Goal: Task Accomplishment & Management: Complete application form

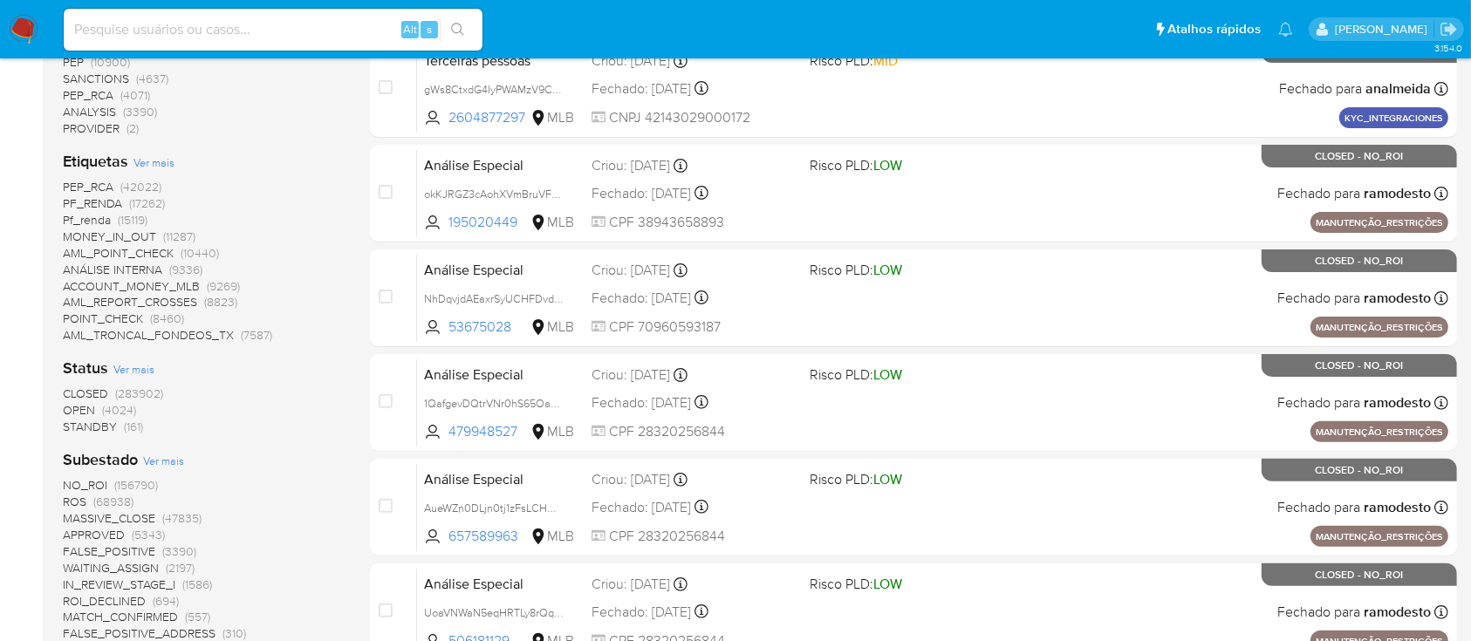
scroll to position [465, 0]
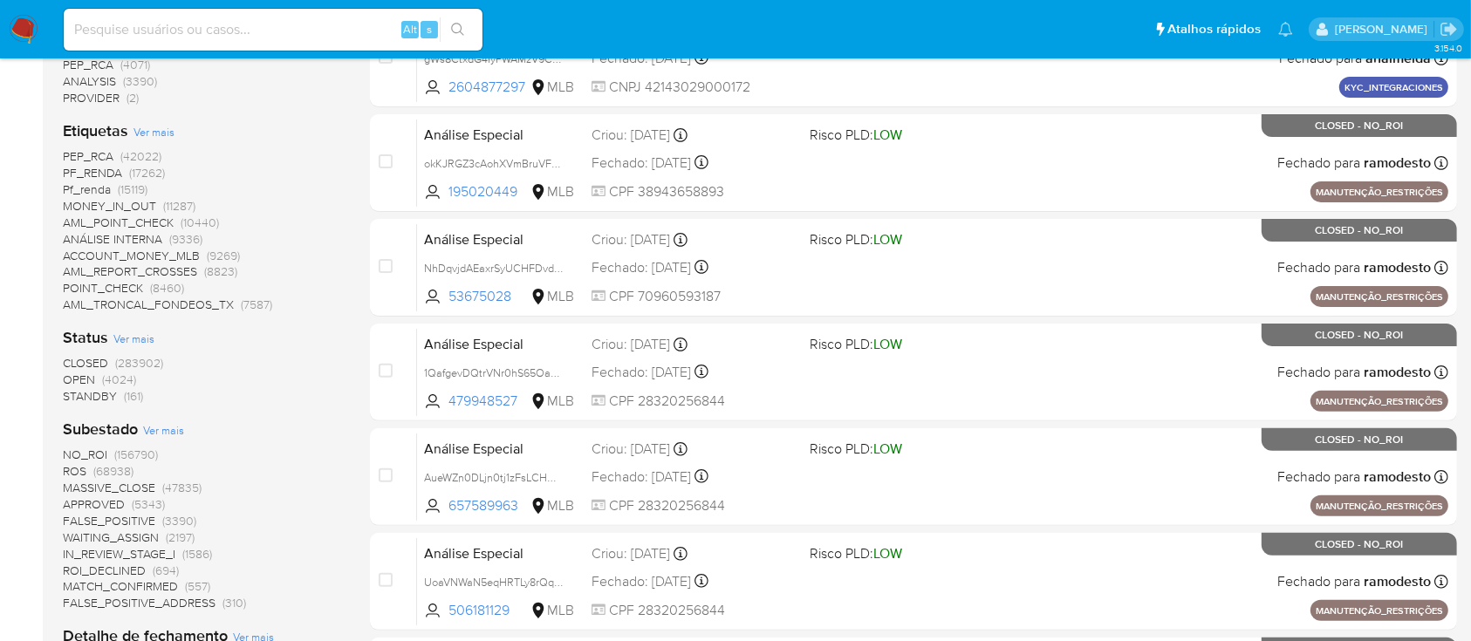
click at [102, 380] on span "(4024)" at bounding box center [119, 379] width 34 height 17
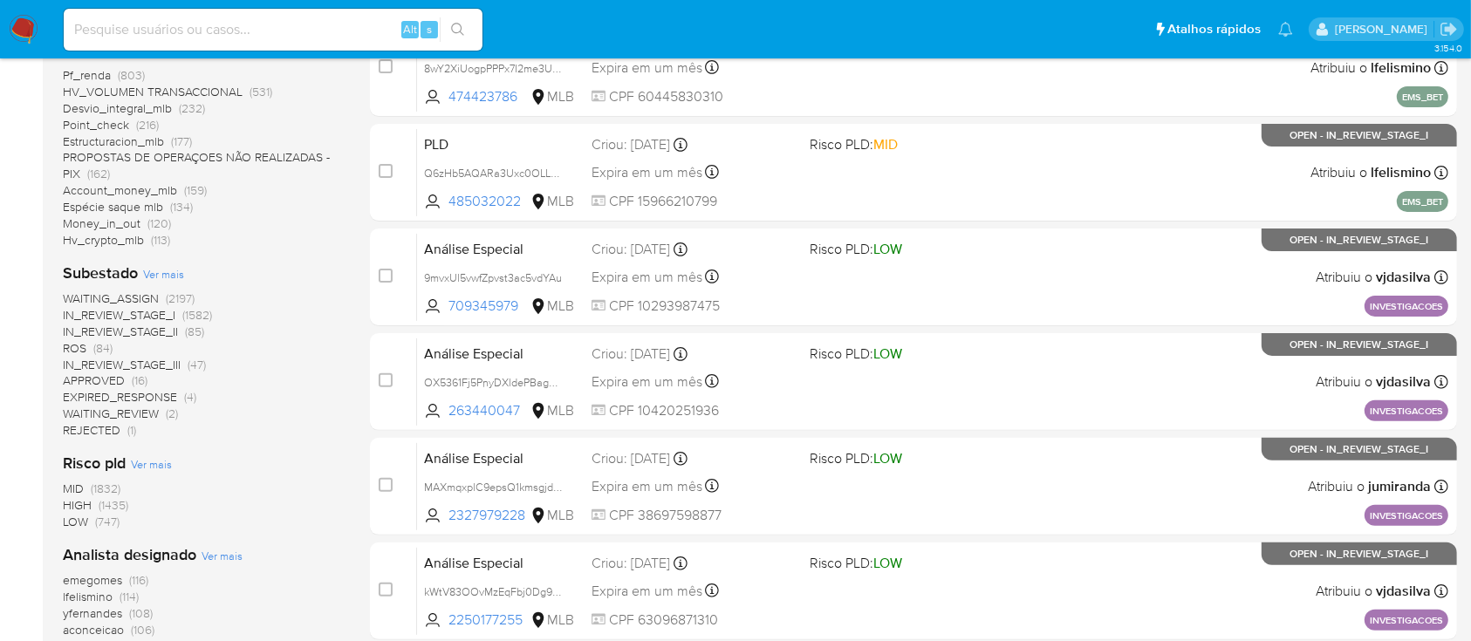
scroll to position [465, 0]
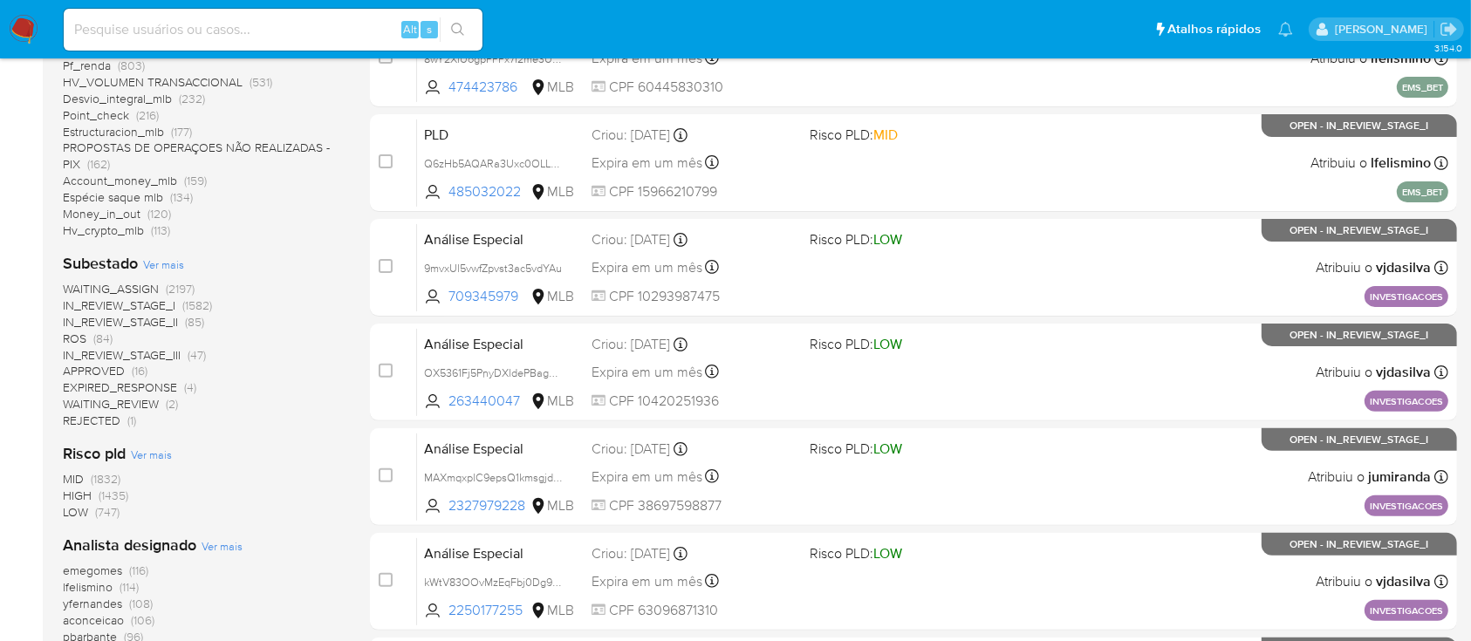
click at [89, 333] on span "ROS (84)" at bounding box center [88, 339] width 50 height 17
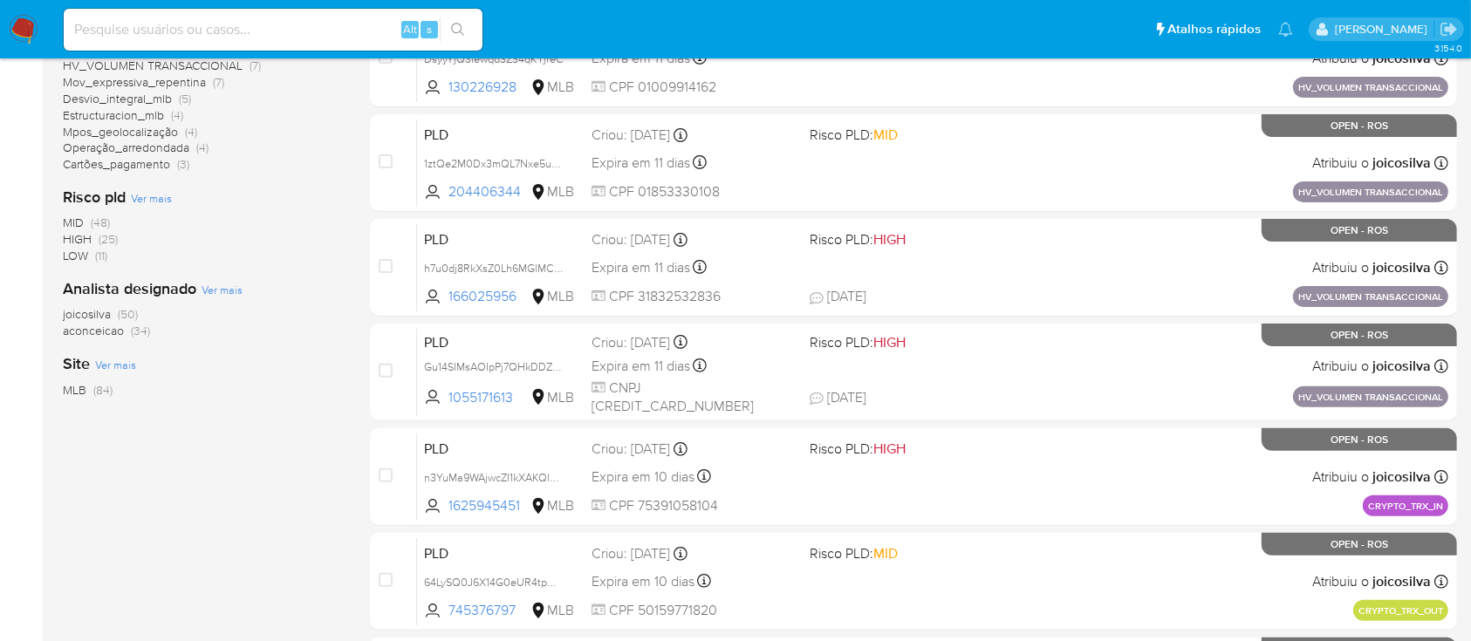
click at [105, 329] on span "aconceicao" at bounding box center [93, 330] width 61 height 17
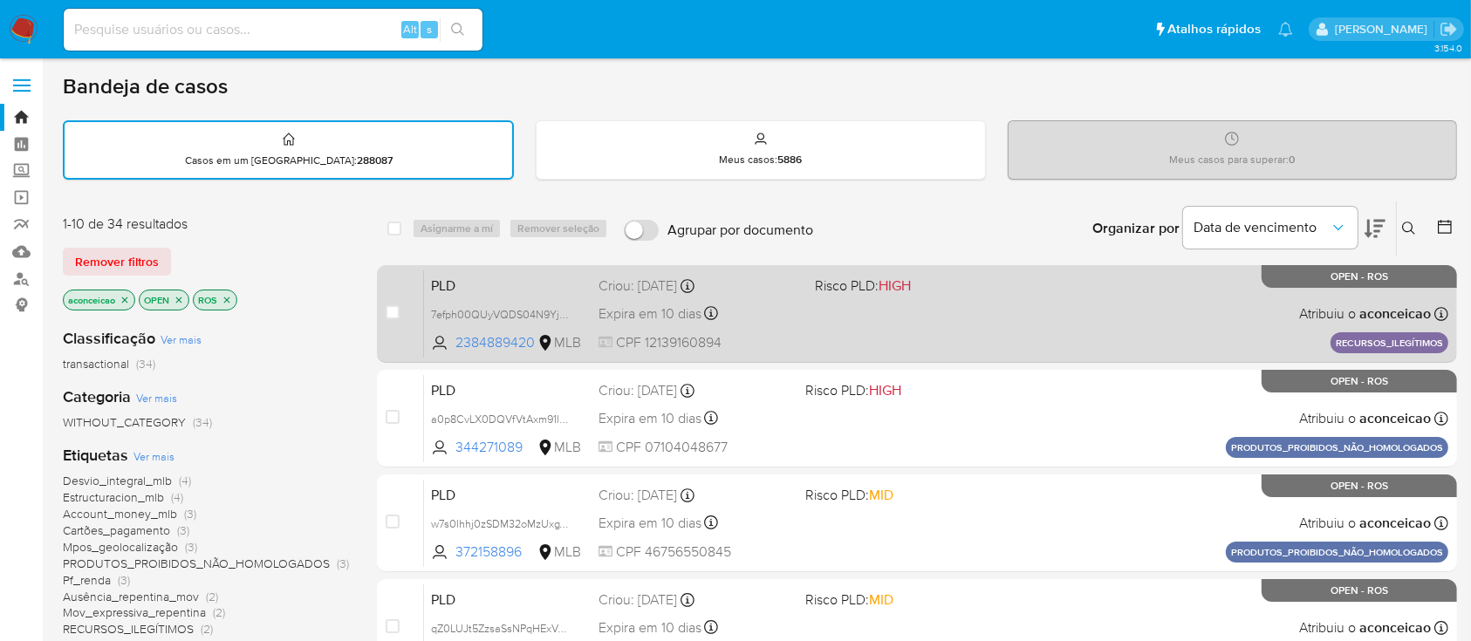
click at [899, 301] on div "PLD 7efph00QUyVQDS04N9YjHnwk 2384889420 MLB Risco PLD: HIGH Criou: 14/07/2025 C…" at bounding box center [936, 314] width 1024 height 88
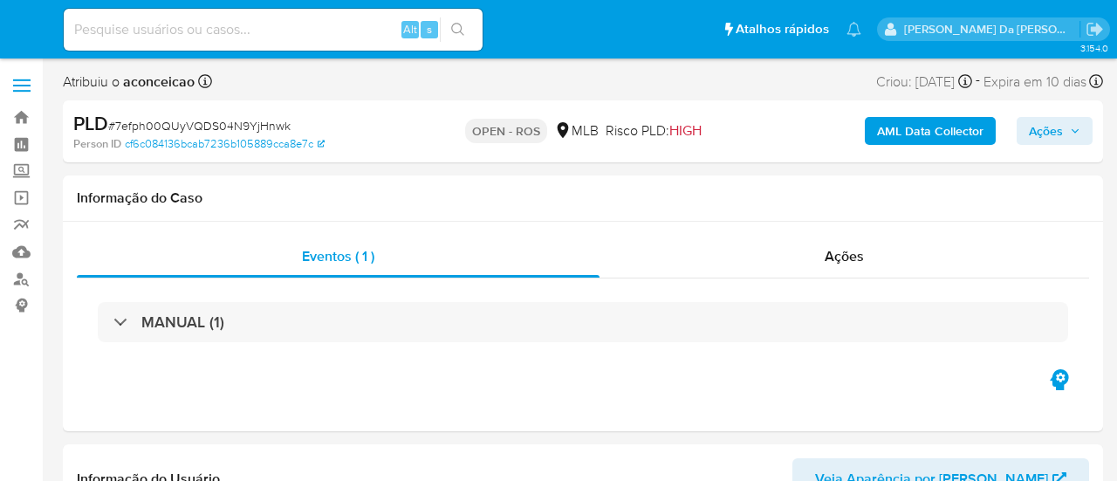
select select "10"
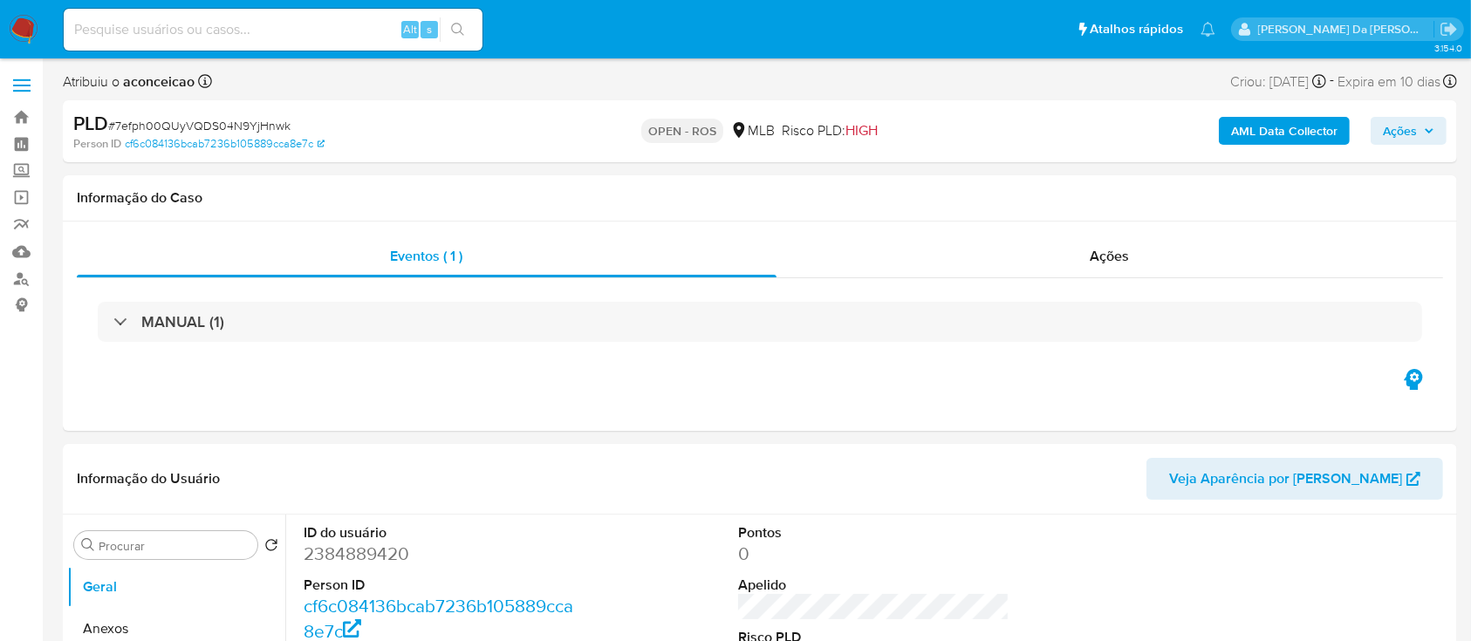
click at [15, 36] on img at bounding box center [24, 30] width 30 height 30
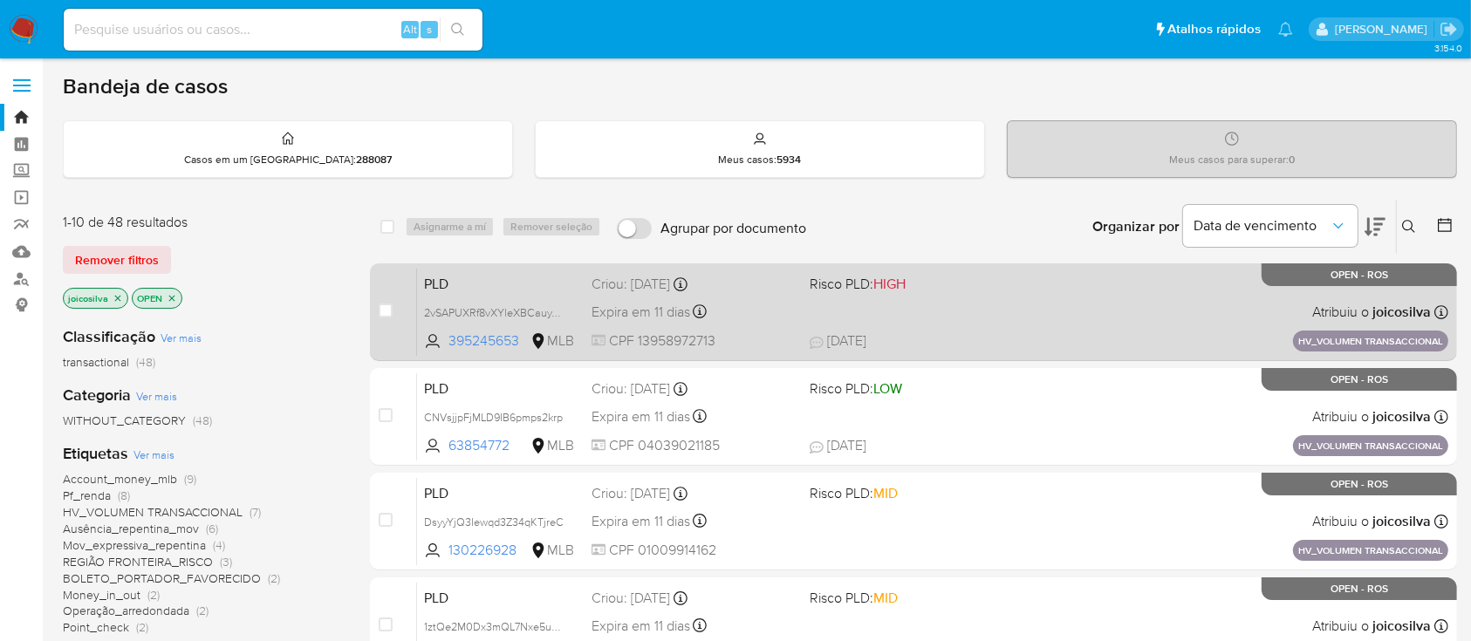
click at [921, 309] on div "PLD 2vSAPUXRf8vXYleXBCauyY5l 395245653 MLB Risco PLD: HIGH Criou: 15/07/2025 Cr…" at bounding box center [932, 312] width 1031 height 88
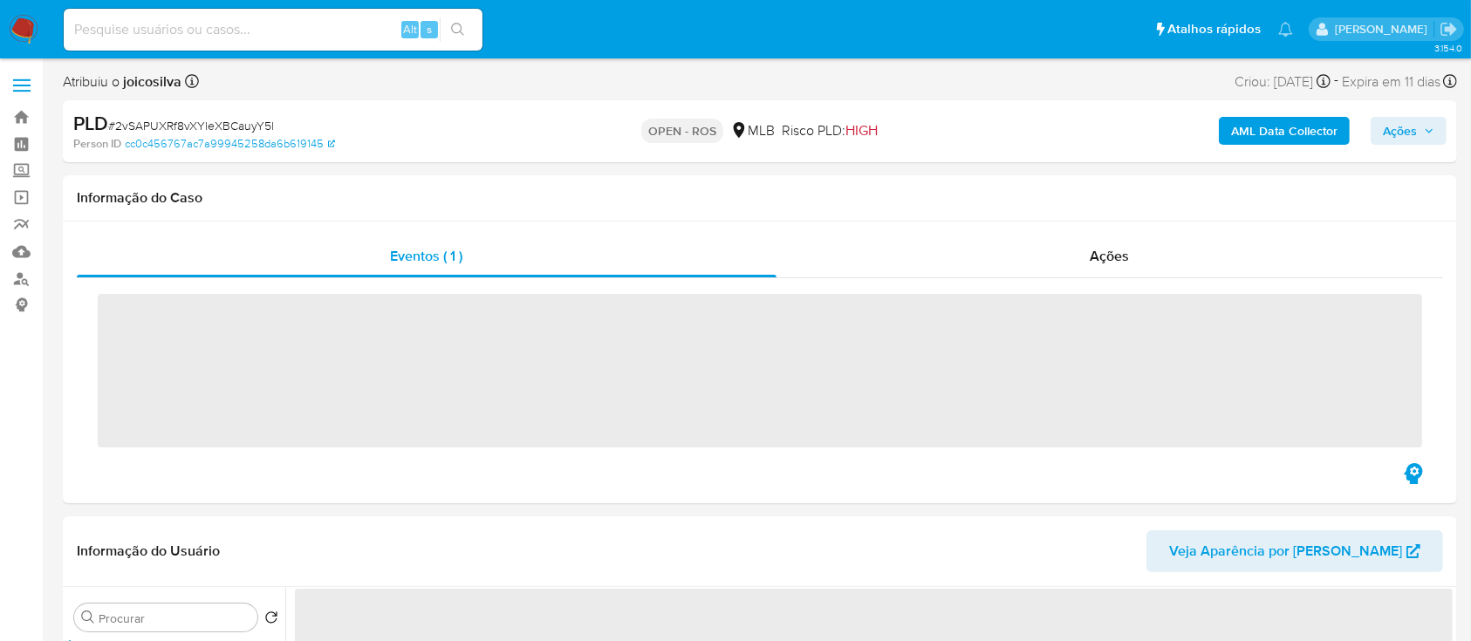
click at [244, 118] on span "# 2vSAPUXRf8vXYleXBCauyY5l" at bounding box center [191, 125] width 166 height 17
copy span "2vSAPUXRf8vXYleXBCauyY5l"
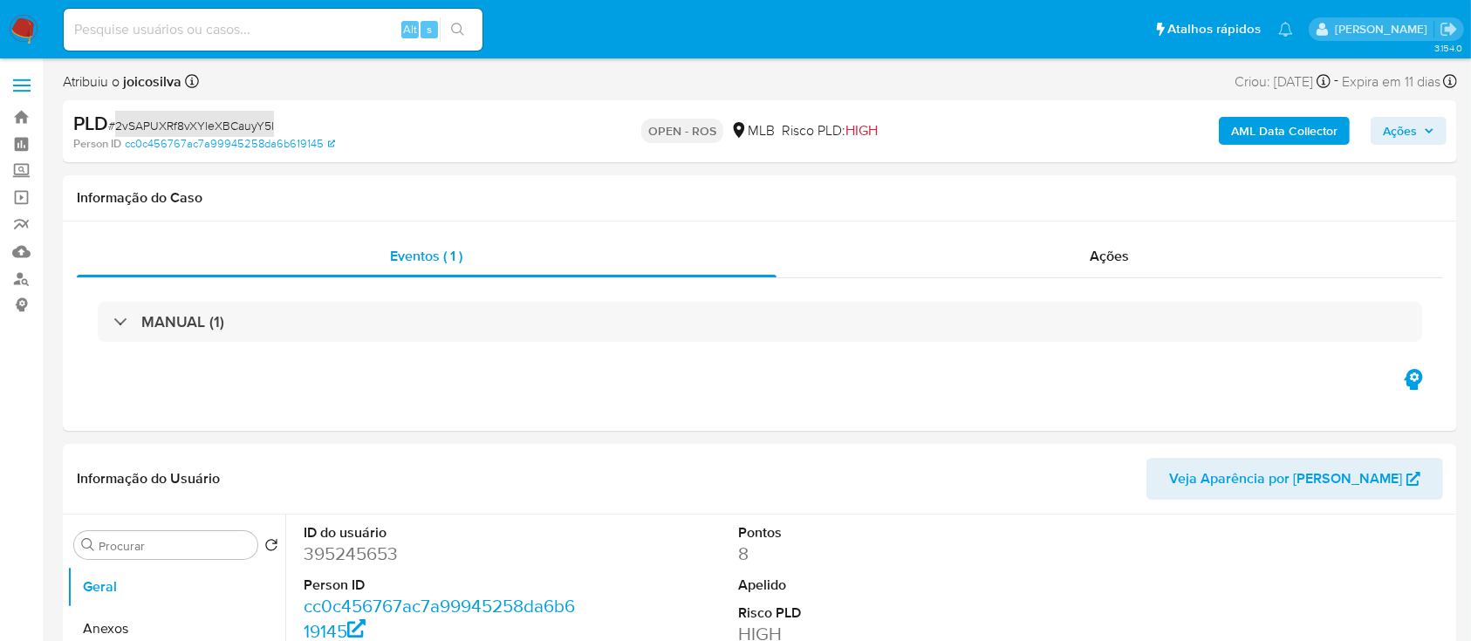
select select "10"
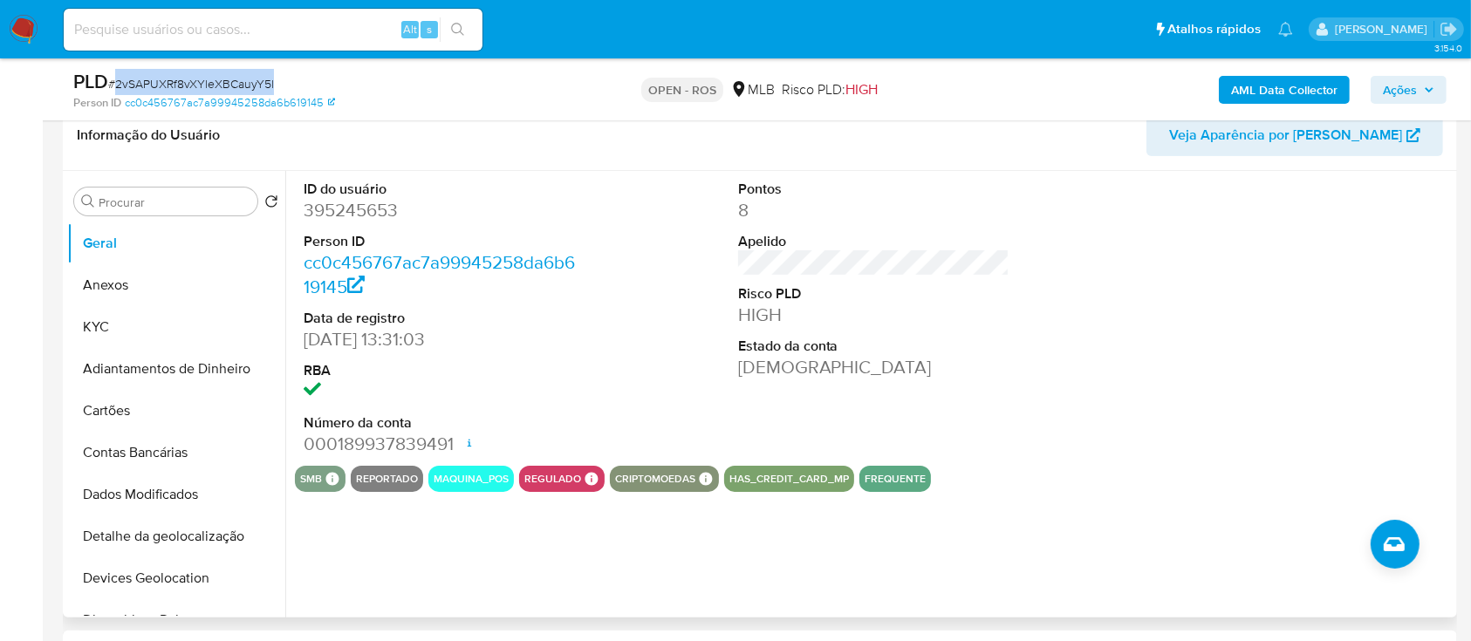
scroll to position [116, 0]
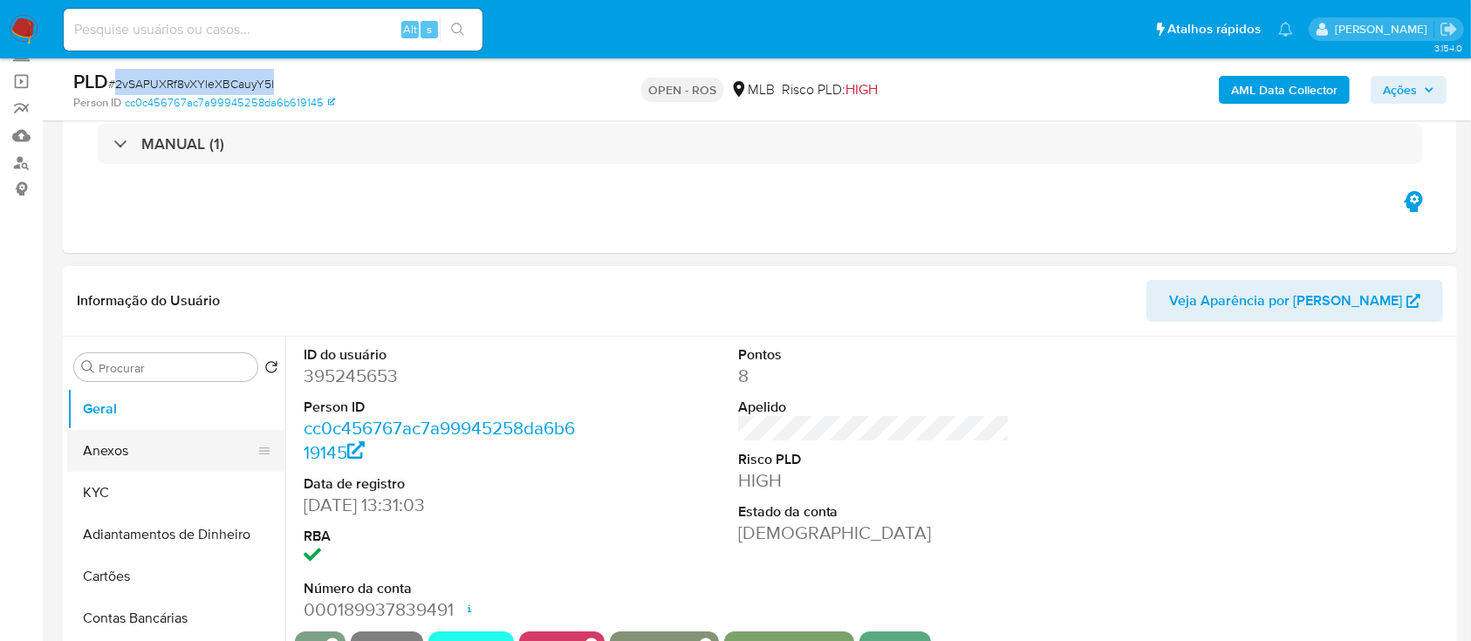
click at [133, 455] on button "Anexos" at bounding box center [169, 451] width 204 height 42
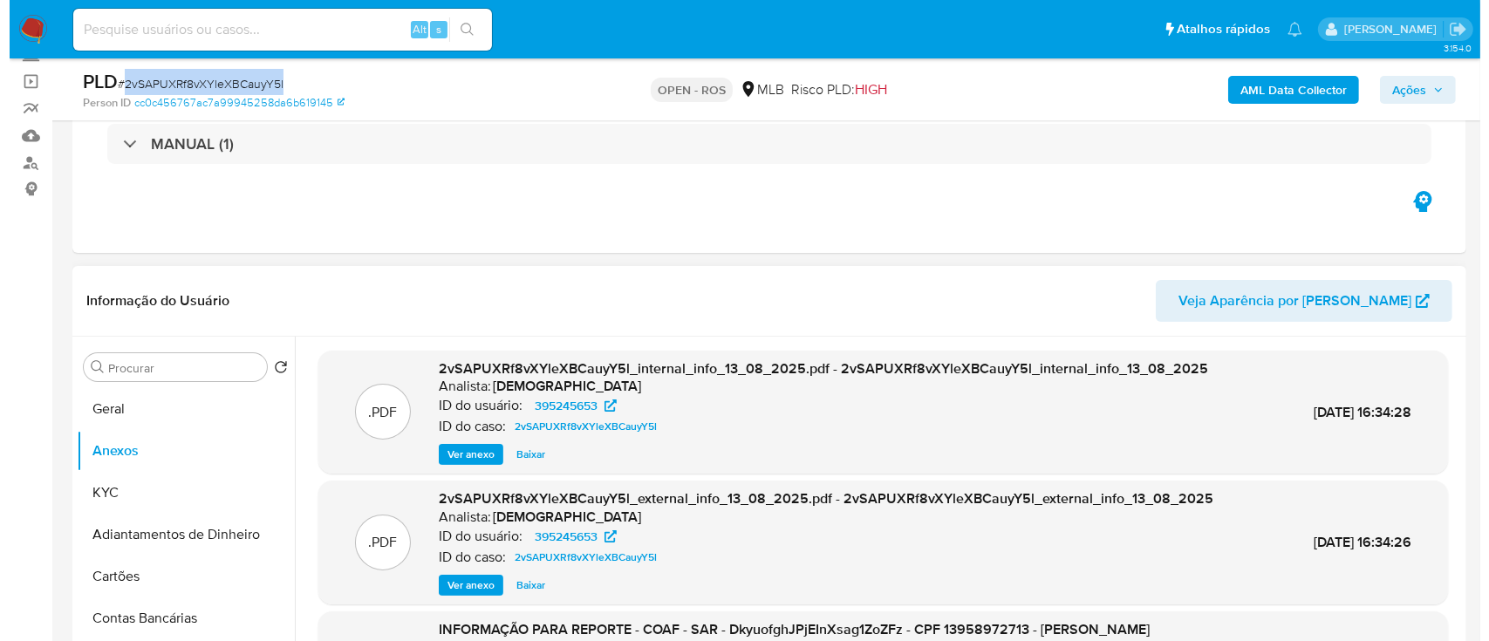
scroll to position [166, 0]
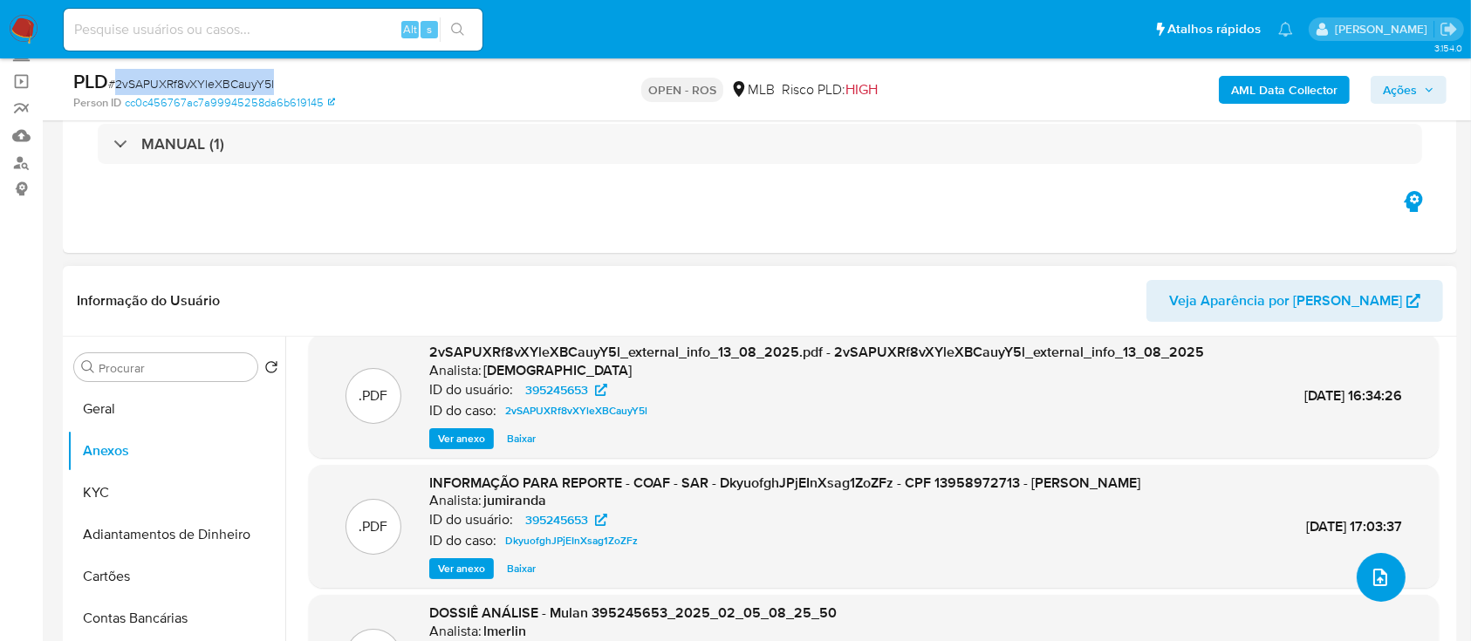
click at [1382, 567] on icon "upload-file" at bounding box center [1380, 577] width 21 height 21
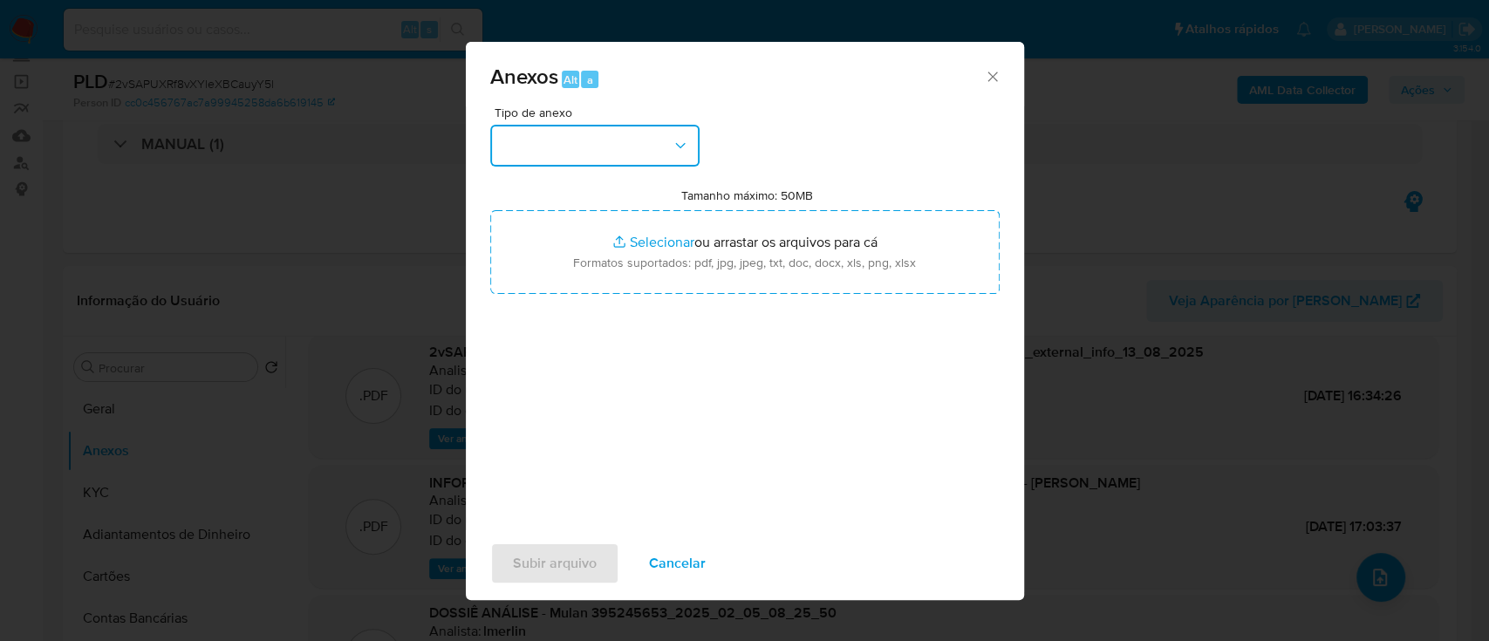
click at [646, 152] on button "button" at bounding box center [594, 146] width 209 height 42
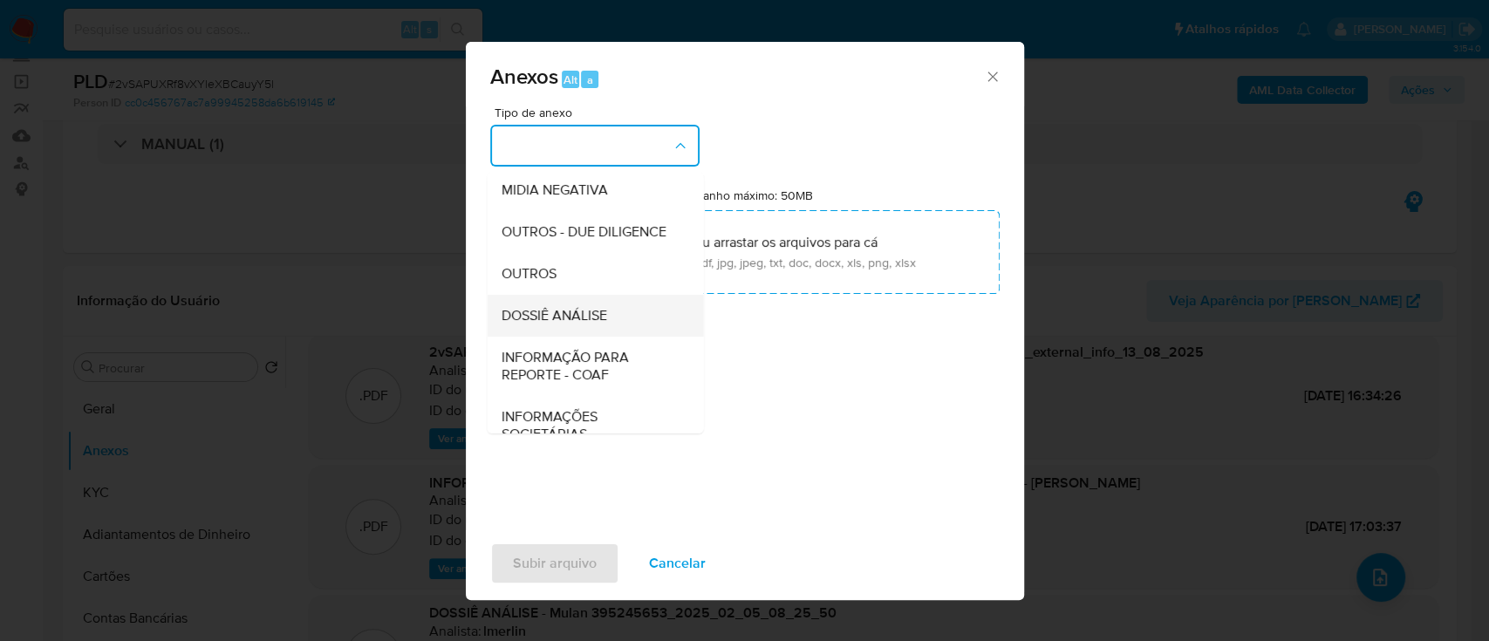
scroll to position [268, 0]
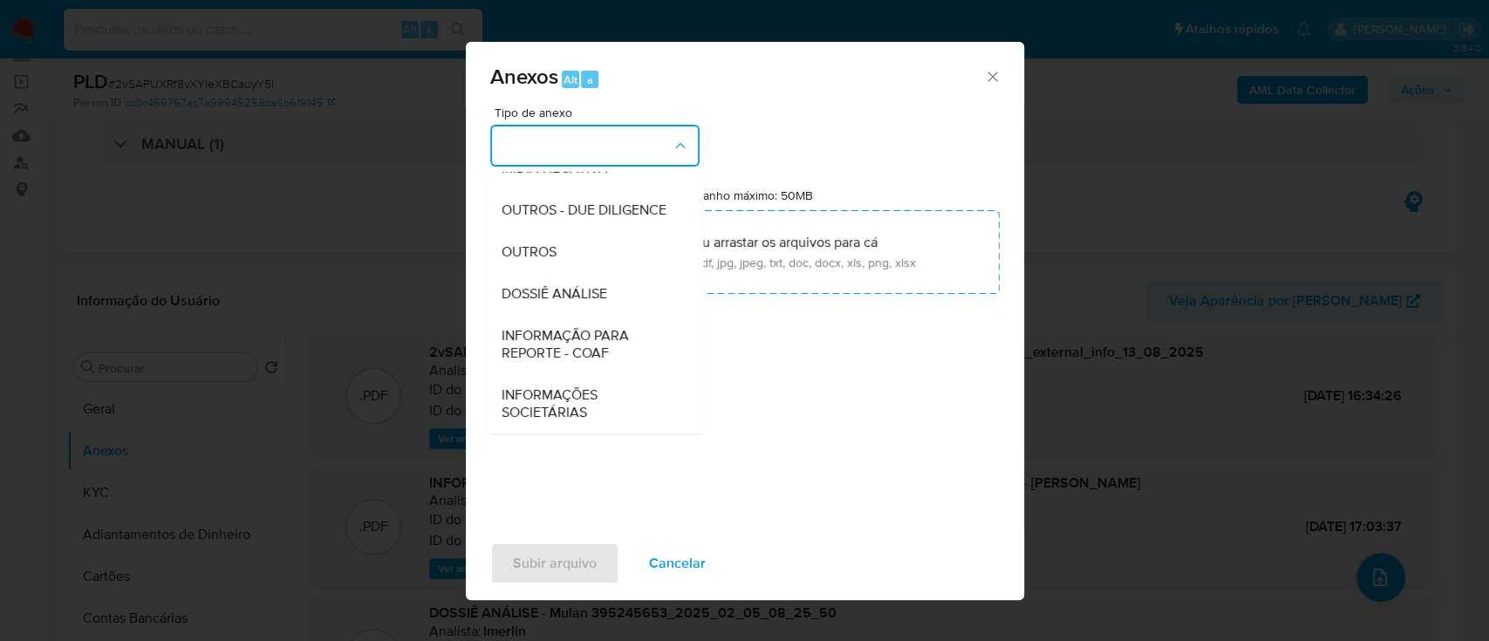
click at [592, 349] on span "INFORMAÇÃO PARA REPORTE - COAF" at bounding box center [590, 344] width 178 height 35
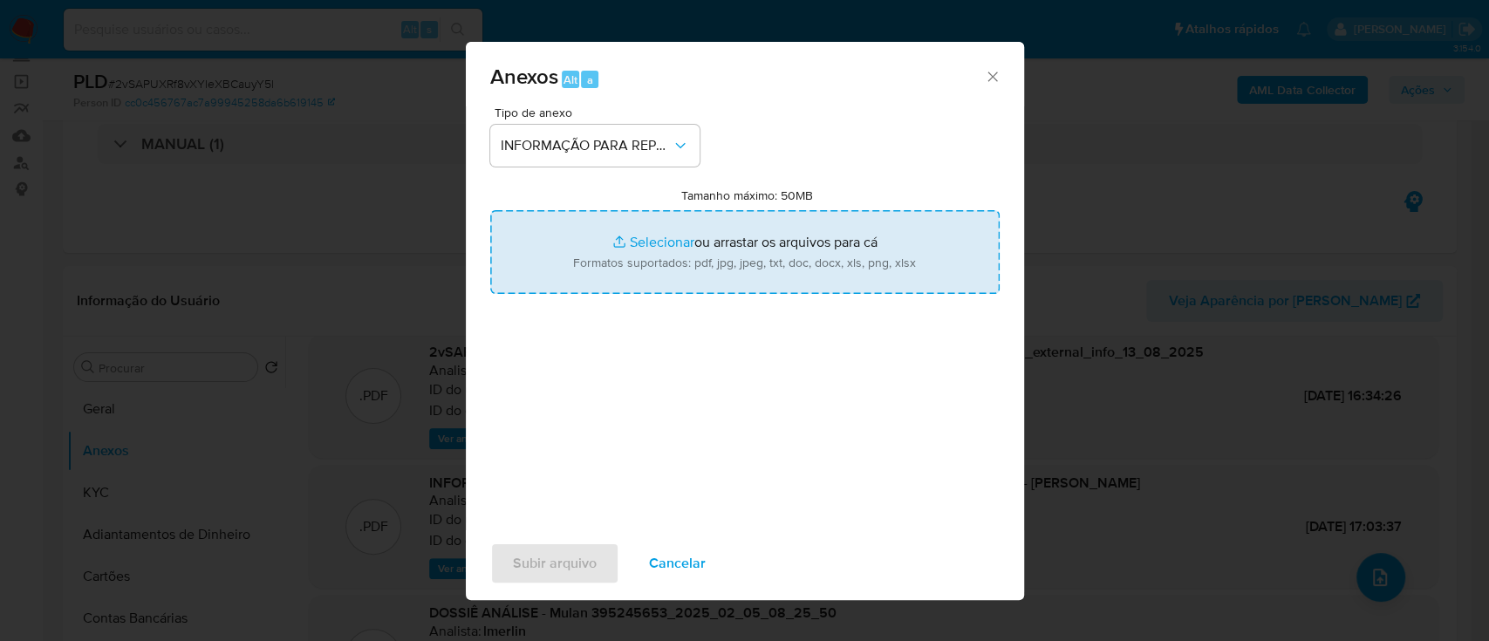
type input "C:\fakepath\2º SAR - 2vSAPUXRf8vXYleXBCauyY5l - CPF 13958972713 - REBECA JESSIC…"
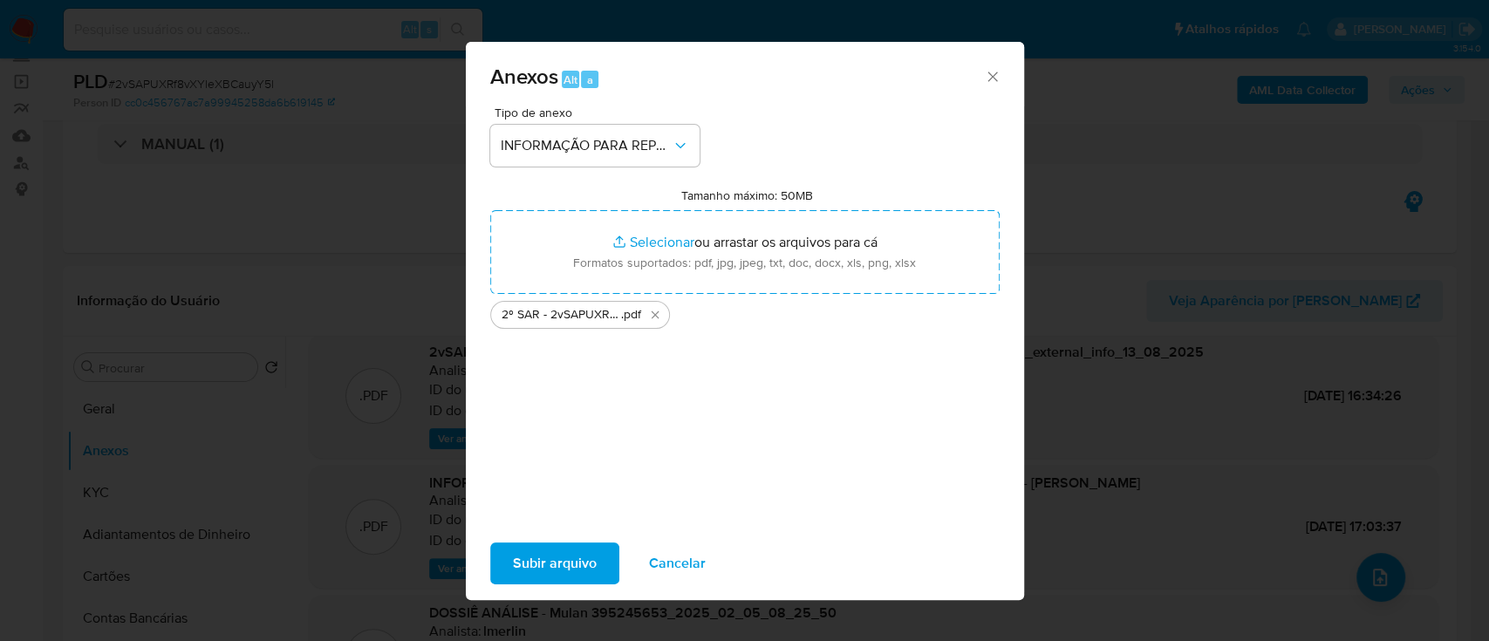
click at [532, 567] on span "Subir arquivo" at bounding box center [555, 563] width 84 height 38
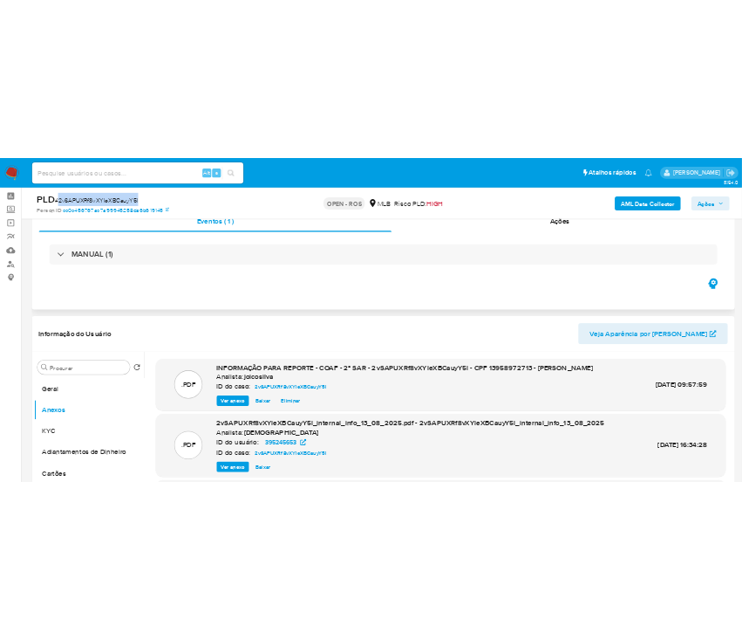
scroll to position [0, 0]
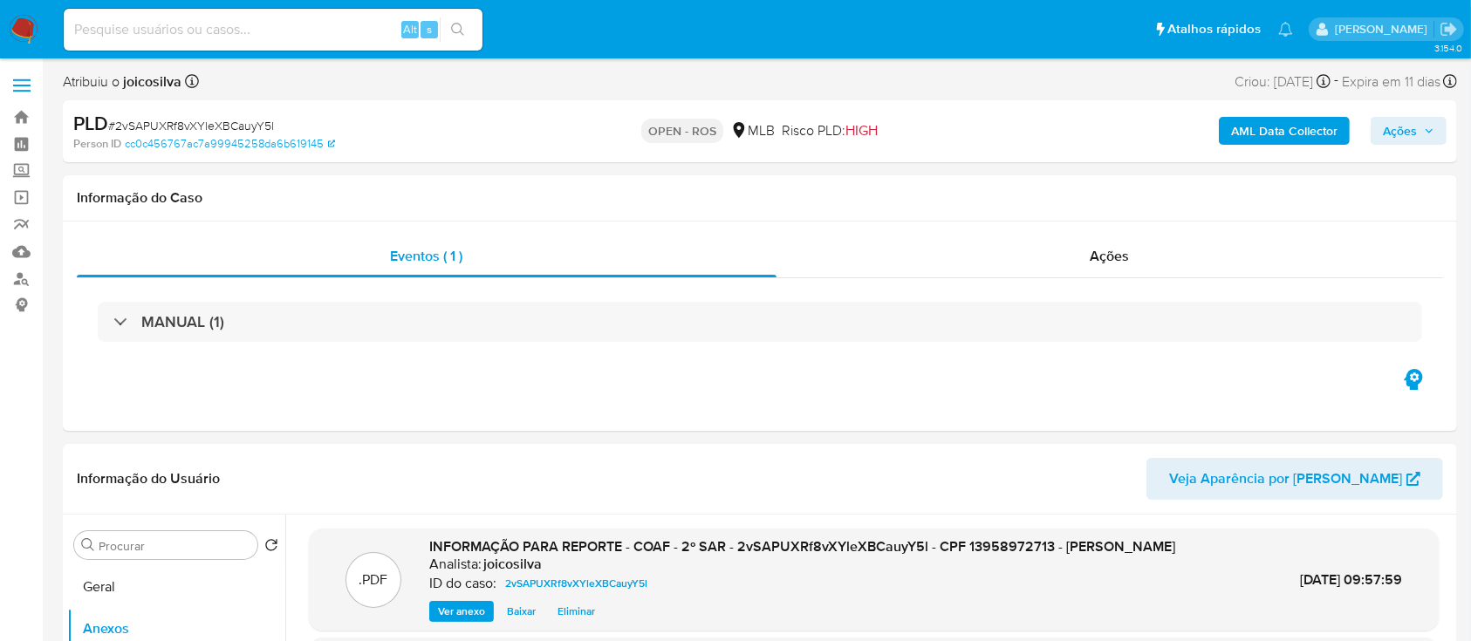
click at [1412, 146] on div "AML Data Collector Ações" at bounding box center [1220, 131] width 453 height 41
click at [1414, 145] on div "AML Data Collector Ações" at bounding box center [1220, 131] width 453 height 41
click at [1409, 134] on span "Ações" at bounding box center [1400, 131] width 34 height 28
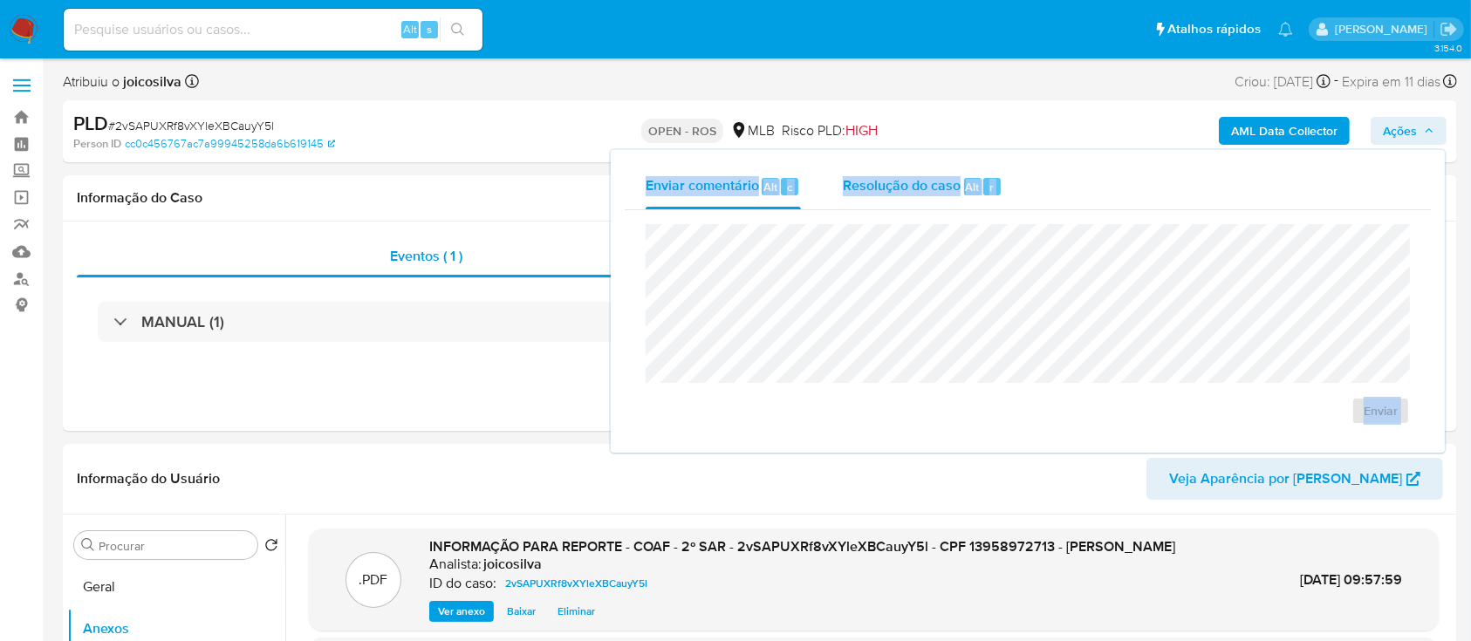
click at [932, 181] on span "Resolução do caso" at bounding box center [902, 186] width 118 height 20
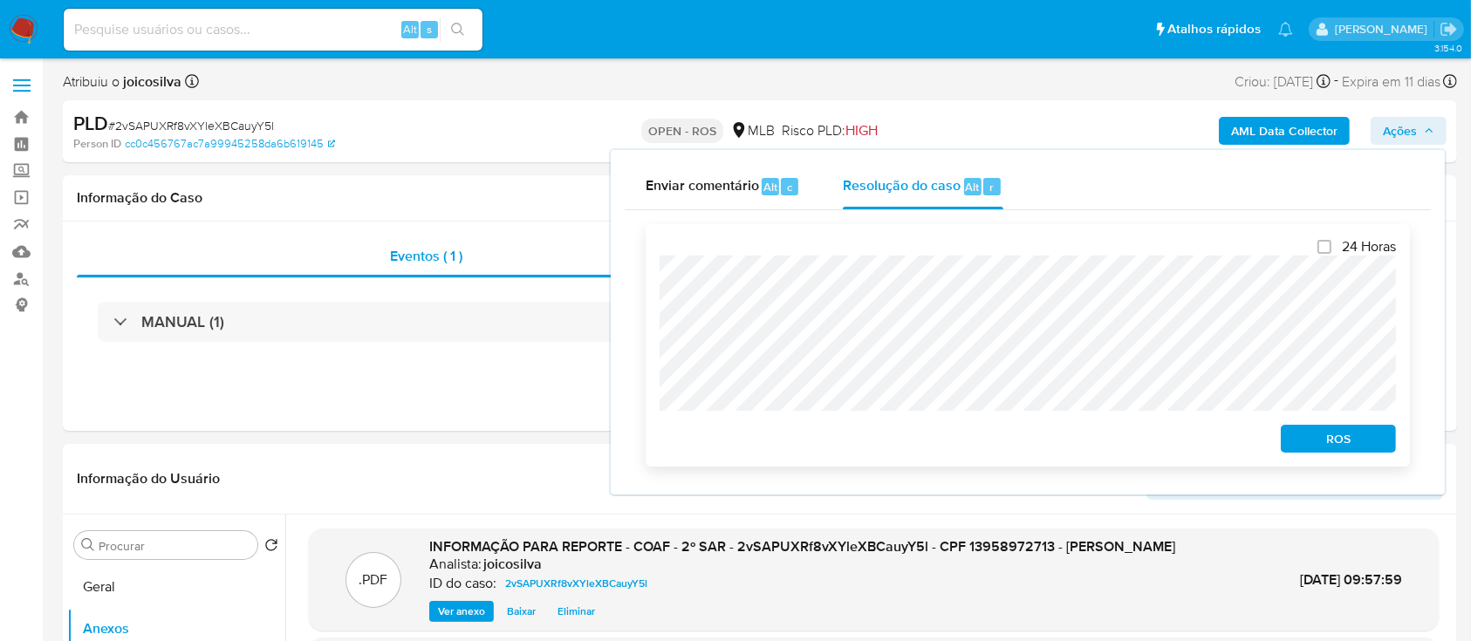
click at [655, 286] on div "24 Horas ROS" at bounding box center [1028, 345] width 764 height 243
click at [1323, 448] on span "ROS" at bounding box center [1338, 439] width 91 height 24
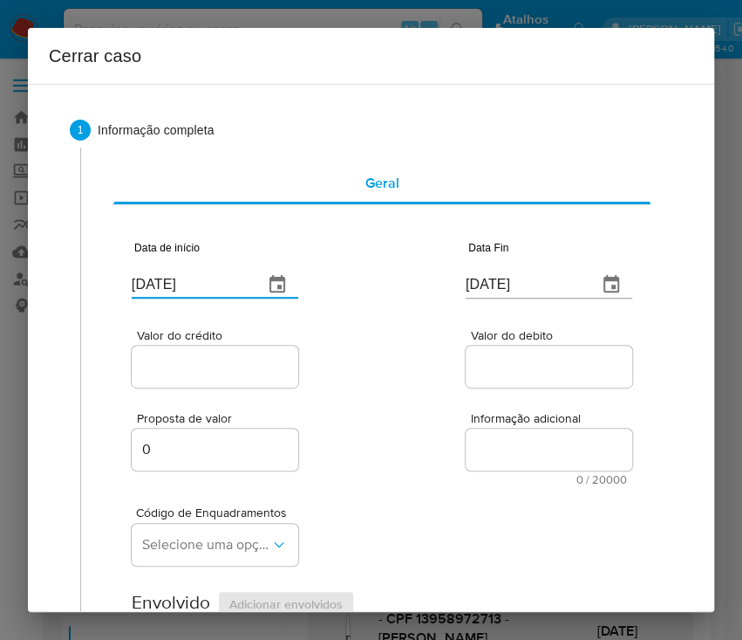
click at [209, 277] on input "[DATE]" at bounding box center [191, 284] width 118 height 28
paste input "01/06"
type input "01/06/2025"
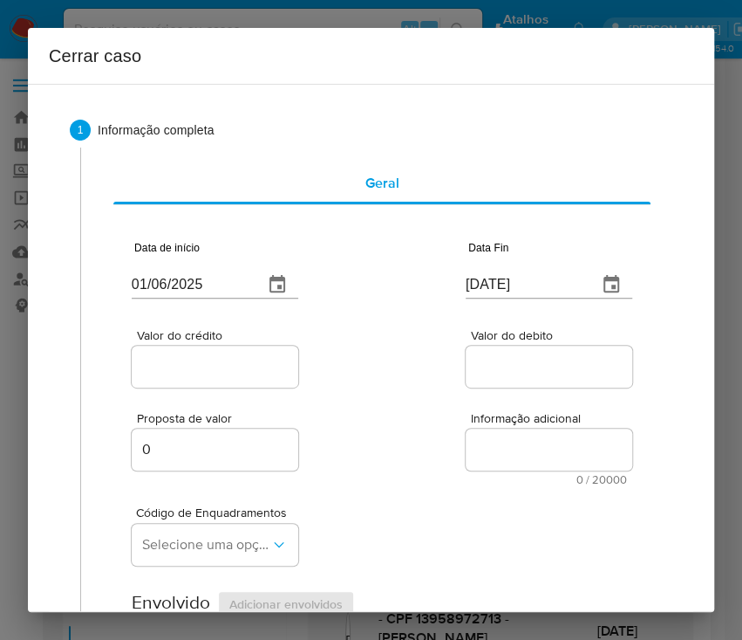
drag, startPoint x: 325, startPoint y: 364, endPoint x: 293, endPoint y: 411, distance: 57.1
click at [517, 277] on input "[DATE]" at bounding box center [525, 284] width 118 height 28
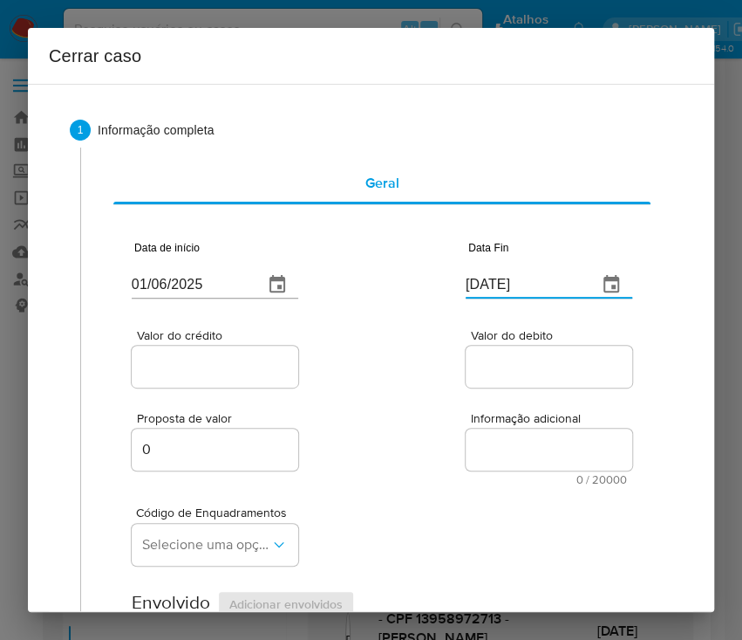
click at [517, 277] on input "[DATE]" at bounding box center [525, 284] width 118 height 28
paste input "29/07"
type input "29/07/2025"
drag, startPoint x: 508, startPoint y: 345, endPoint x: 391, endPoint y: 345, distance: 116.9
click at [489, 345] on div at bounding box center [549, 366] width 167 height 42
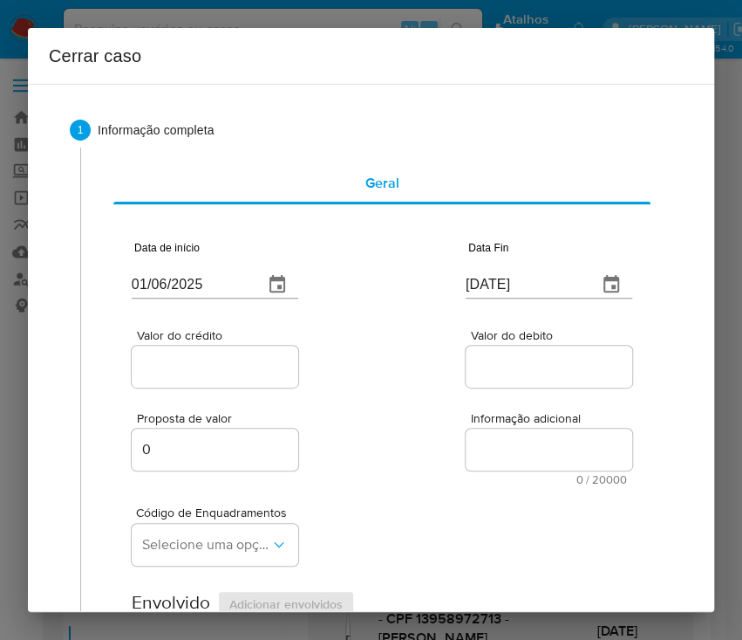
click at [205, 348] on div at bounding box center [215, 366] width 167 height 42
click at [203, 353] on div at bounding box center [215, 366] width 167 height 42
click at [203, 363] on input "Valor do crédito" at bounding box center [217, 366] width 171 height 23
click at [223, 357] on input "Valor do crédito" at bounding box center [217, 366] width 171 height 23
paste input "R$845.007"
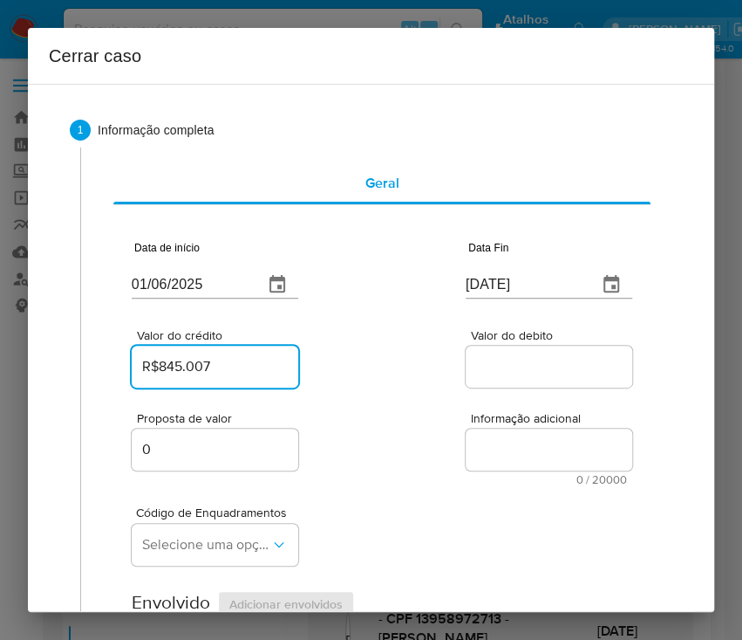
type input "R$845.007"
click at [334, 375] on div "Valor do crédito R$845.007 Valor do debito" at bounding box center [382, 349] width 501 height 83
click at [503, 366] on input "Valor do debito" at bounding box center [551, 366] width 171 height 23
paste input "R$853.950"
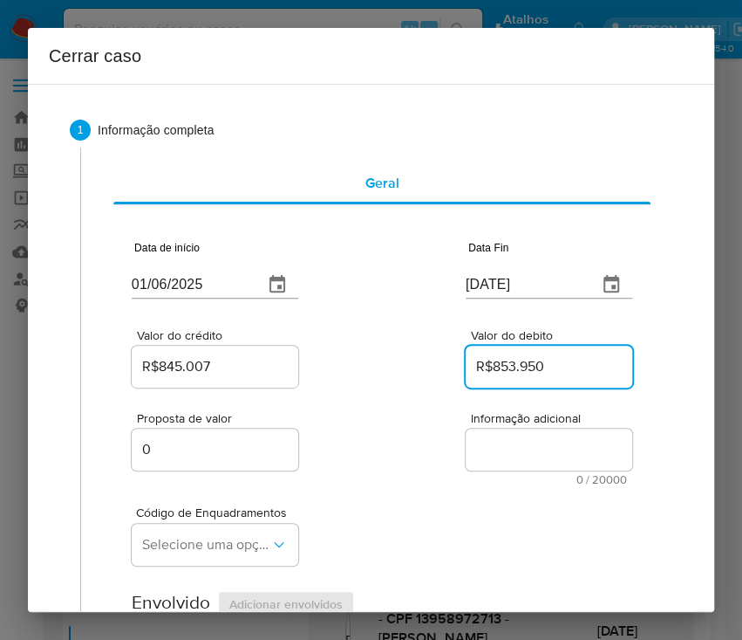
type input "R$853.950"
click at [482, 507] on div "Código de Enquadramentos Selecione uma opção" at bounding box center [382, 528] width 501 height 87
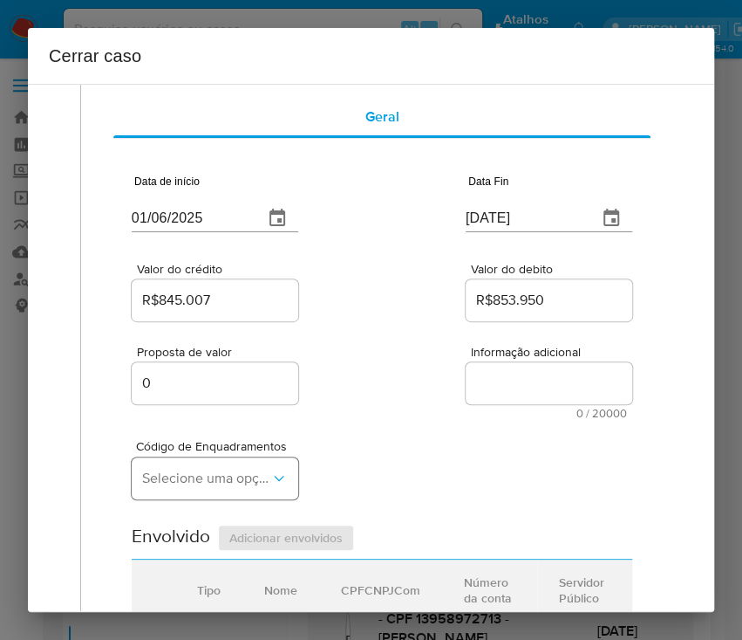
scroll to position [116, 0]
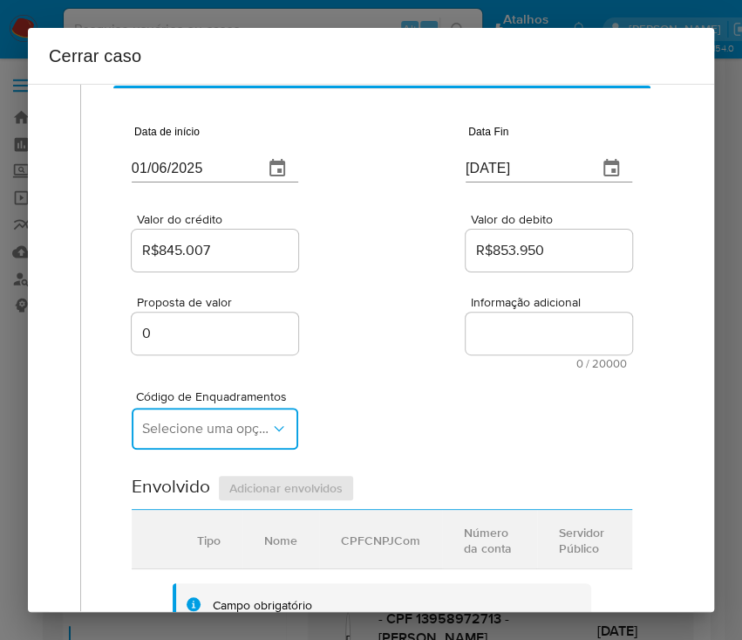
click at [182, 421] on span "Selecione uma opção" at bounding box center [206, 428] width 128 height 17
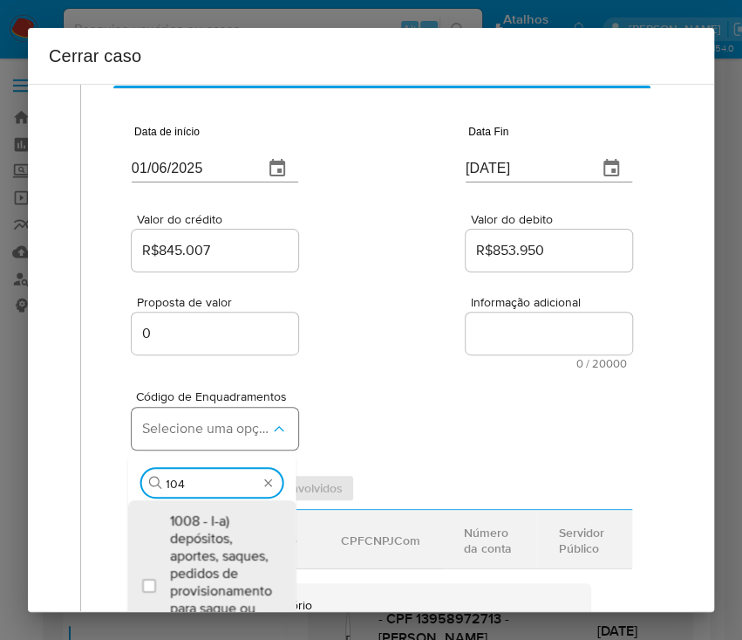
type input "1045"
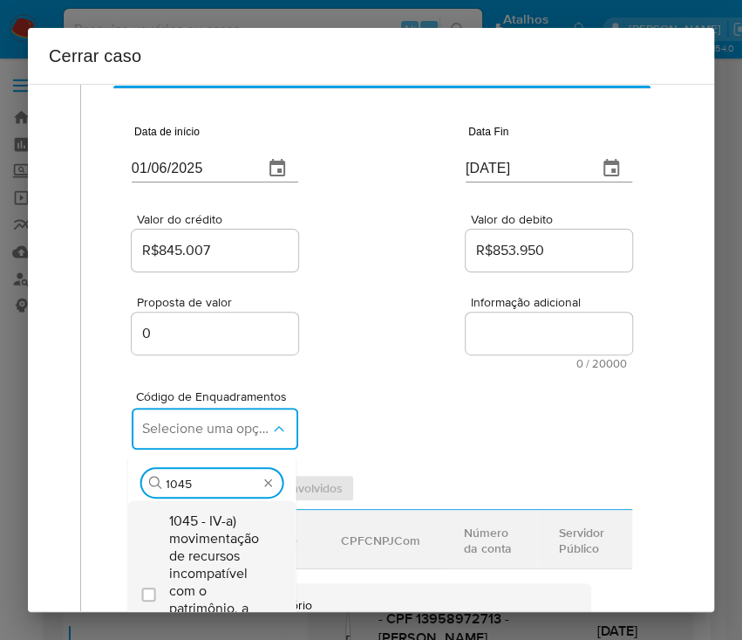
click at [235, 543] on span "1045 - IV-a) movimentação de recursos incompatível com o patrimônio, a atividad…" at bounding box center [220, 590] width 102 height 157
checkbox input "true"
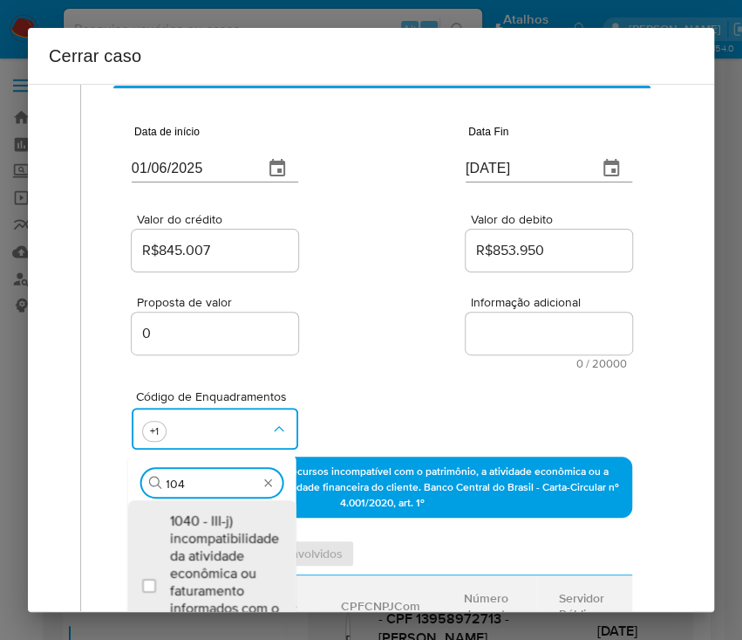
scroll to position [0, 0]
type input "1047"
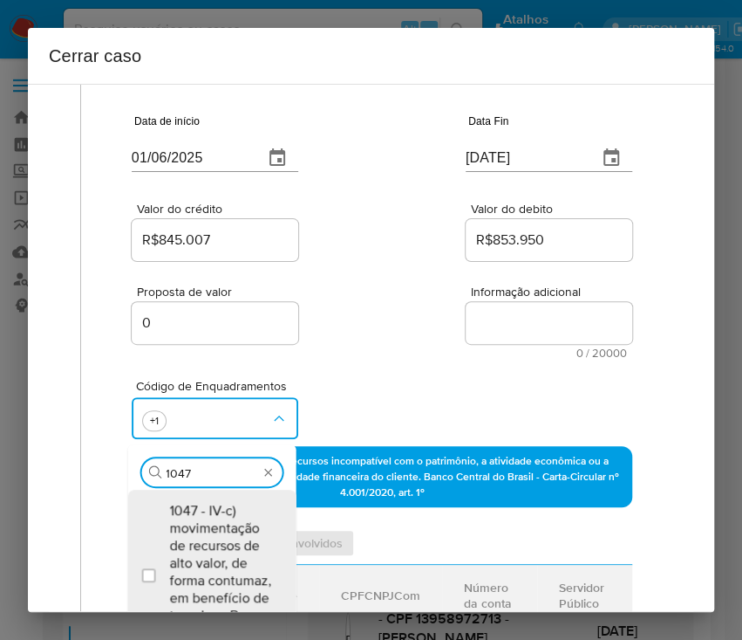
click at [235, 543] on span "1047 - IV-c) movimentação de recursos de alto valor, de forma contumaz, em bene…" at bounding box center [220, 572] width 102 height 140
checkbox input "true"
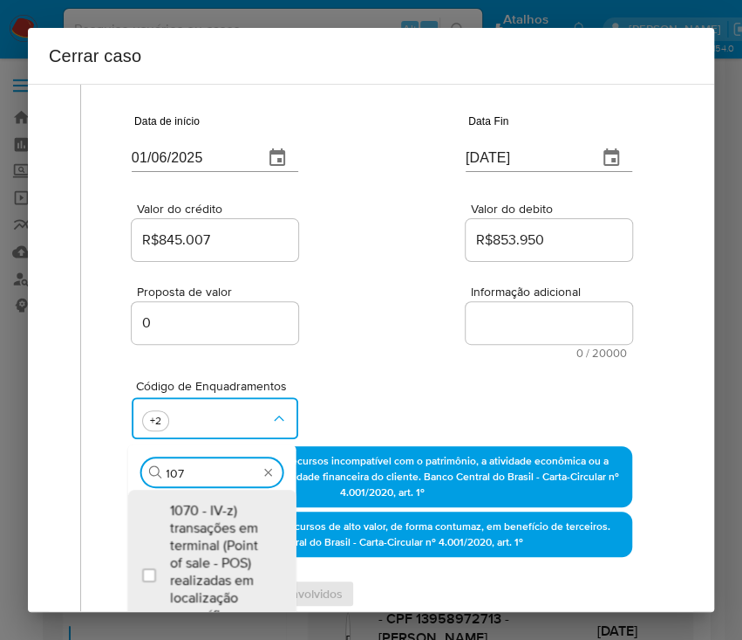
scroll to position [161, 0]
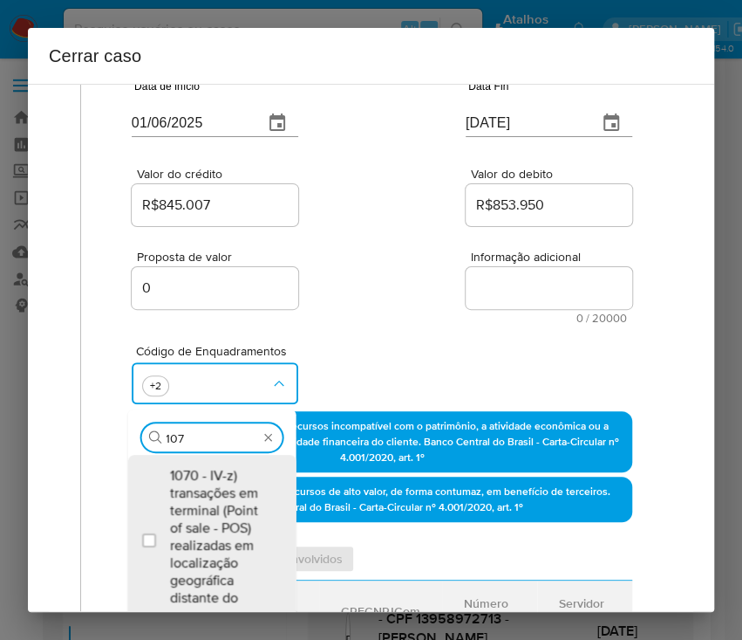
type input "1074"
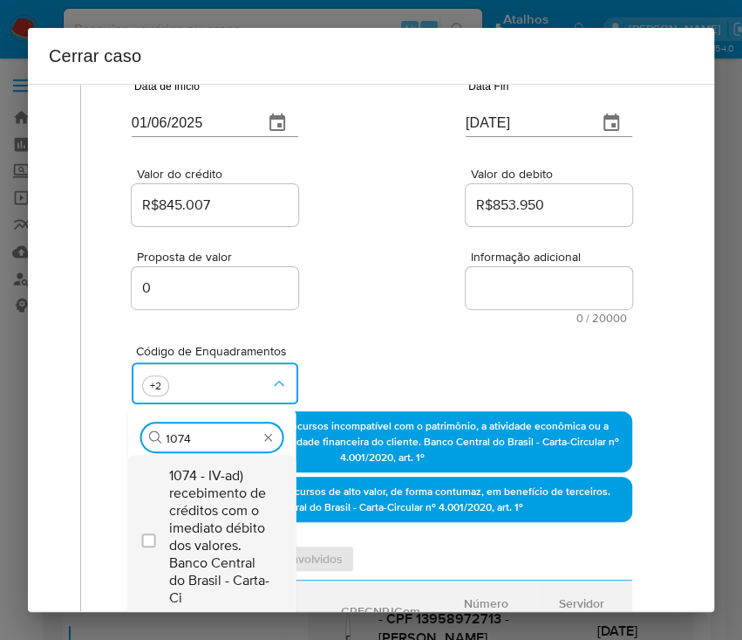
click at [228, 489] on span "1074 - IV-ad) recebimento de créditos com o imediato débito dos valores. Banco …" at bounding box center [220, 537] width 102 height 140
checkbox input "true"
click at [467, 186] on div "R$853.950" at bounding box center [549, 205] width 167 height 42
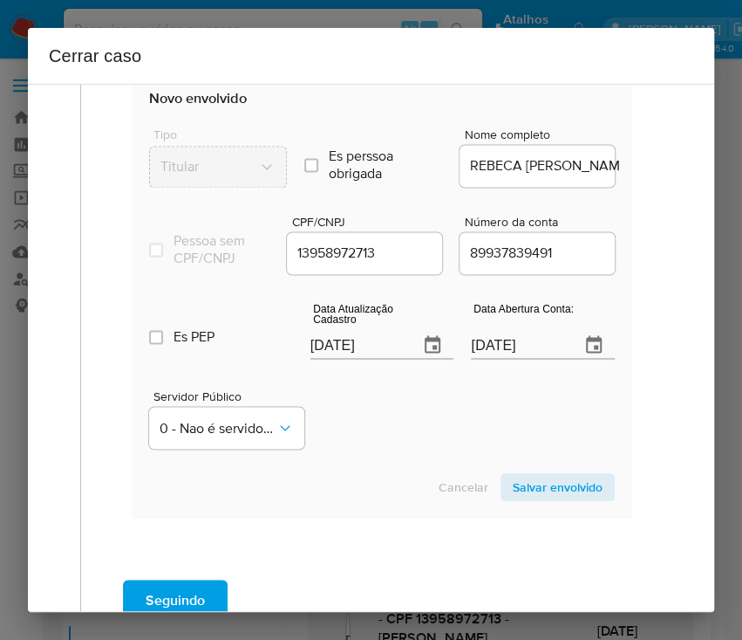
scroll to position [859, 0]
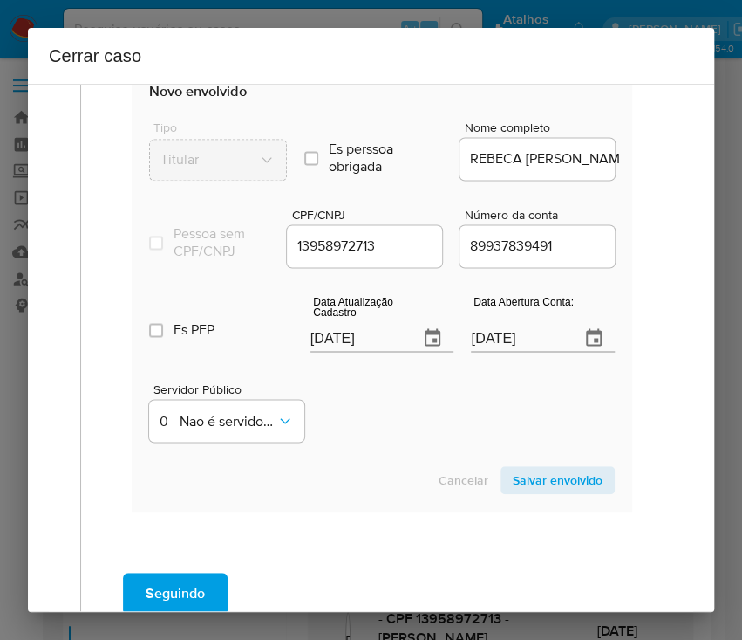
click at [335, 352] on input "[DATE]" at bounding box center [358, 338] width 95 height 28
paste input "02"
type input "02/08/2025"
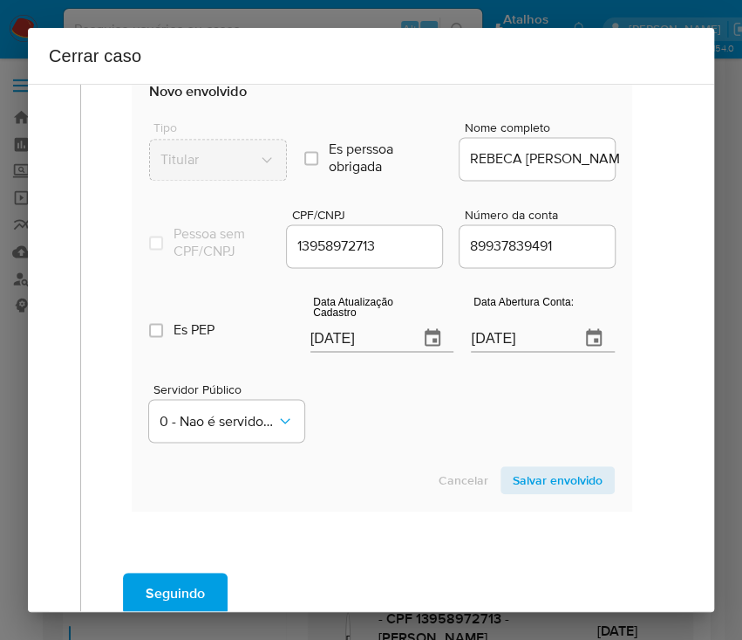
drag, startPoint x: 371, startPoint y: 415, endPoint x: 23, endPoint y: 484, distance: 354.9
click at [363, 423] on div "Servidor Público 0 - Nao é servidor/Nao possui informacao" at bounding box center [382, 404] width 466 height 87
click at [475, 343] on input "31/01/2021" at bounding box center [518, 338] width 95 height 28
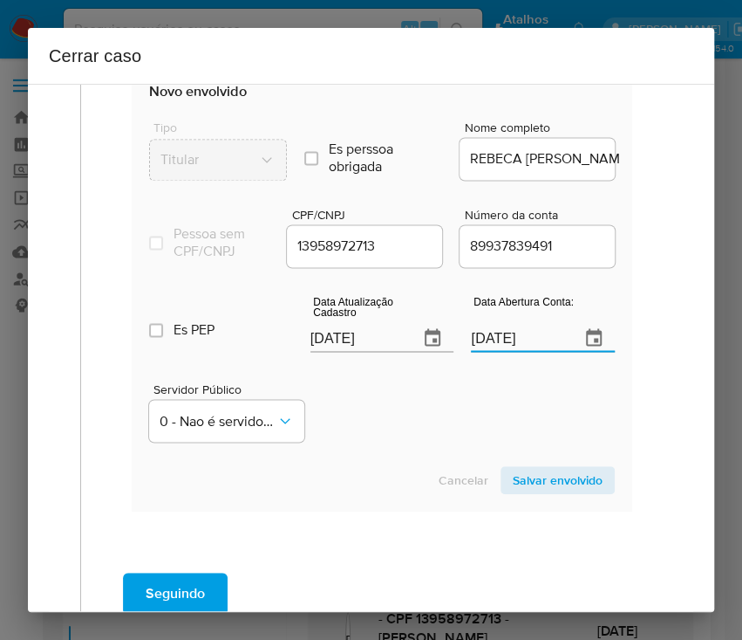
click at [443, 408] on div "Servidor Público 0 - Nao é servidor/Nao possui informacao" at bounding box center [382, 404] width 466 height 87
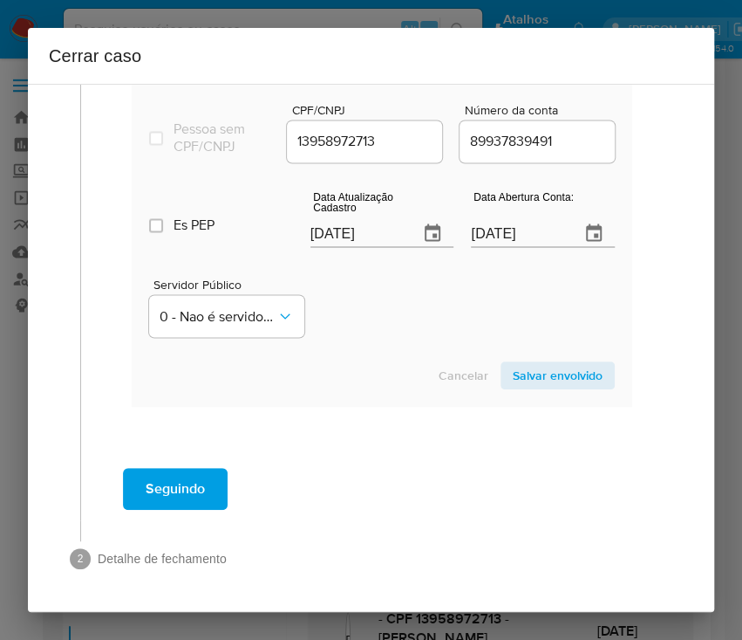
click at [529, 374] on span "Salvar envolvido" at bounding box center [558, 375] width 90 height 24
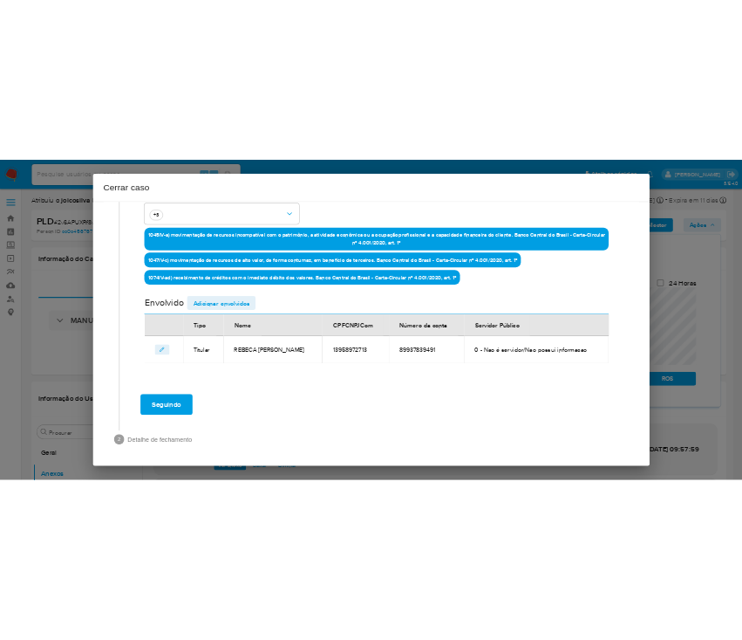
scroll to position [434, 0]
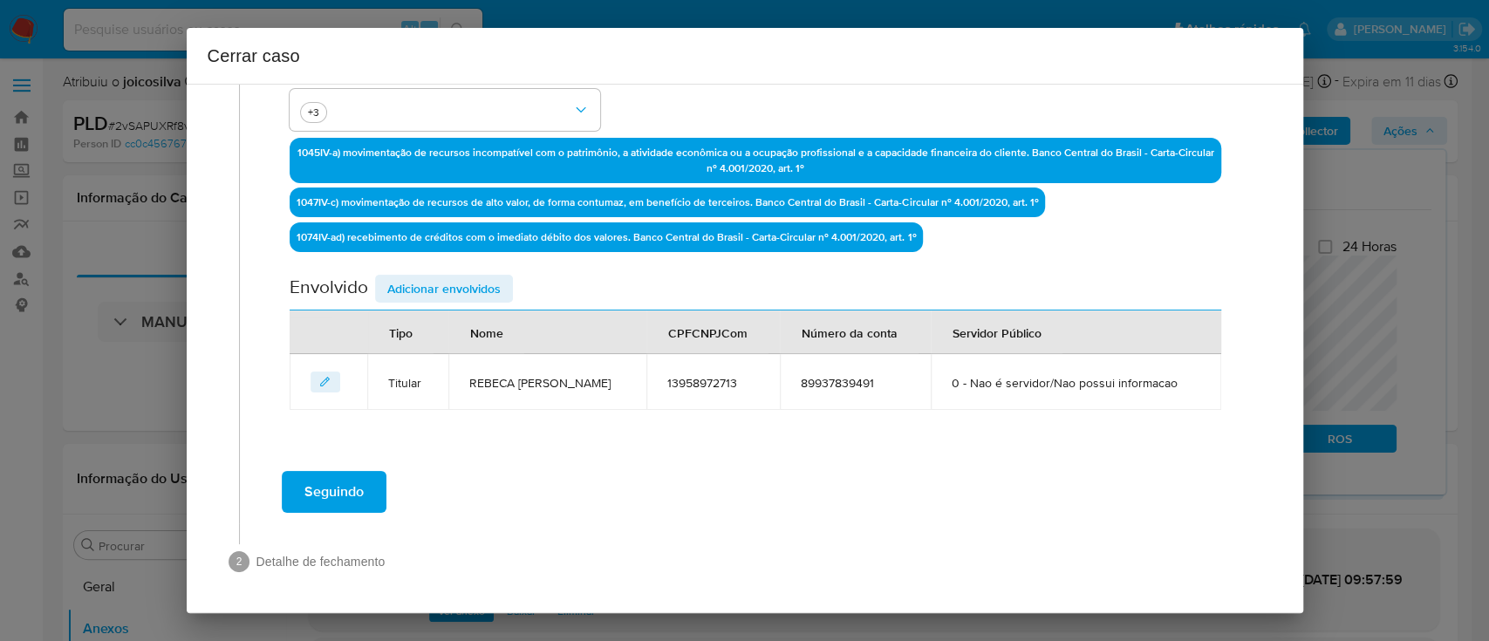
click at [599, 483] on div "Seguindo" at bounding box center [755, 492] width 997 height 63
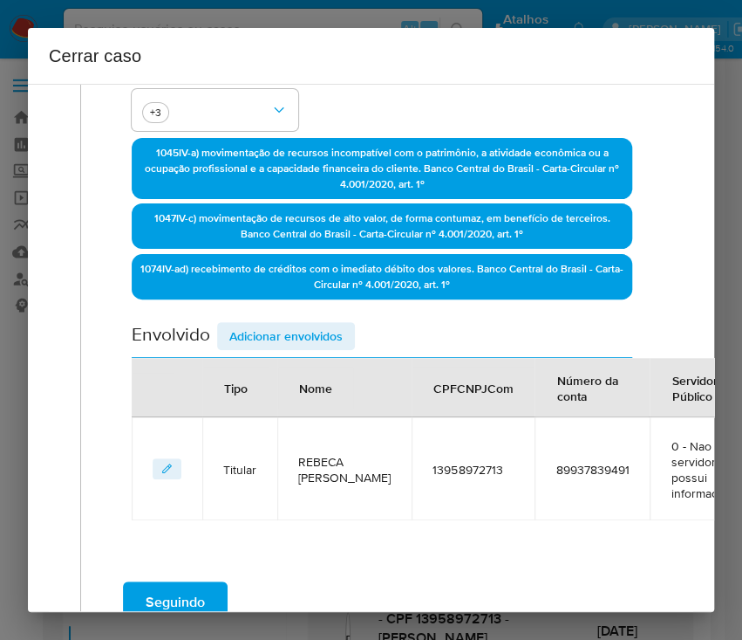
scroll to position [564, 0]
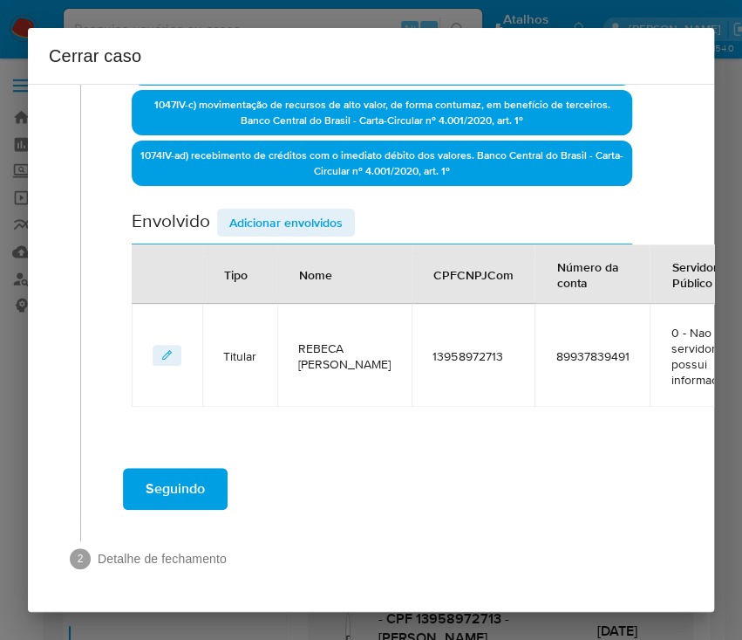
click at [279, 210] on span "Adicionar envolvidos" at bounding box center [285, 222] width 113 height 24
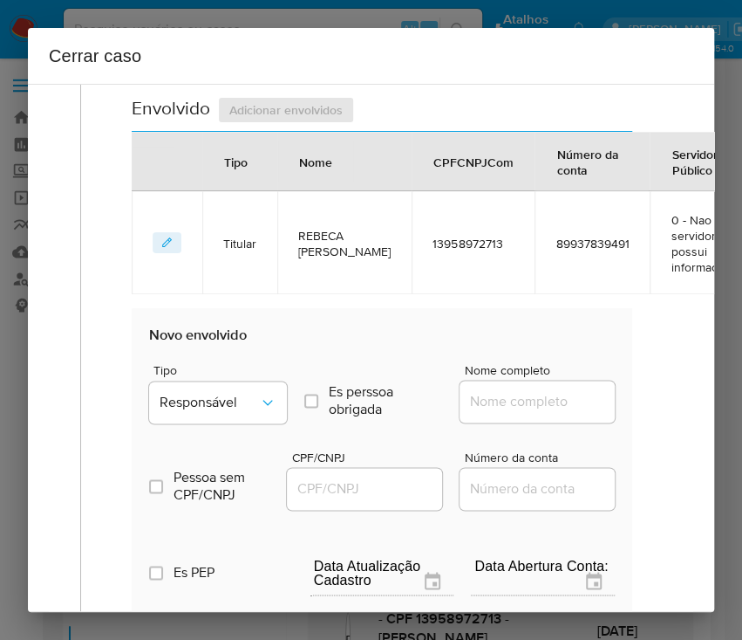
scroll to position [796, 0]
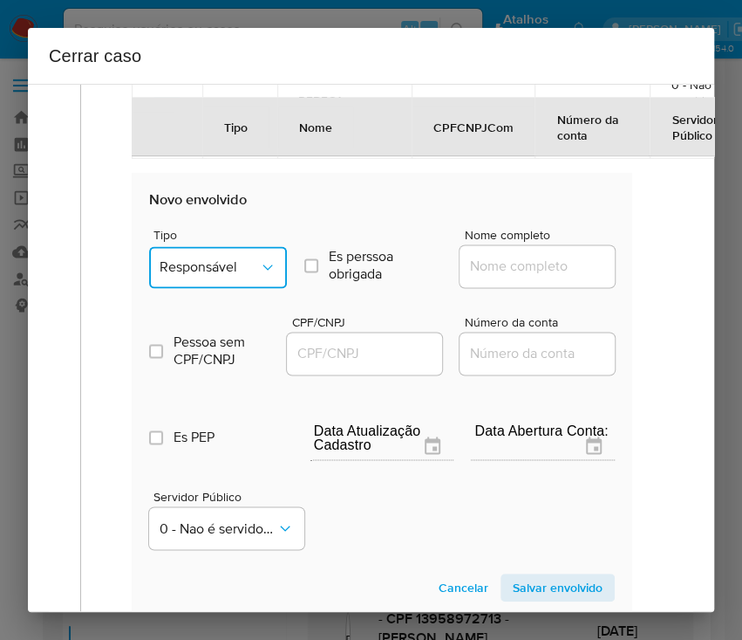
click at [246, 269] on span "Responsável" at bounding box center [209, 266] width 99 height 17
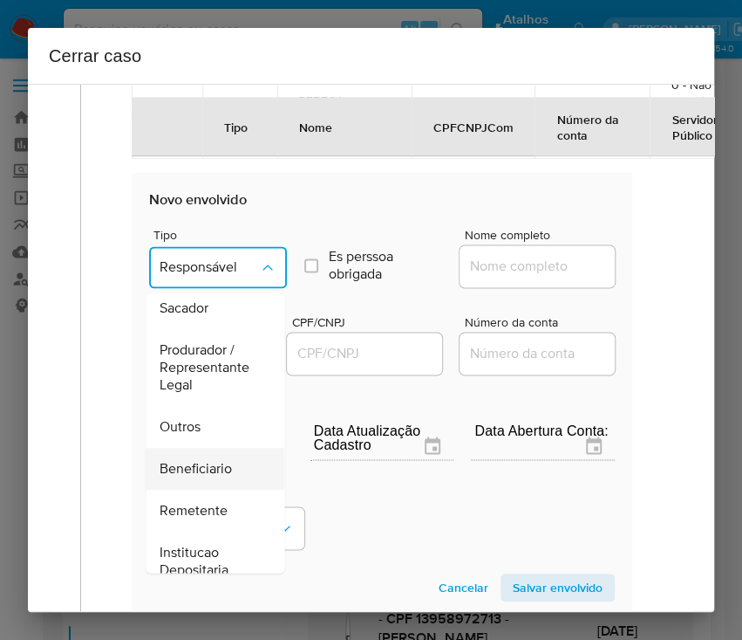
scroll to position [232, 0]
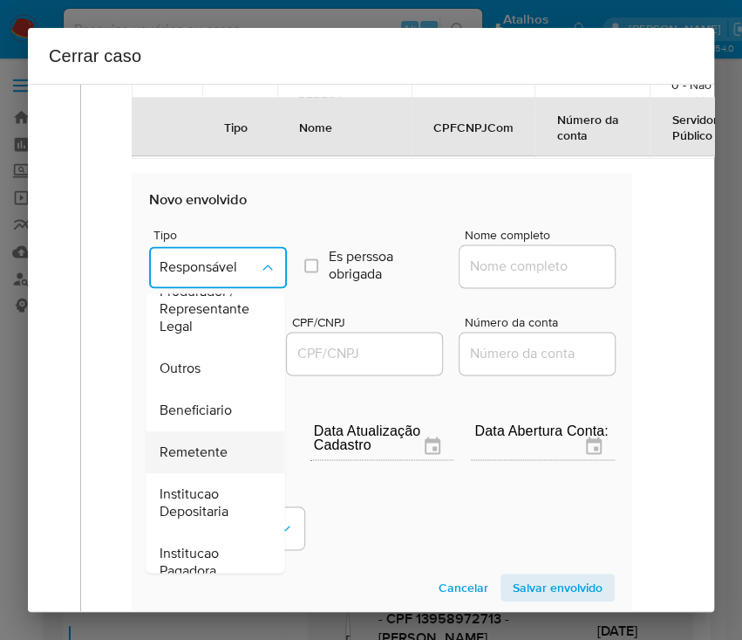
click at [207, 457] on span "Remetente" at bounding box center [194, 451] width 68 height 17
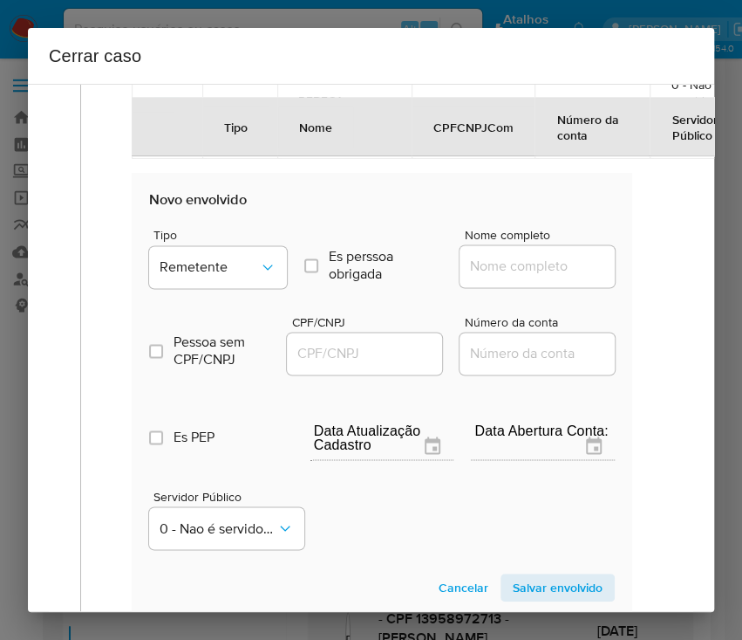
drag, startPoint x: 527, startPoint y: 246, endPoint x: 523, endPoint y: 270, distance: 24.7
click at [527, 248] on div at bounding box center [537, 266] width 155 height 42
click at [523, 270] on input "Nome completo" at bounding box center [545, 266] width 171 height 23
paste input "Antonio Marcos Pereira Da Silva, 01918743533"
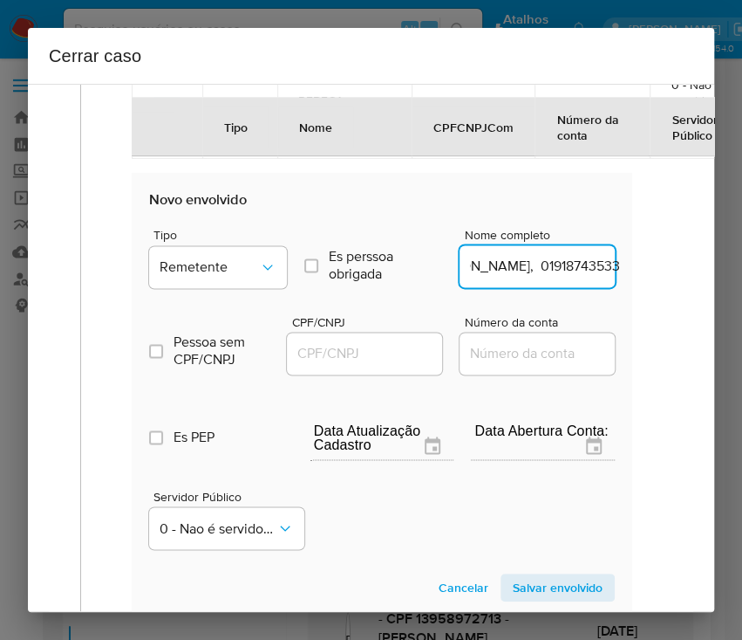
scroll to position [796, 30]
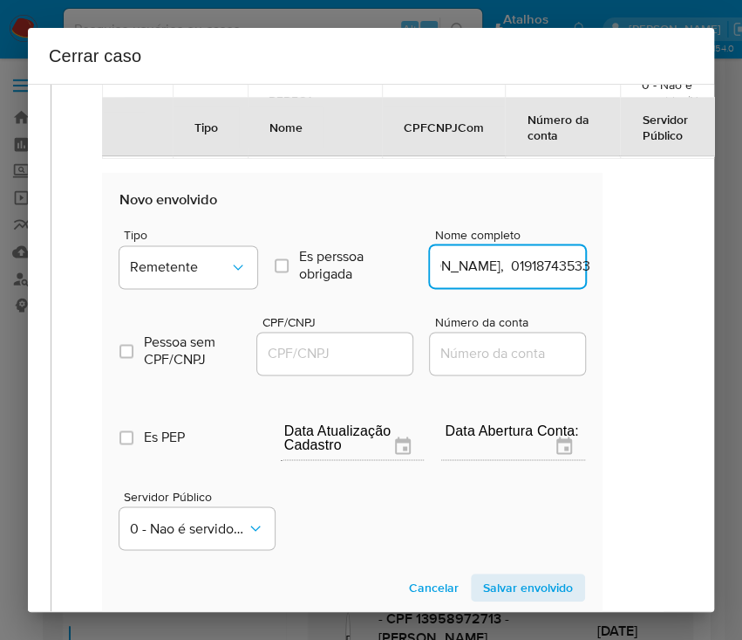
drag, startPoint x: 516, startPoint y: 263, endPoint x: 697, endPoint y: 272, distance: 180.8
click at [697, 272] on div "1 Informação completa Geral Data de início 01/06/2025 Data Fin 29/07/2025 Valor…" at bounding box center [371, 348] width 687 height 528
type input "Antonio Marcos Pereira Da Silva"
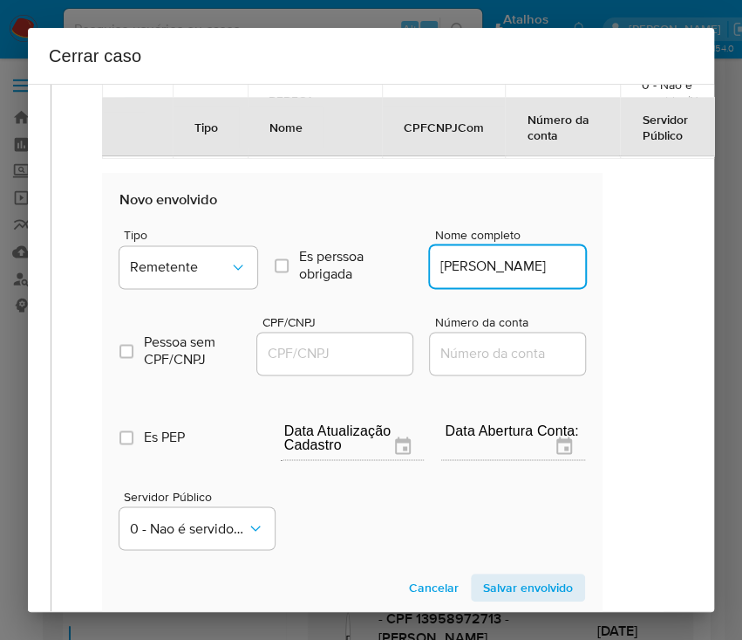
click at [359, 356] on input "CPF/CNPJ" at bounding box center [342, 353] width 171 height 23
paste input "01918743533"
type input "1918743533"
click at [600, 323] on div "Data de início 01/06/2025 Data Fin 29/07/2025 Valor do crédito R$845.007 Valor …" at bounding box center [352, 32] width 537 height 1246
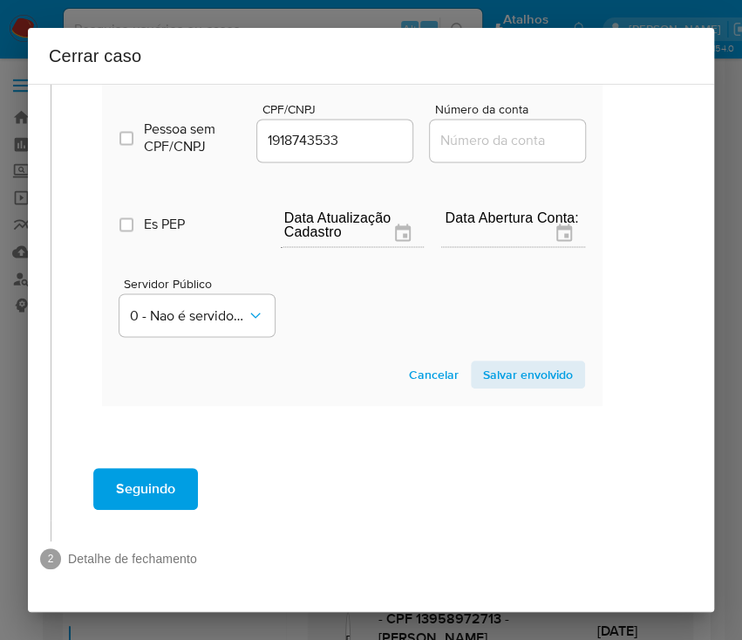
click at [544, 374] on section "Novo envolvido Tipo Remetente Es perssoa obrigada Is PObrigada Nome completo An…" at bounding box center [352, 183] width 501 height 446
click at [544, 362] on span "Salvar envolvido" at bounding box center [528, 374] width 90 height 24
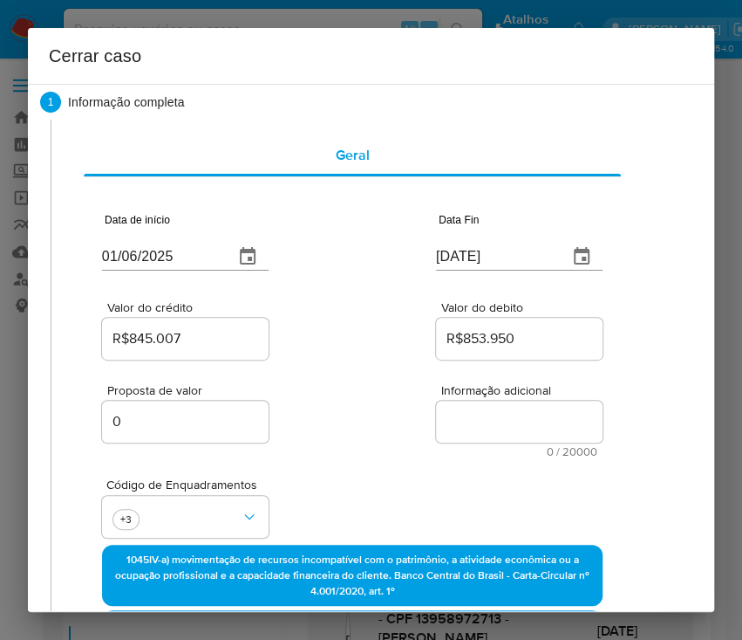
scroll to position [0, 30]
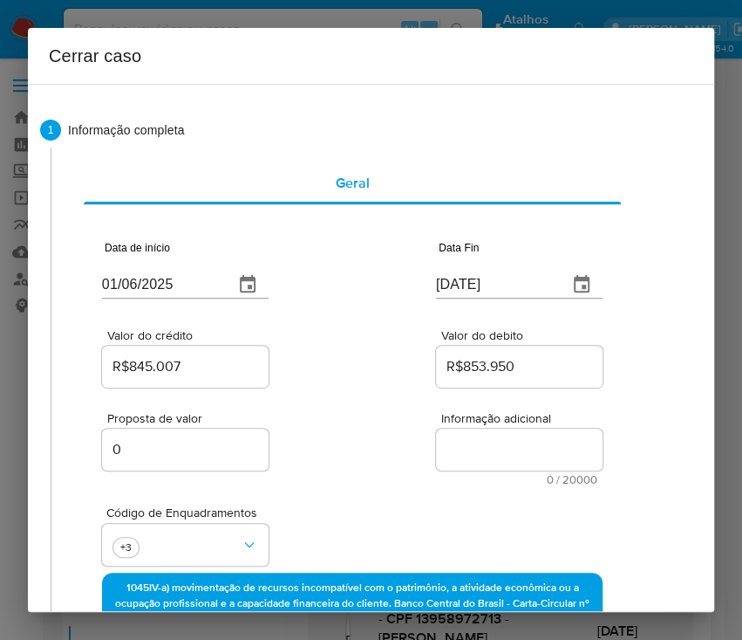
click at [489, 423] on span "Informação adicional" at bounding box center [524, 418] width 167 height 13
click at [489, 428] on textarea "Informação adicional" at bounding box center [519, 449] width 167 height 42
click at [482, 443] on textarea "Informação adicional" at bounding box center [519, 449] width 167 height 42
paste textarea "Informações do Cliente Rebeca Jessica Camargo Lima, CPF 13958972713, 32 anos, r…"
type textarea "Informações do Cliente Rebeca Jessica Camargo Lima, CPF 13958972713, 32 anos, r…"
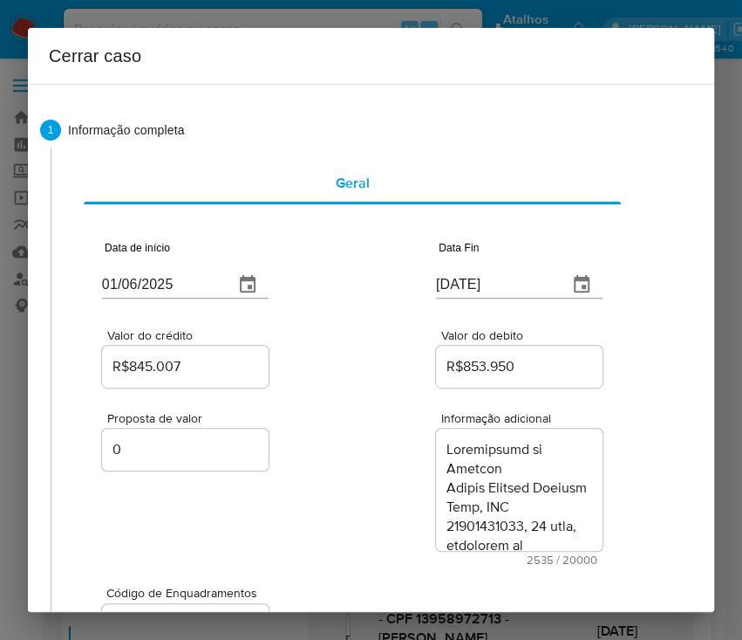
scroll to position [3458, 0]
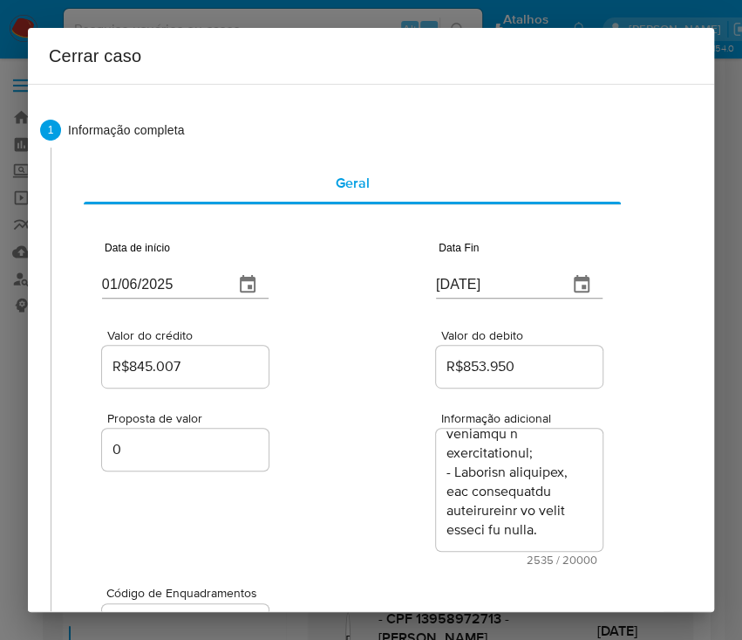
click at [265, 435] on div "Proposta de valor 0 Informação adicional 2535 / 20000 17465 caracteres restantes" at bounding box center [352, 478] width 501 height 174
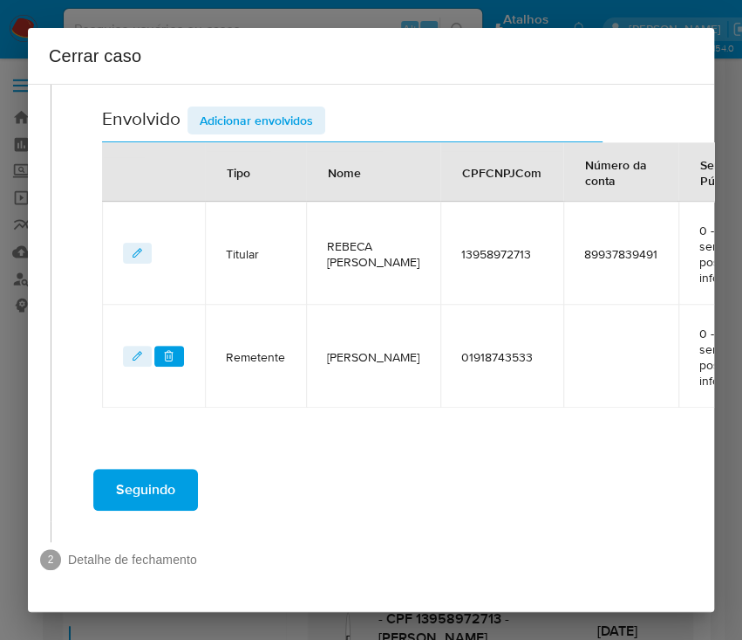
scroll to position [747, 30]
click at [168, 469] on span "Seguindo" at bounding box center [145, 488] width 59 height 38
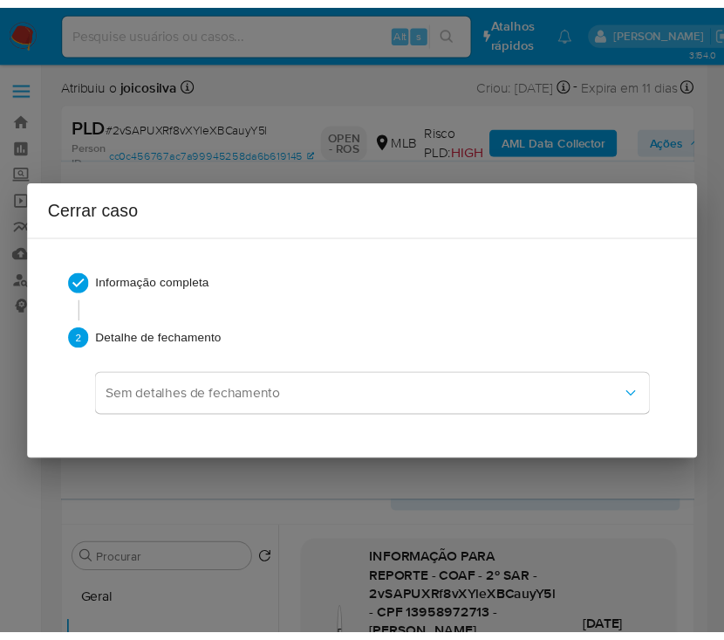
scroll to position [3362, 0]
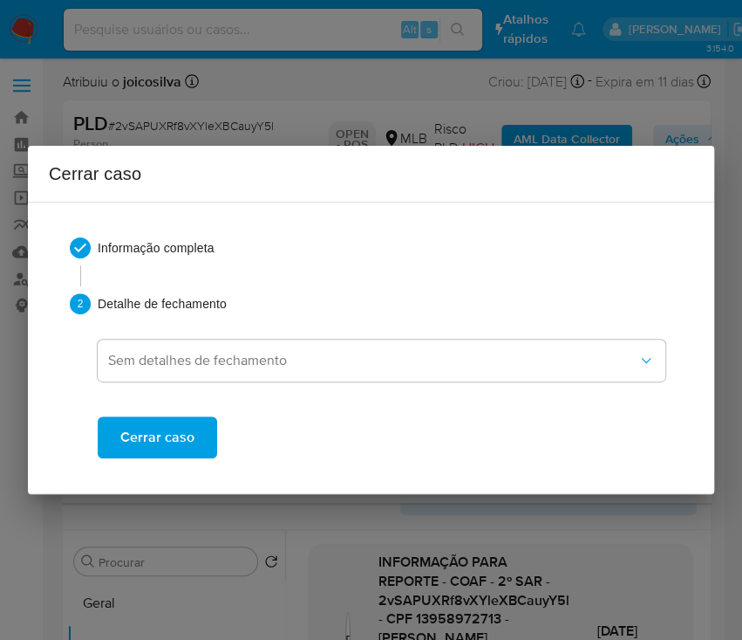
click at [186, 432] on span "Cerrar caso" at bounding box center [157, 437] width 74 height 38
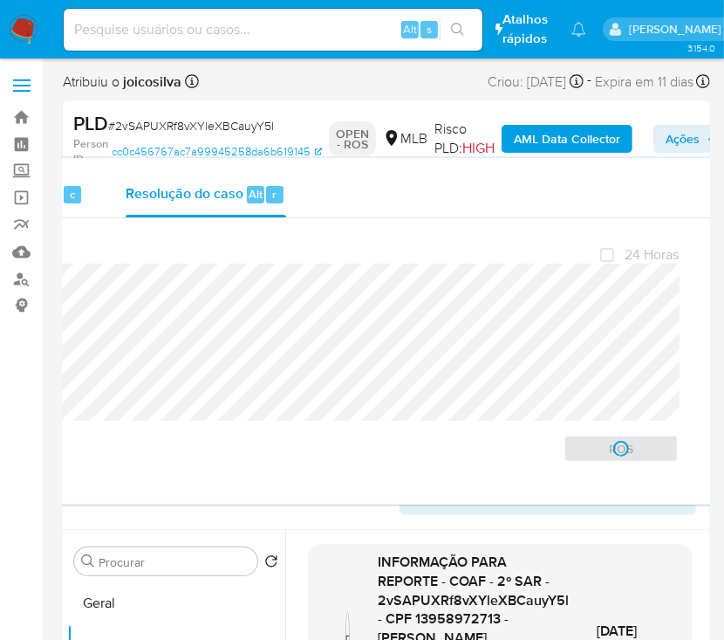
click at [154, 121] on span "# 2vSAPUXRf8vXYleXBCauyY5l" at bounding box center [191, 125] width 166 height 17
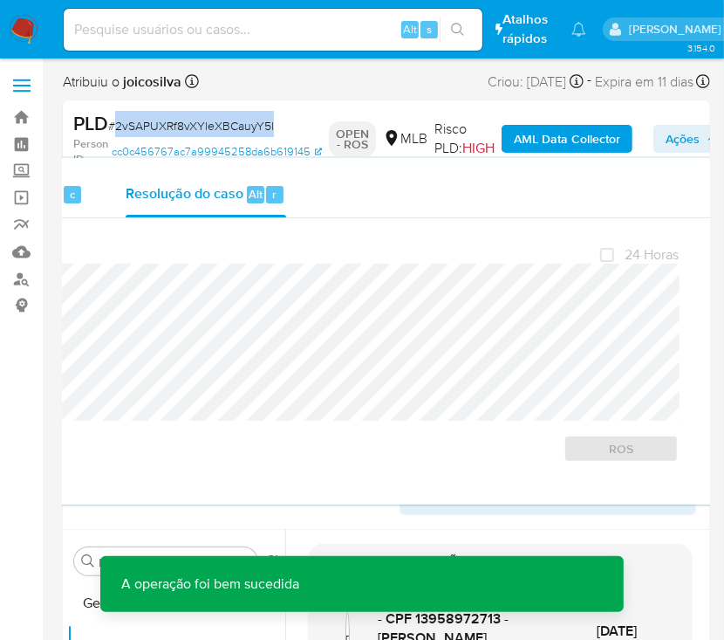
click at [154, 121] on span "# 2vSAPUXRf8vXYleXBCauyY5l" at bounding box center [191, 125] width 166 height 17
copy span "2vSAPUXRf8vXYleXBCauyY5l"
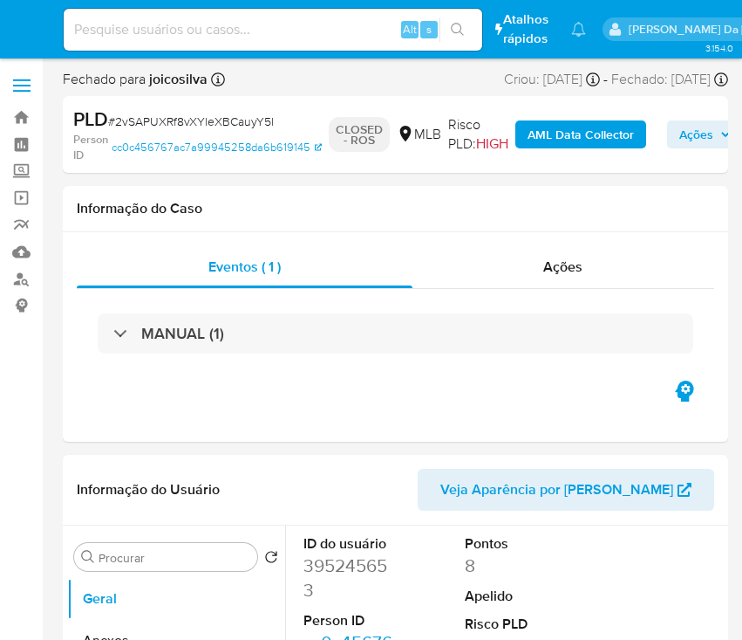
select select "10"
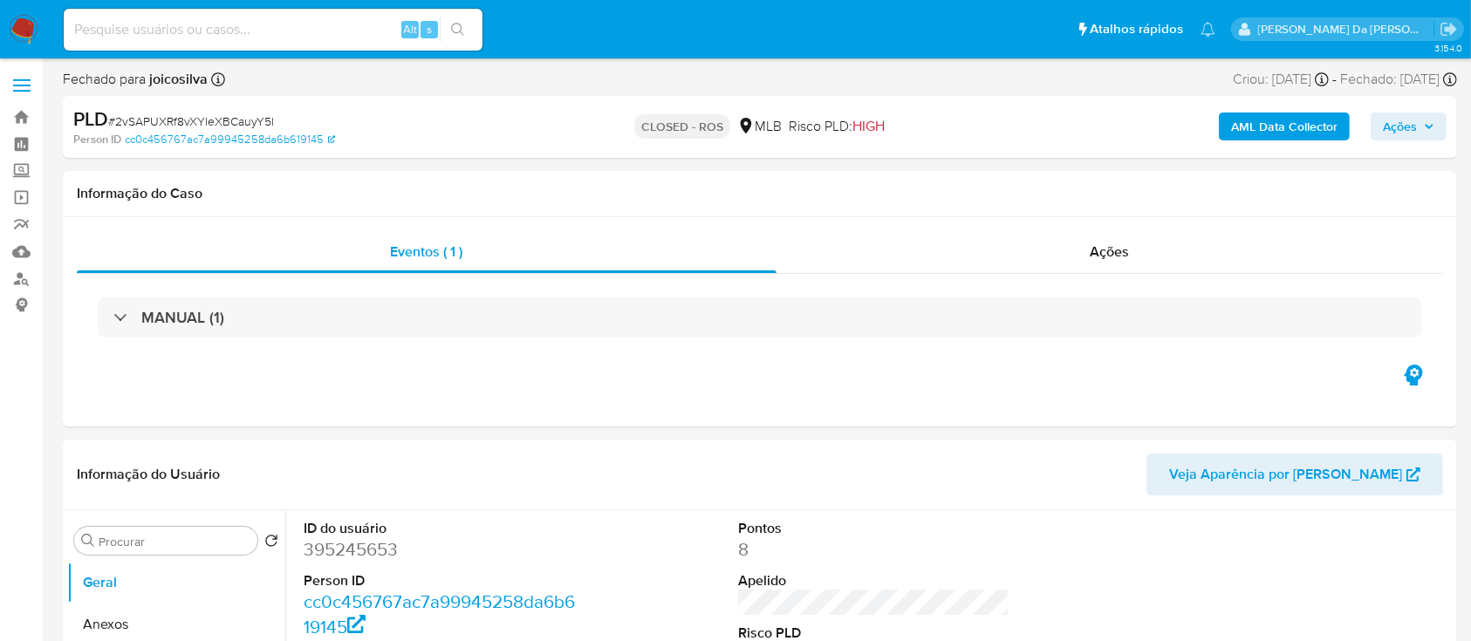
click at [28, 32] on img at bounding box center [24, 30] width 30 height 30
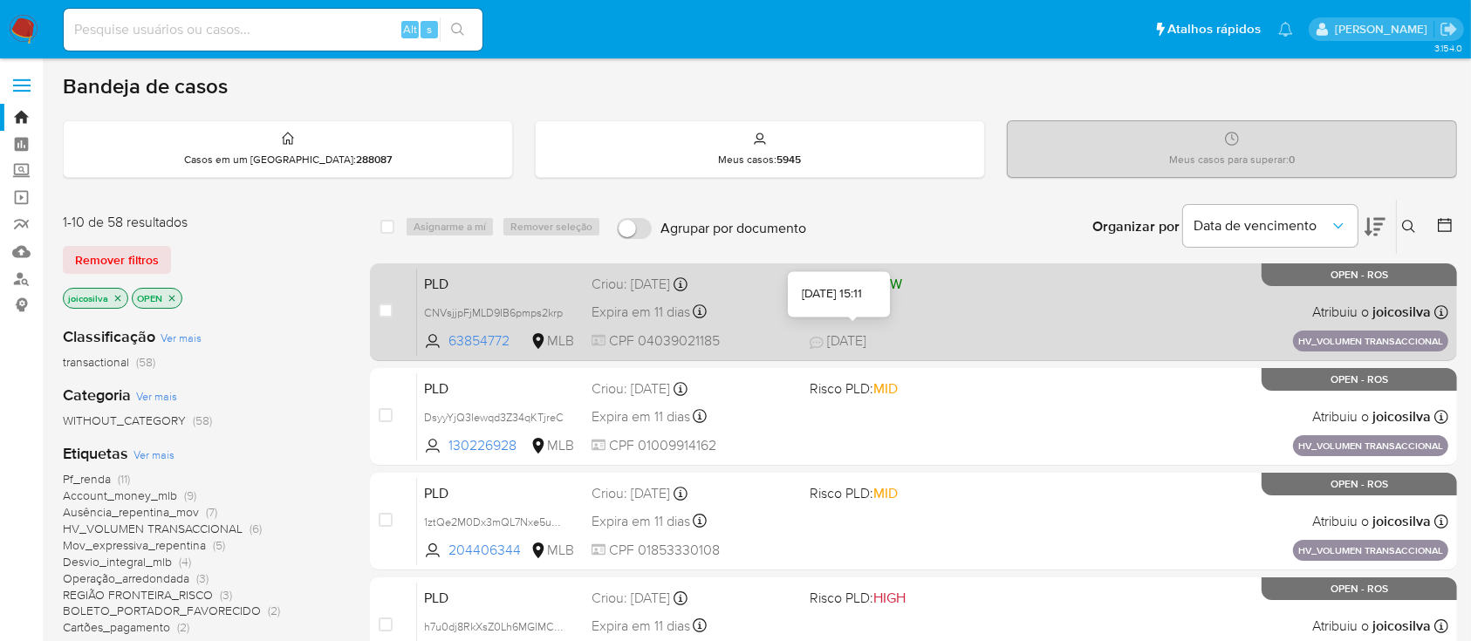
click at [890, 318] on div "PLD CNVsjjpFjMLD9IB6pmps2krp 63854772 MLB Risco PLD: LOW Criou: 15/07/2025 Crio…" at bounding box center [932, 312] width 1031 height 88
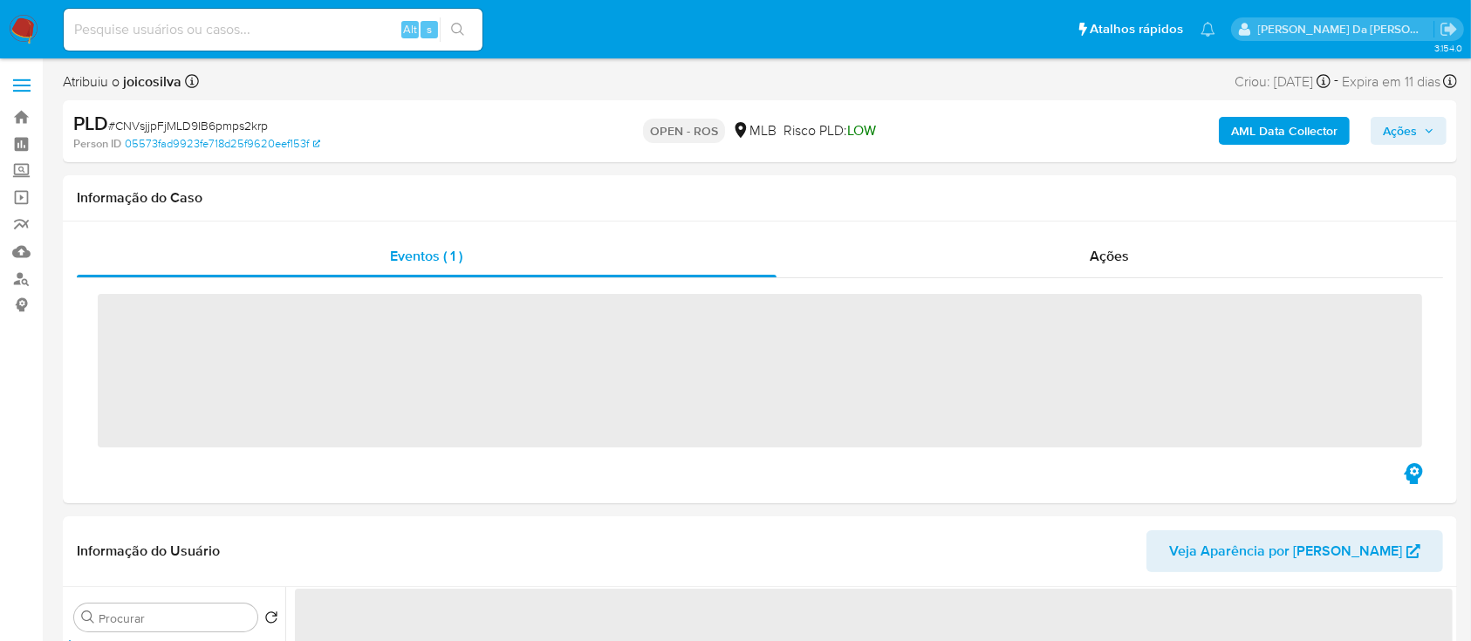
click at [237, 127] on span "# CNVsjjpFjMLD9IB6pmps2krp" at bounding box center [188, 125] width 160 height 17
click at [237, 128] on span "# CNVsjjpFjMLD9IB6pmps2krp" at bounding box center [188, 125] width 160 height 17
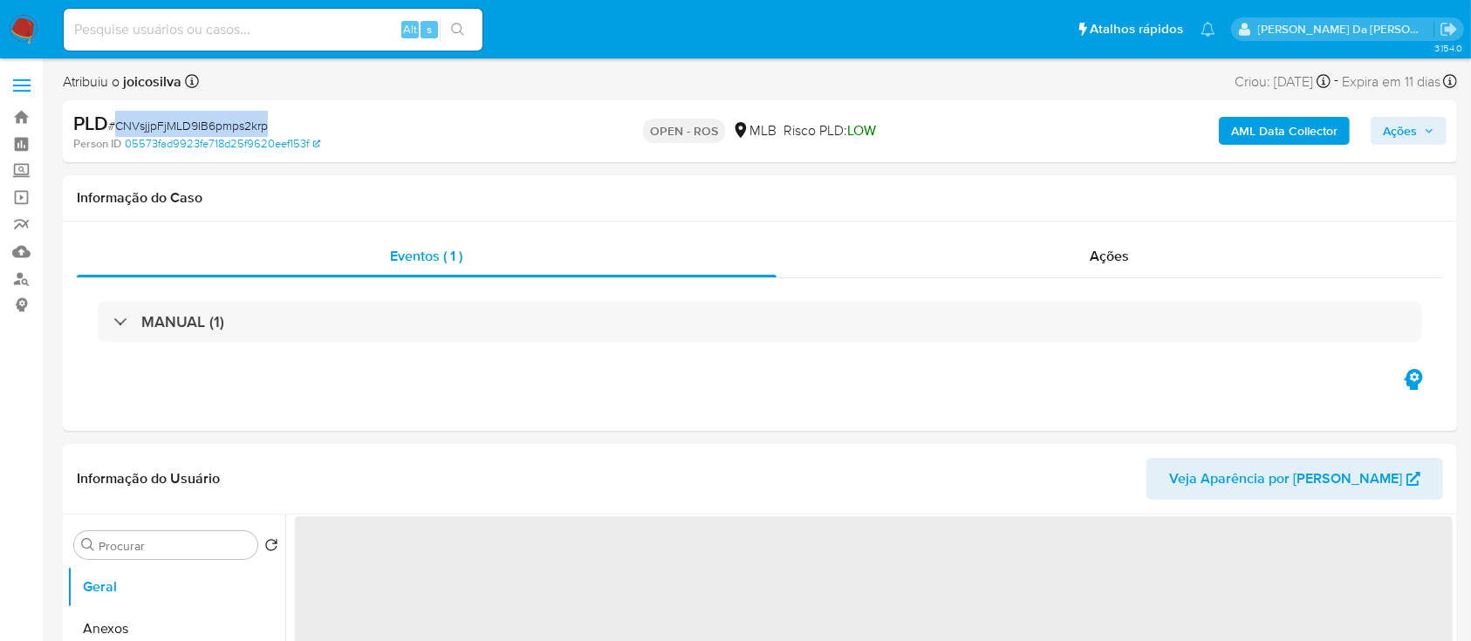
copy span "CNVsjjpFjMLD9IB6pmps2krp"
select select "10"
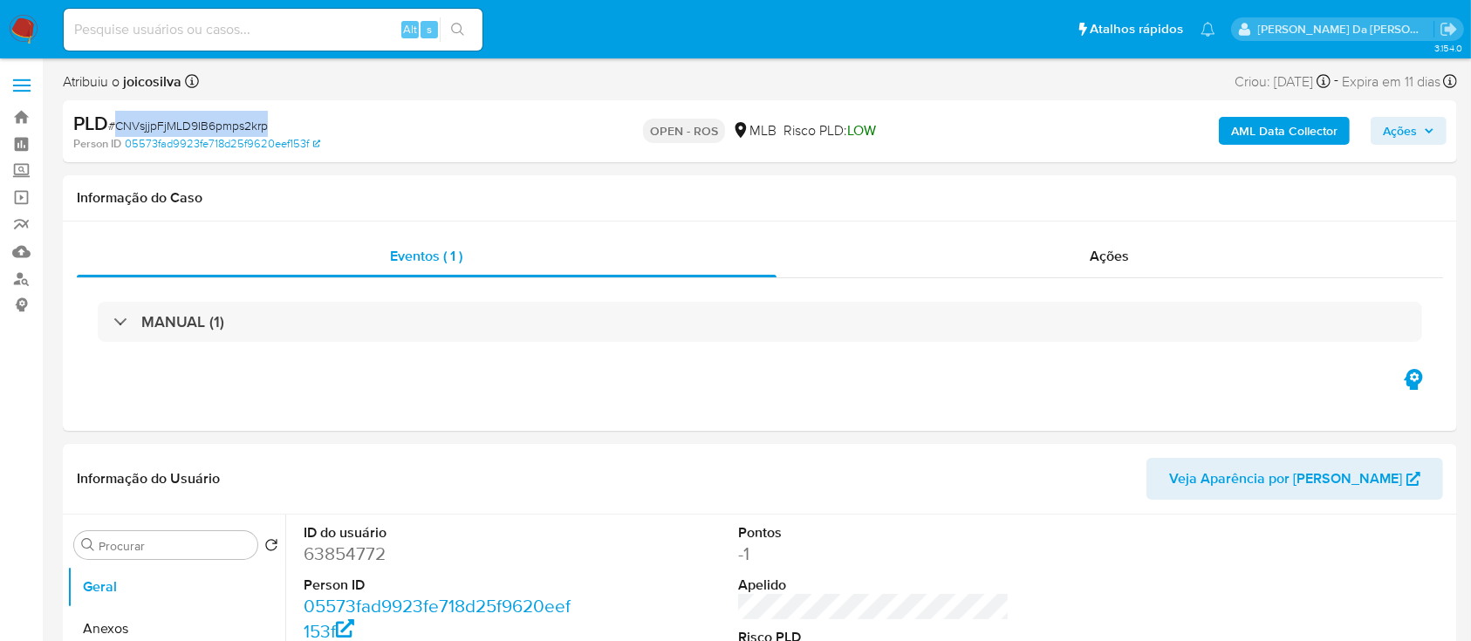
click at [247, 121] on span "# CNVsjjpFjMLD9IB6pmps2krp" at bounding box center [188, 125] width 160 height 17
click at [244, 121] on span "# CNVsjjpFjMLD9IB6pmps2krp" at bounding box center [188, 125] width 160 height 17
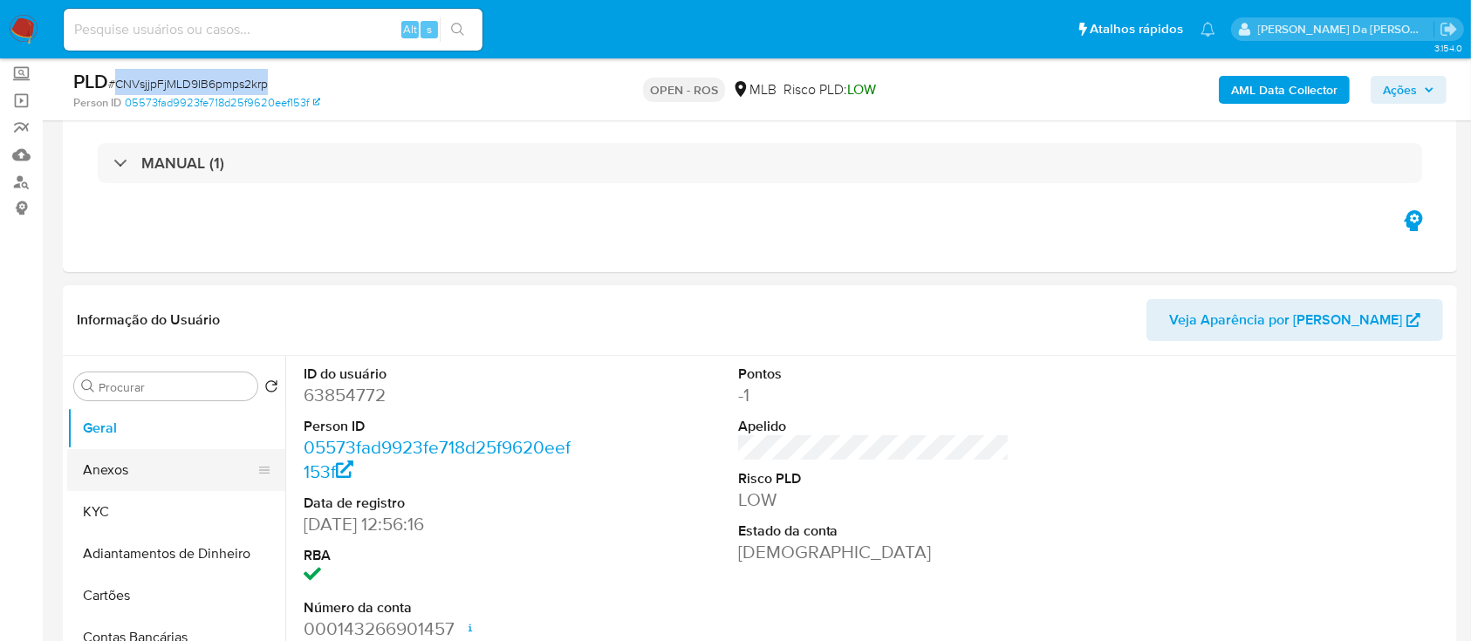
scroll to position [232, 0]
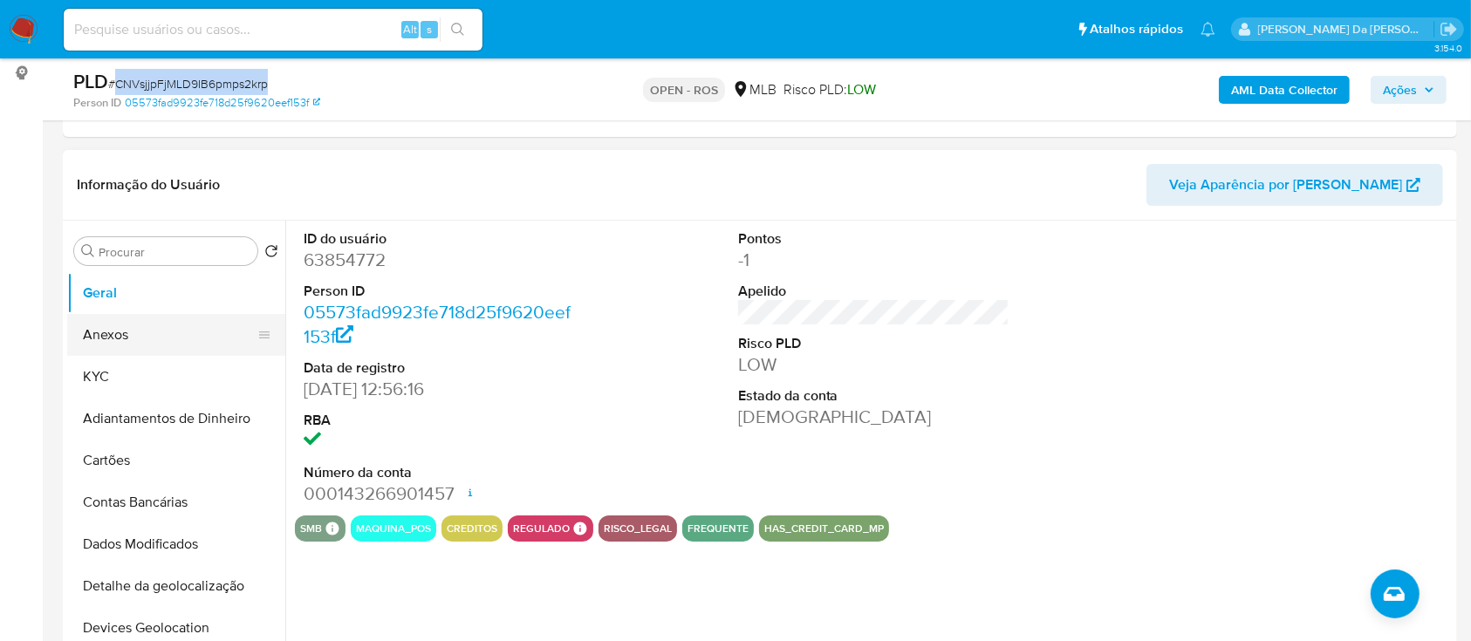
click at [143, 332] on button "Anexos" at bounding box center [169, 335] width 204 height 42
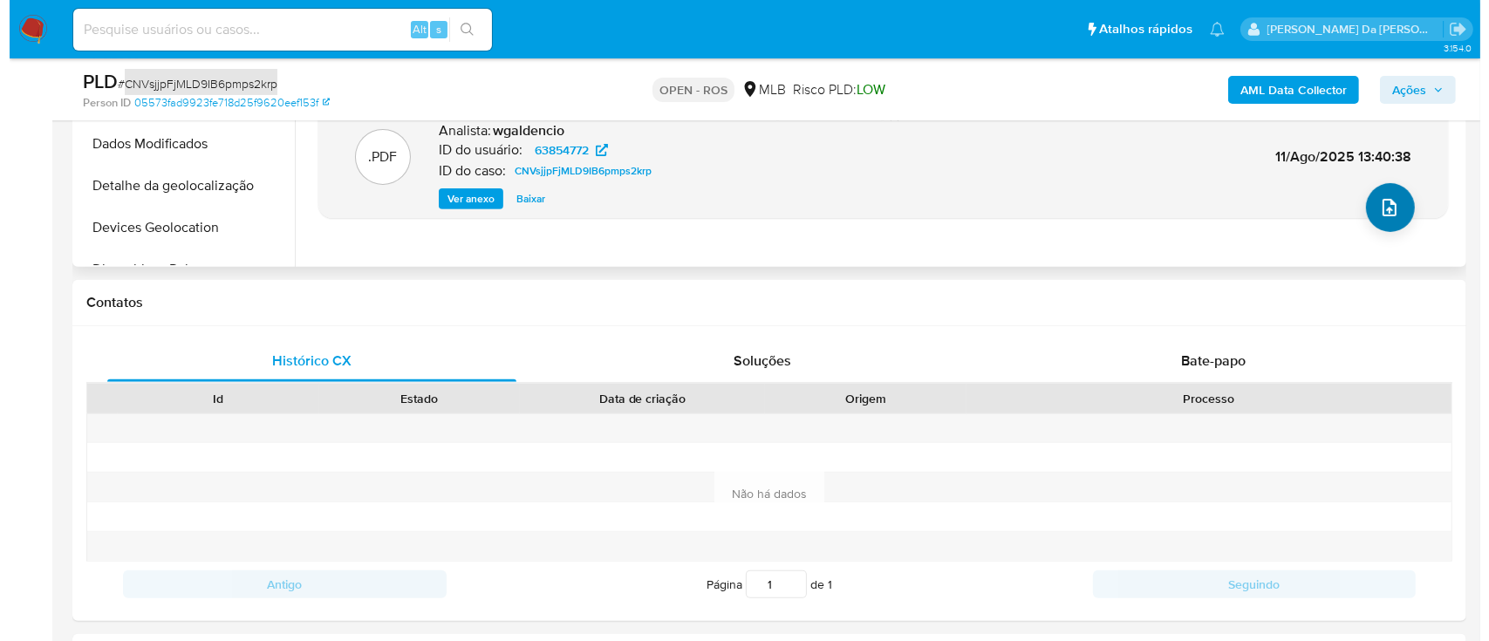
scroll to position [581, 0]
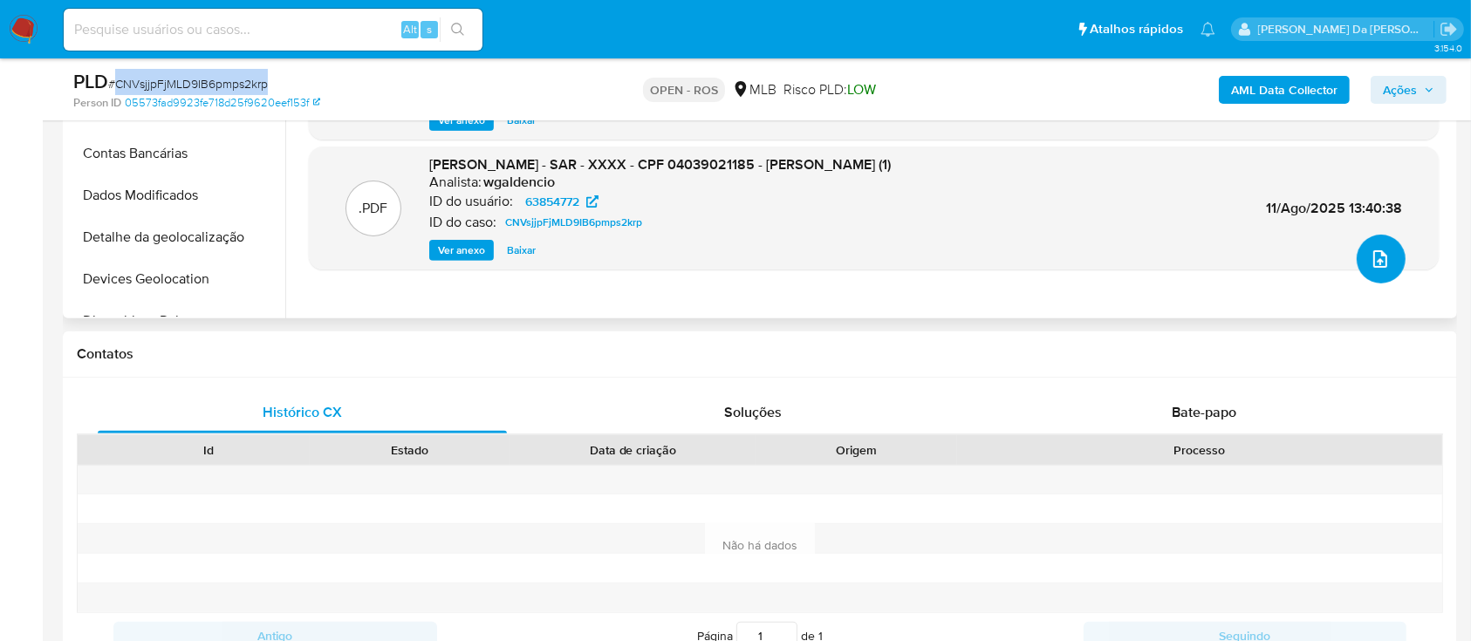
click at [1378, 263] on icon "upload-file" at bounding box center [1380, 259] width 21 height 21
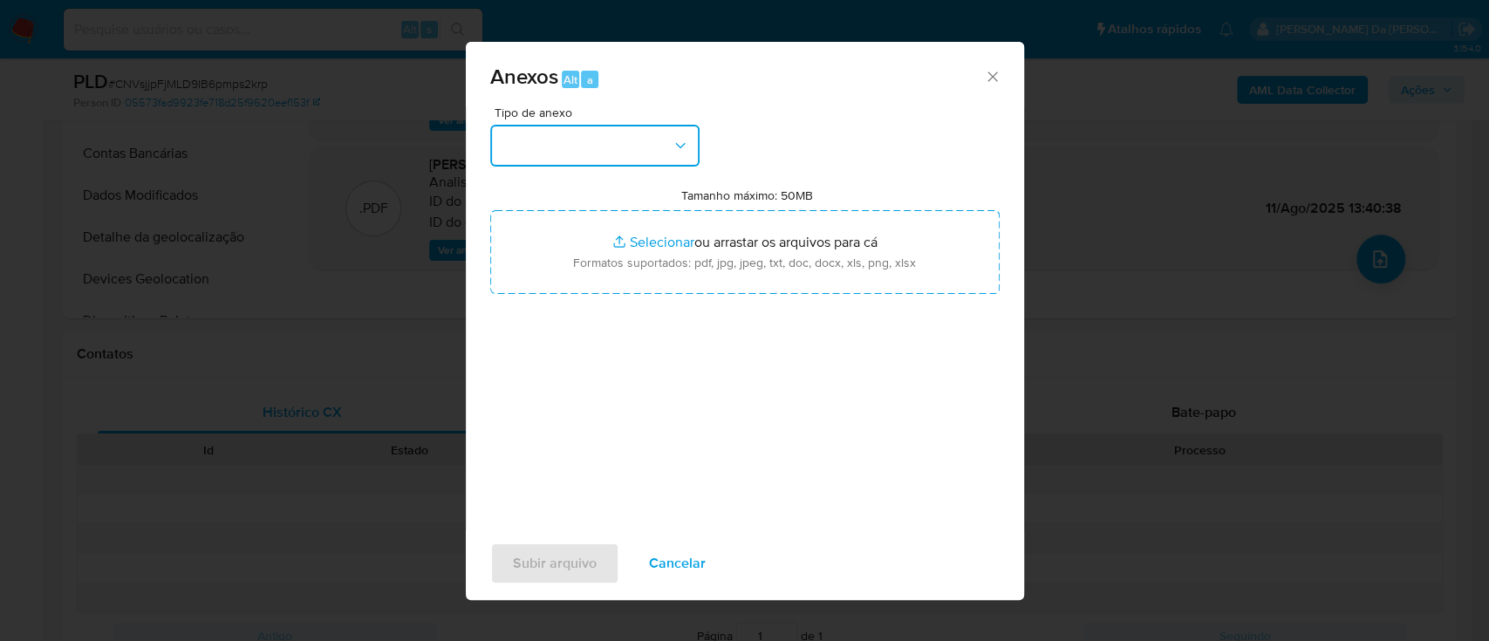
click at [670, 136] on button "button" at bounding box center [594, 146] width 209 height 42
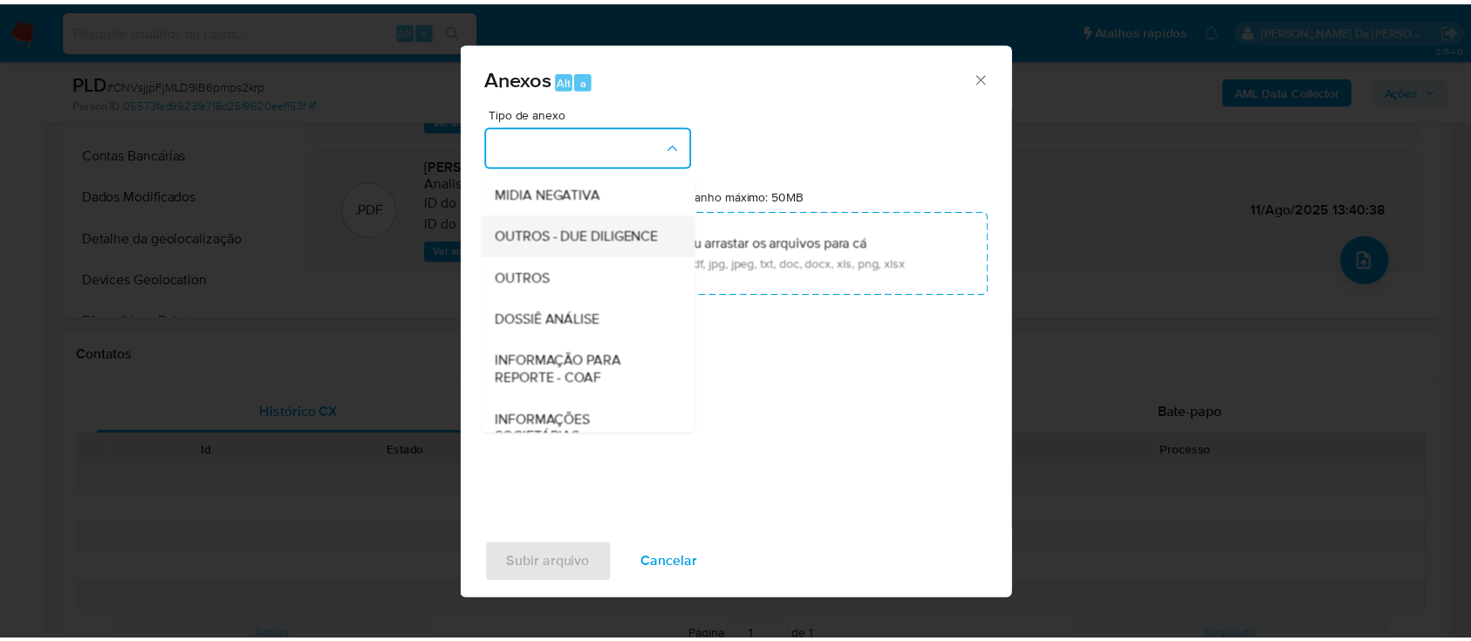
scroll to position [268, 0]
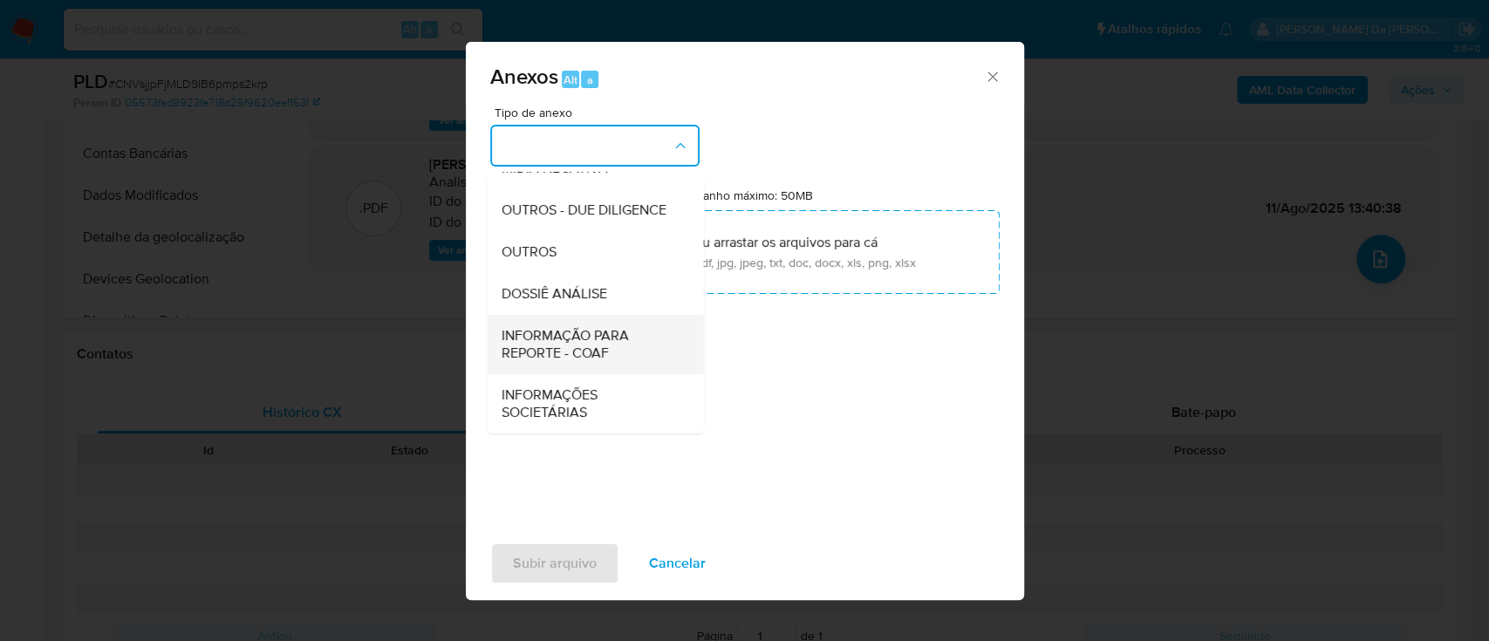
click at [600, 352] on span "INFORMAÇÃO PARA REPORTE - COAF" at bounding box center [590, 344] width 178 height 35
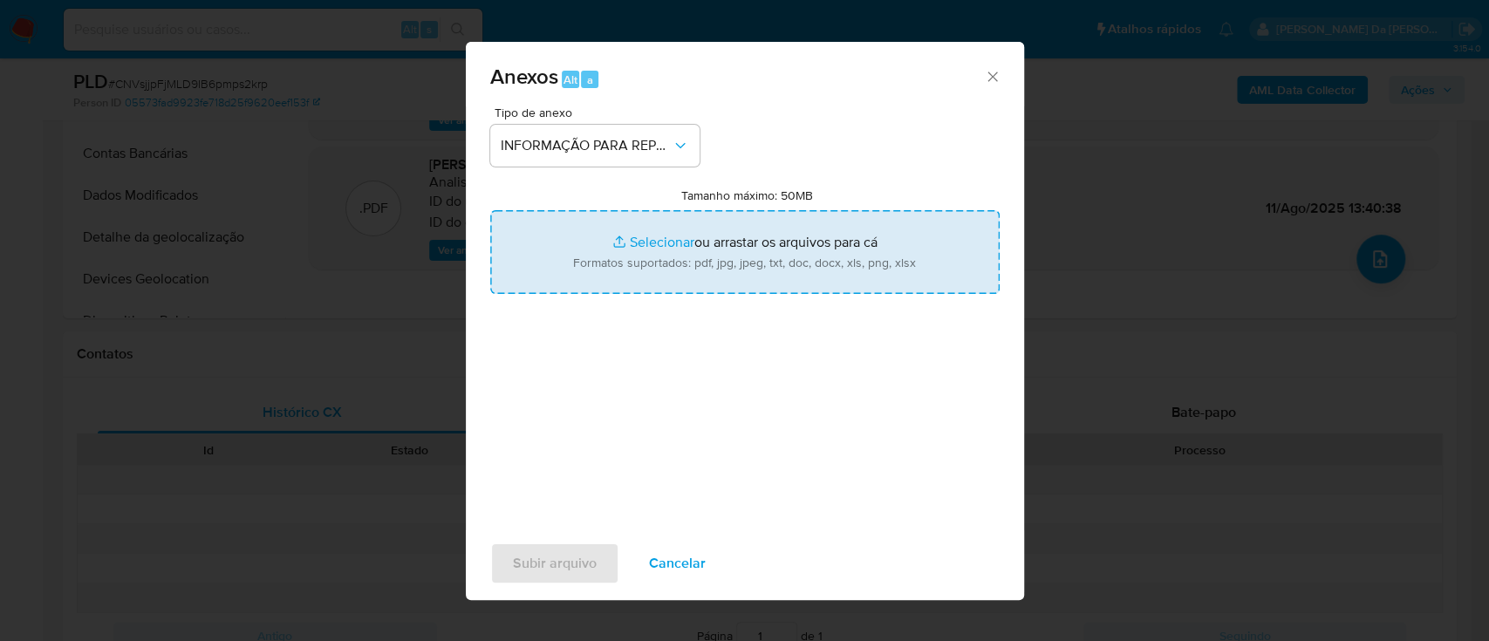
type input "C:\fakepath\SAR - CNVsjjpFjMLD9IB6pmps2krp - CPF 04039021185 - JHONATAN FERNAND…"
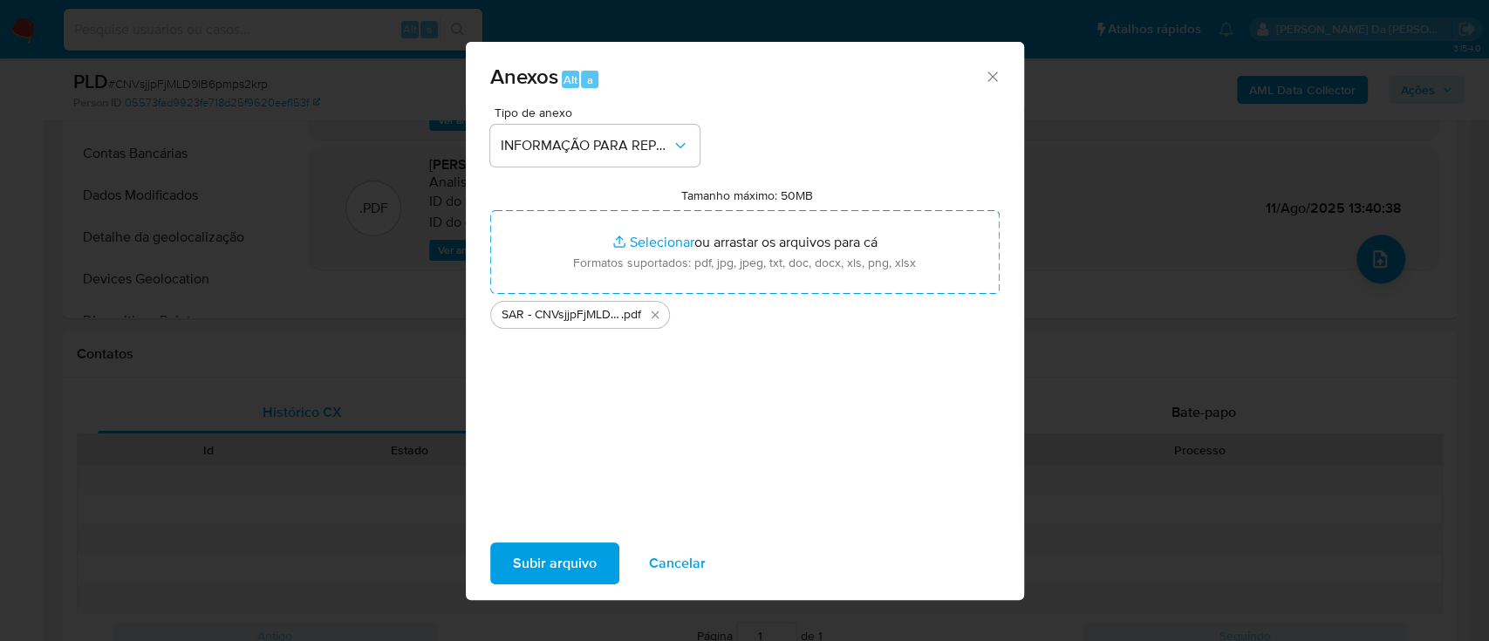
click at [577, 564] on span "Subir arquivo" at bounding box center [555, 563] width 84 height 38
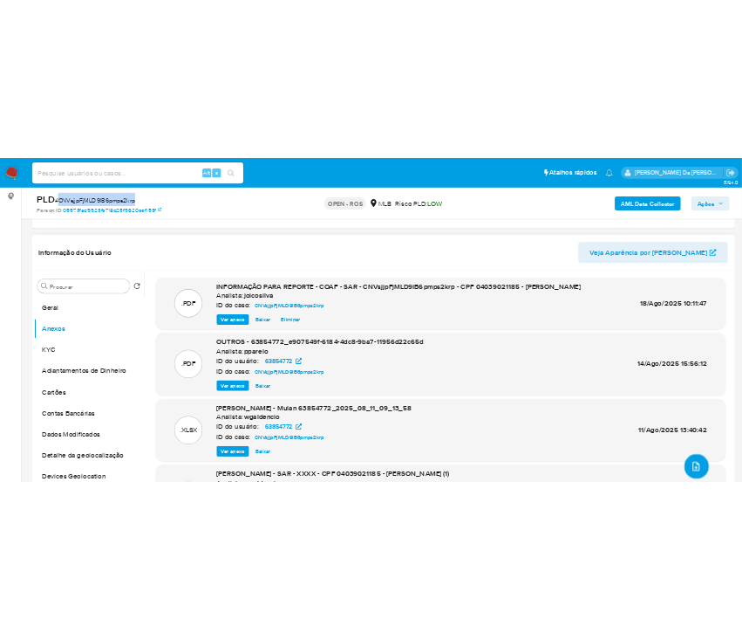
scroll to position [116, 0]
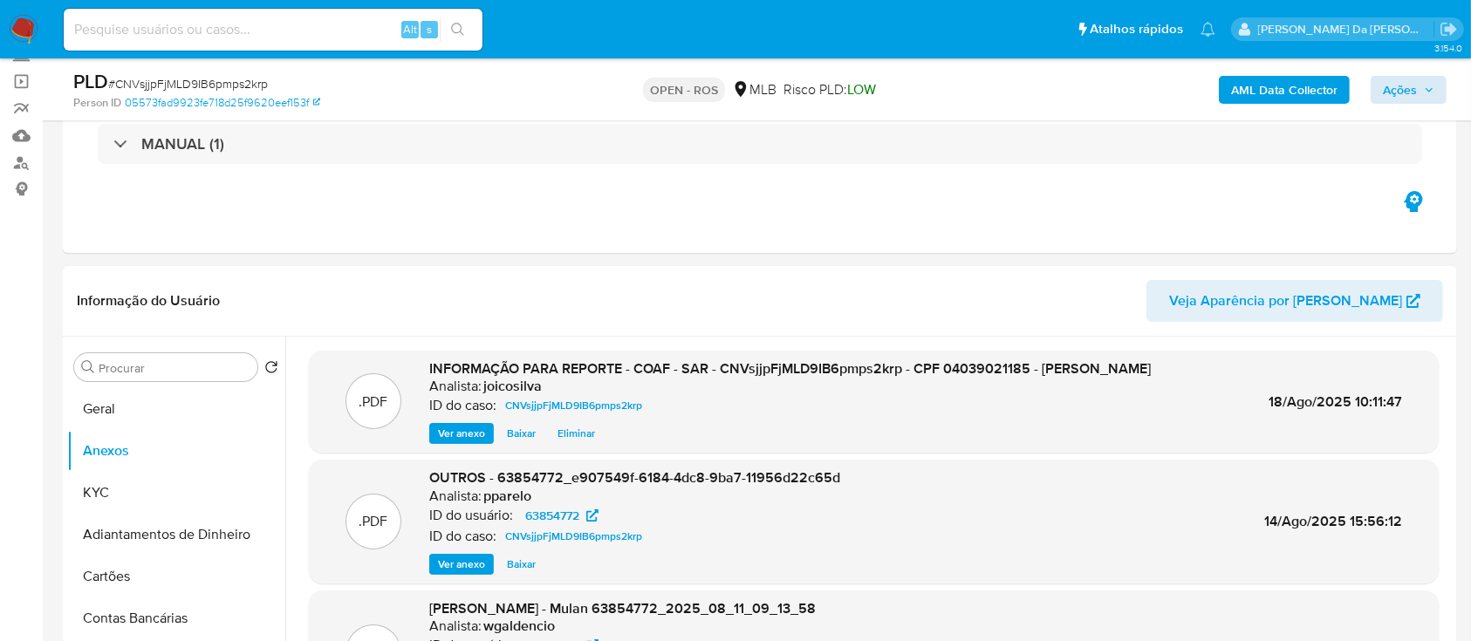
click at [1420, 99] on div "AML Data Collector Ações" at bounding box center [1220, 89] width 453 height 41
click at [1413, 88] on span "Ações" at bounding box center [1400, 90] width 34 height 28
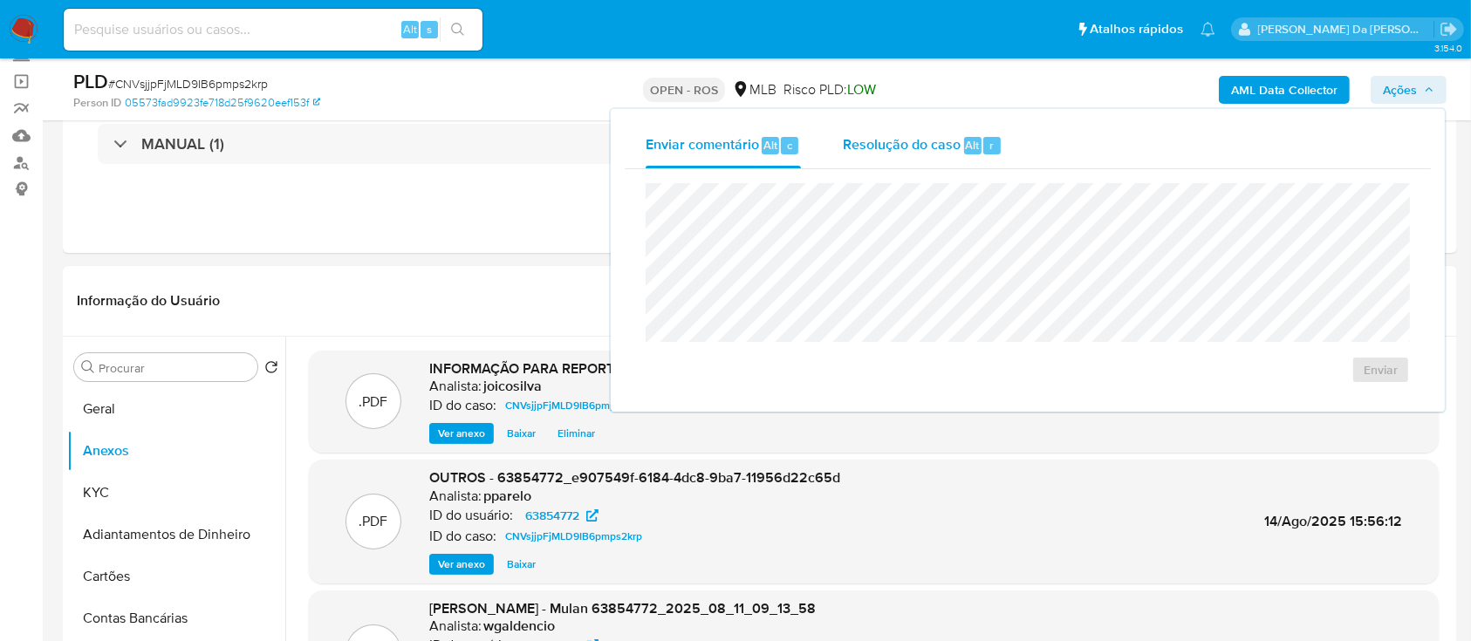
click at [907, 142] on span "Resolução do caso" at bounding box center [902, 144] width 118 height 20
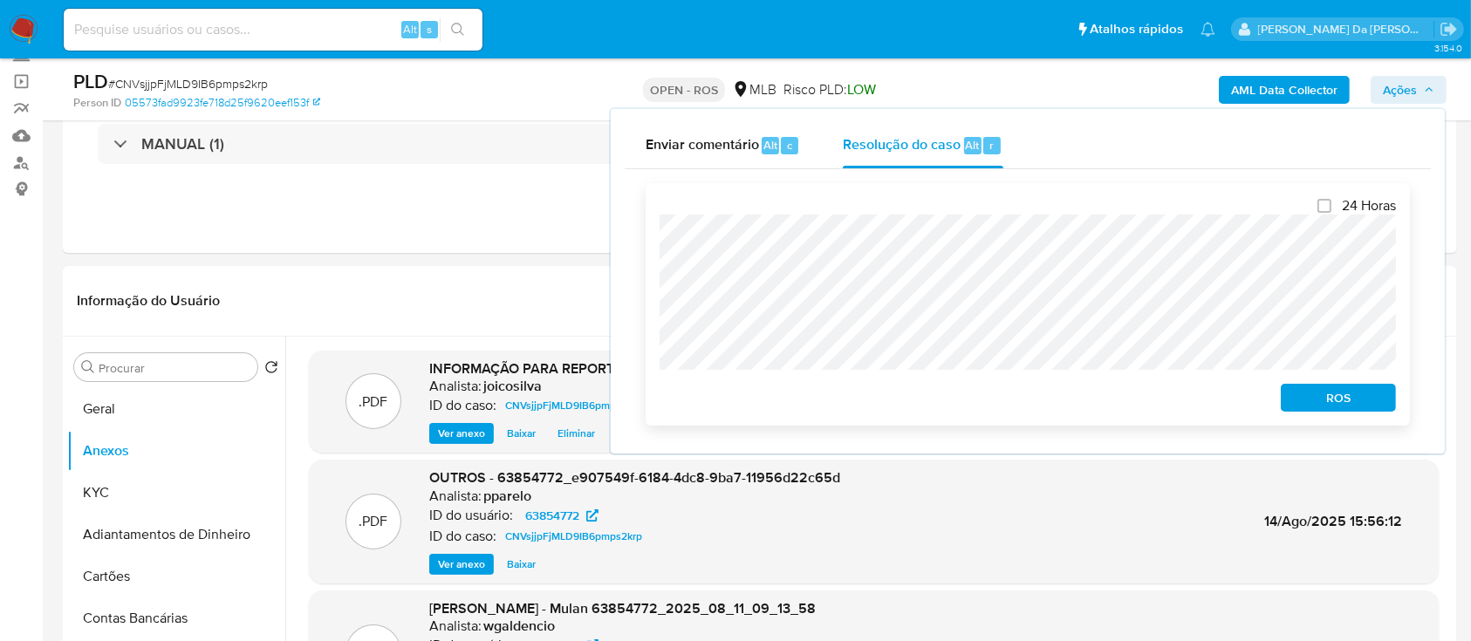
click at [1315, 396] on span "ROS" at bounding box center [1338, 398] width 91 height 24
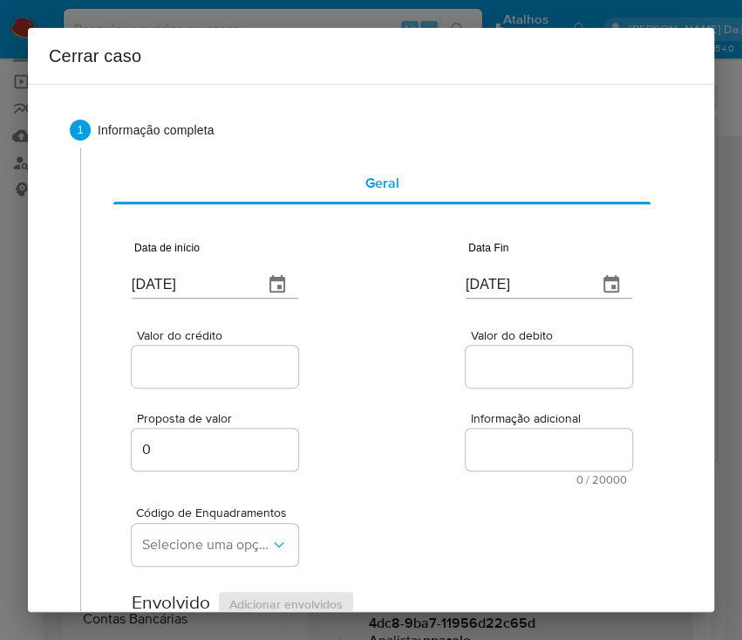
click at [189, 290] on input "[DATE]" at bounding box center [191, 284] width 118 height 28
click at [188, 290] on input "[DATE]" at bounding box center [191, 284] width 118 height 28
paste input "01/06"
type input "01/06/2025"
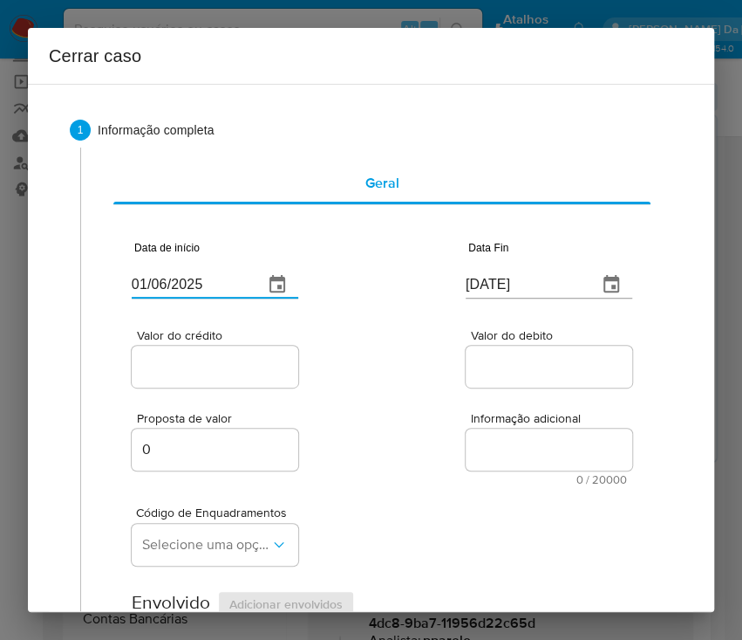
click at [404, 354] on div "Valor do crédito Valor do debito" at bounding box center [382, 349] width 501 height 83
click at [452, 286] on div "Data de início 01/06/2025 Data Fin 18/08/2025" at bounding box center [382, 262] width 501 height 91
click at [492, 283] on input "[DATE]" at bounding box center [525, 284] width 118 height 28
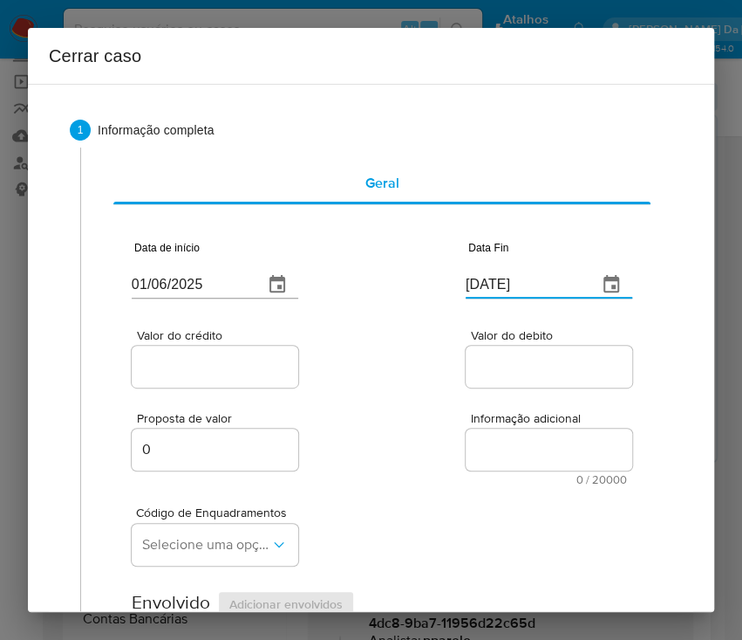
paste input "0"
type input "10/08/2025"
drag, startPoint x: 425, startPoint y: 380, endPoint x: 264, endPoint y: 359, distance: 161.8
click at [423, 380] on div "Valor do crédito Valor do debito" at bounding box center [382, 349] width 501 height 83
click at [249, 352] on div at bounding box center [215, 366] width 167 height 42
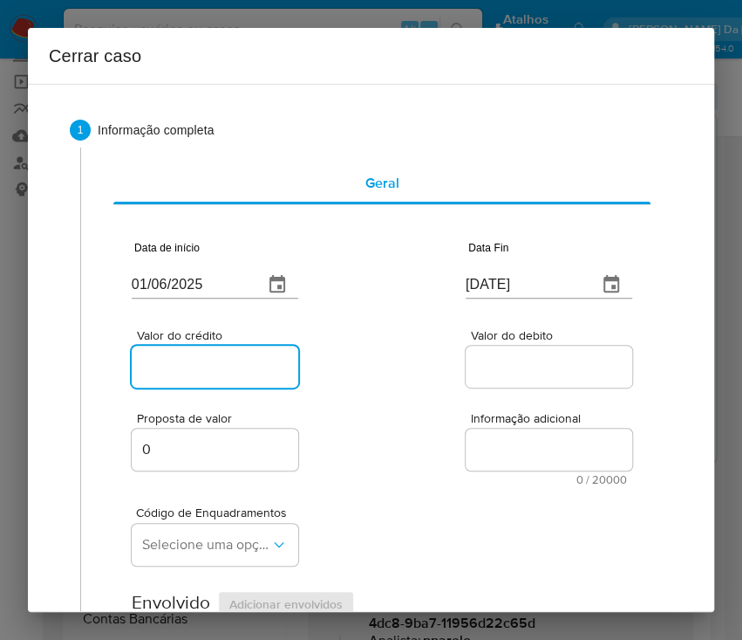
click at [207, 367] on input "Valor do crédito" at bounding box center [217, 366] width 171 height 23
click at [229, 362] on input "Valor do crédito" at bounding box center [217, 366] width 171 height 23
paste input "R$1.235.996"
type input "R$1.235.996"
drag, startPoint x: 406, startPoint y: 357, endPoint x: 154, endPoint y: 457, distance: 271.4
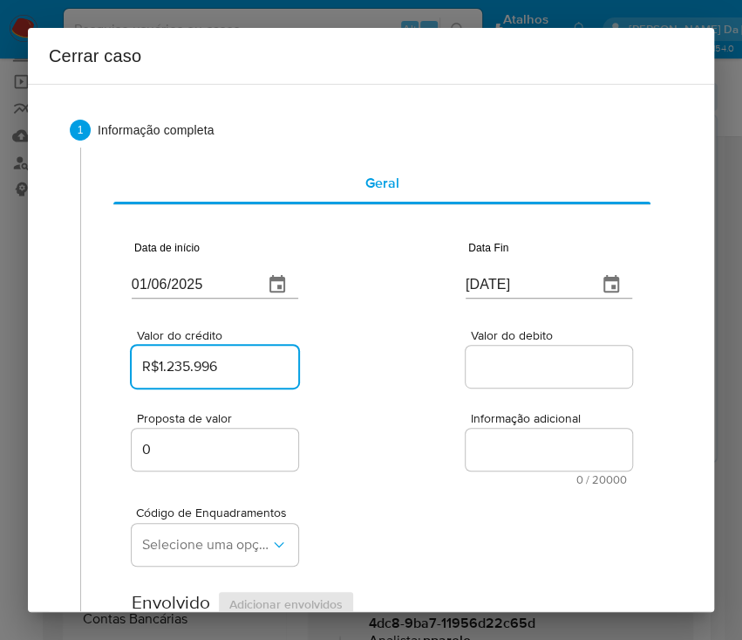
click at [404, 359] on div "Valor do crédito R$1.235.996 Valor do debito" at bounding box center [382, 349] width 501 height 83
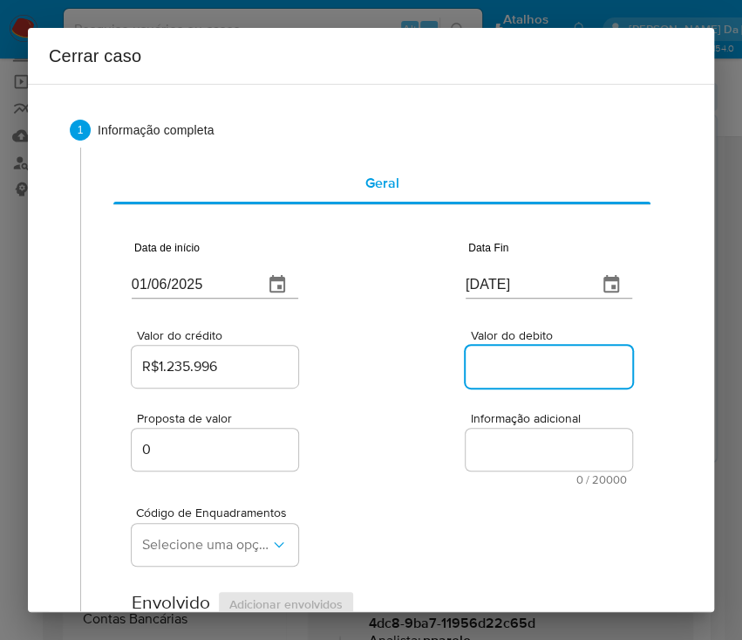
drag, startPoint x: 506, startPoint y: 364, endPoint x: 384, endPoint y: 436, distance: 142.0
click at [506, 364] on input "Valor do debito" at bounding box center [551, 366] width 171 height 23
paste input "R$1.184.987"
type input "R$1.184.987"
click at [384, 436] on div "Proposta de valor 0 Informação adicional 0 / 20000 20000 caracteres restantes" at bounding box center [382, 438] width 501 height 94
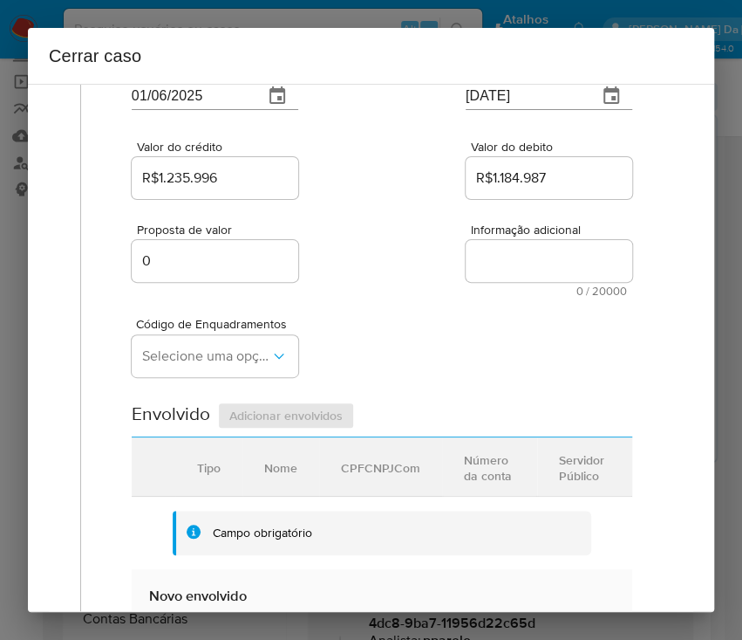
scroll to position [349, 0]
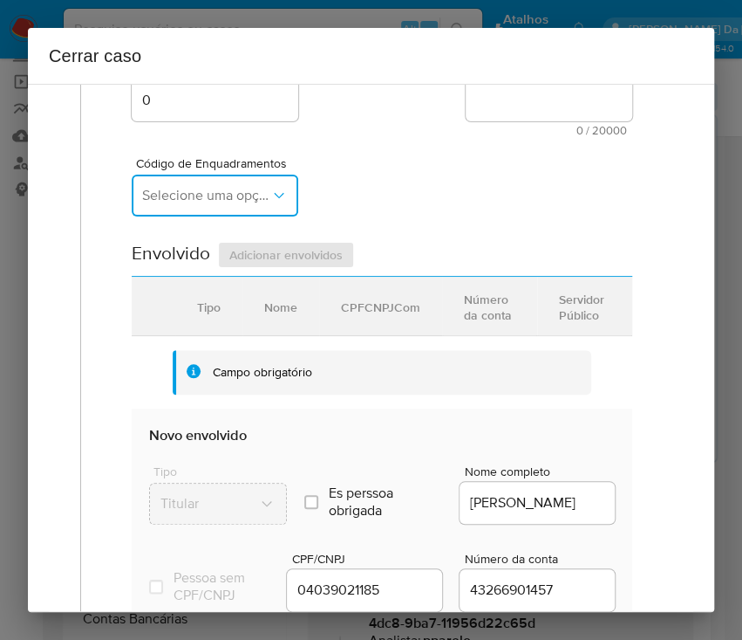
click at [225, 187] on span "Selecione uma opção" at bounding box center [206, 195] width 128 height 17
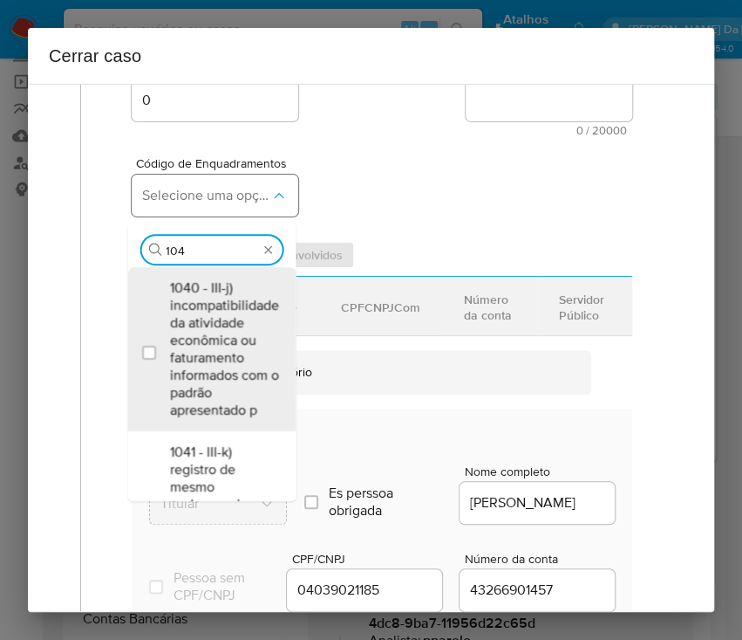
type input "1045"
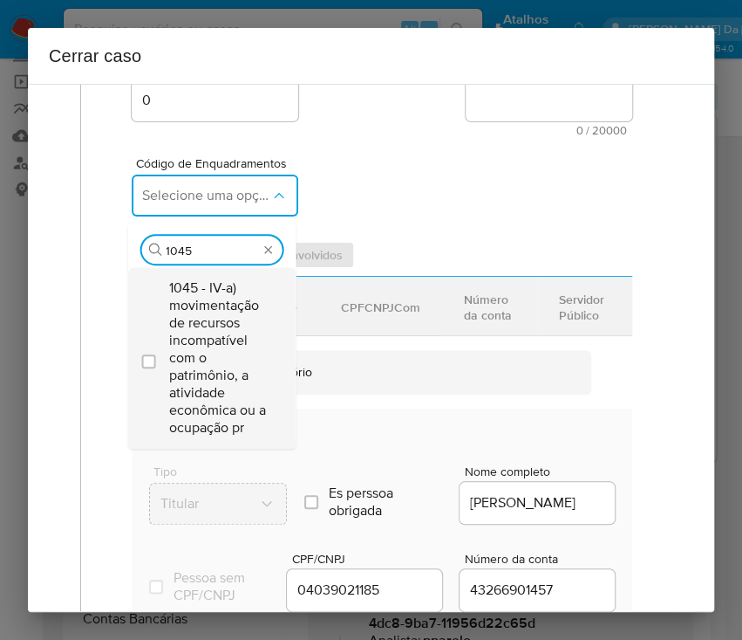
click at [212, 304] on span "1045 - IV-a) movimentação de recursos incompatível com o patrimônio, a atividad…" at bounding box center [220, 357] width 102 height 157
checkbox input "true"
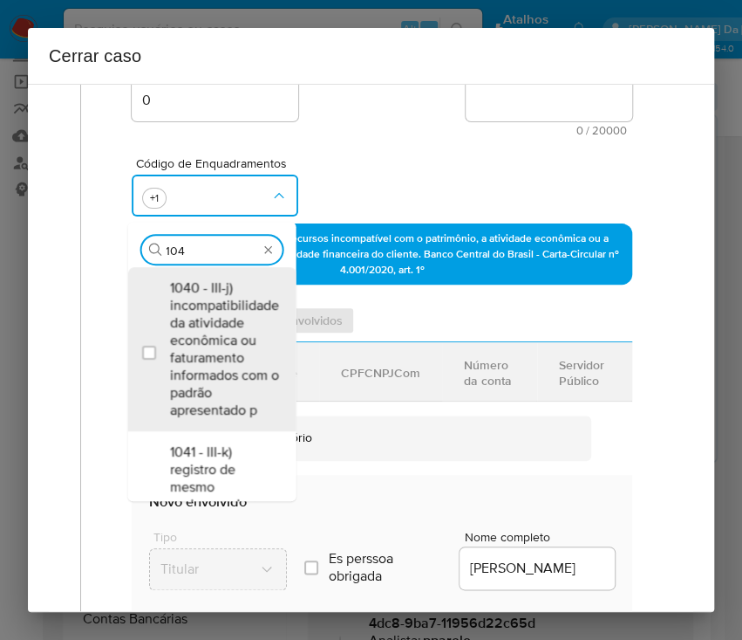
scroll to position [0, 0]
type input "1047"
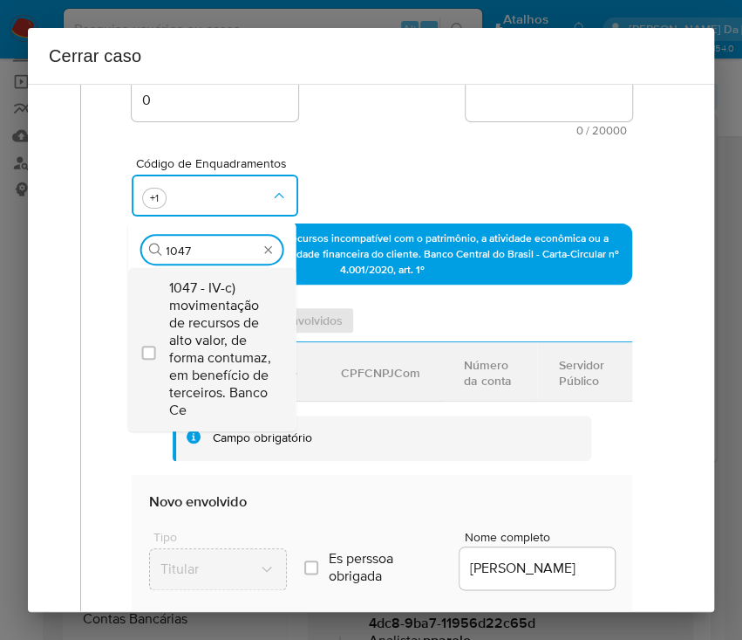
click at [215, 297] on span "1047 - IV-c) movimentação de recursos de alto valor, de forma contumaz, em bene…" at bounding box center [220, 349] width 102 height 140
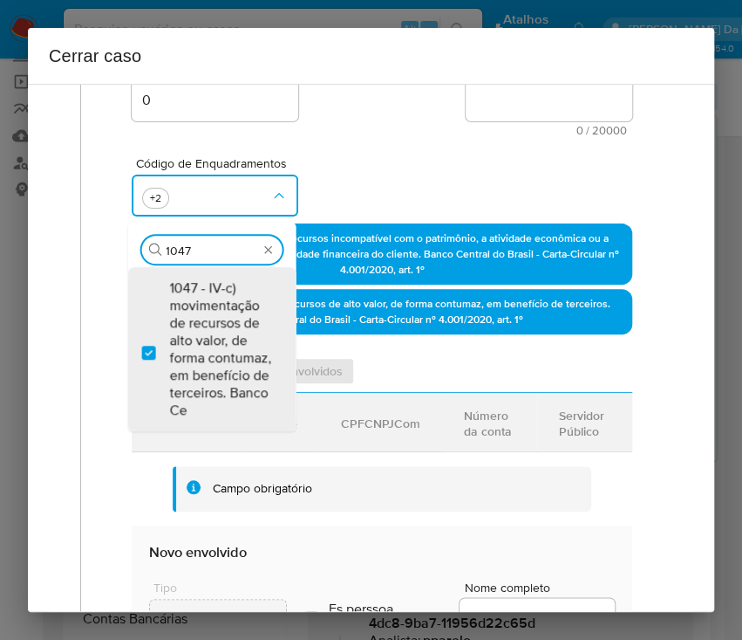
checkbox input "true"
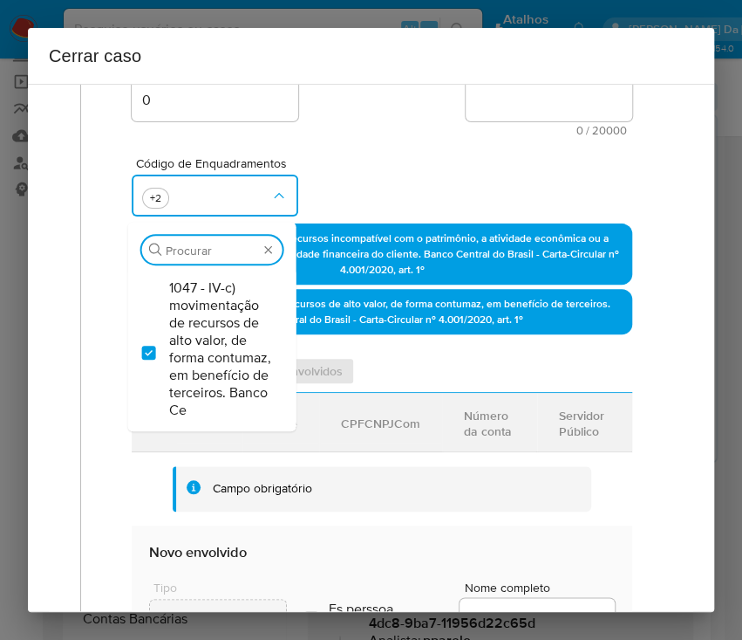
click at [376, 172] on div "Código de Enquadramentos Procurar 1047 - IV-c) movimentação de recursos de alto…" at bounding box center [382, 179] width 501 height 87
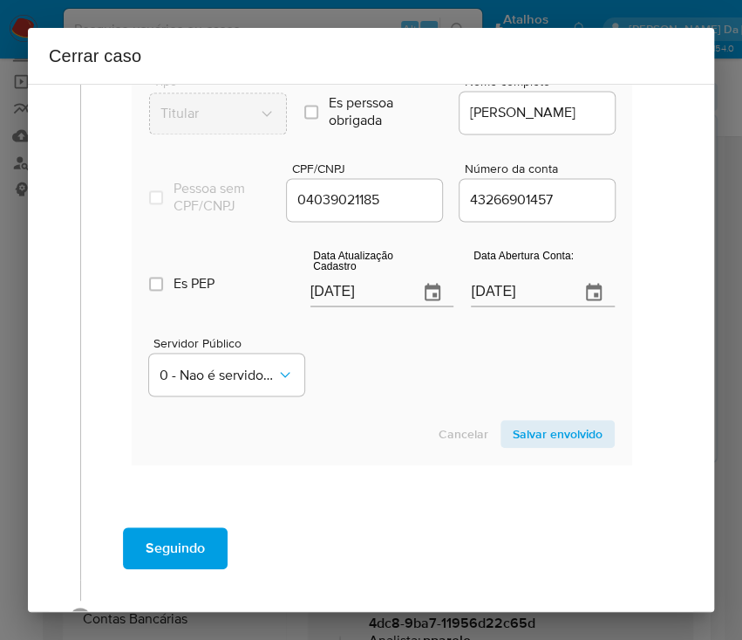
scroll to position [928, 0]
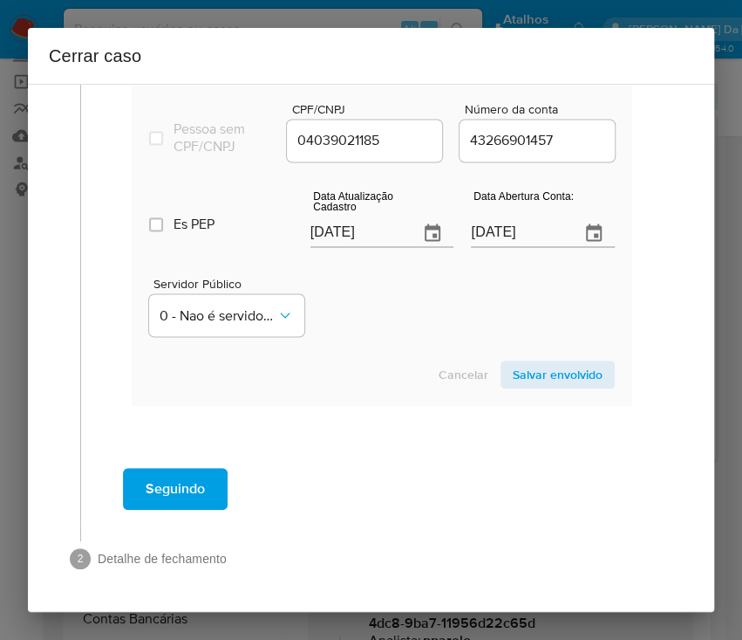
click at [342, 221] on input "[DATE]" at bounding box center [358, 233] width 95 height 28
paste input "20/05"
type input "20/05/2025"
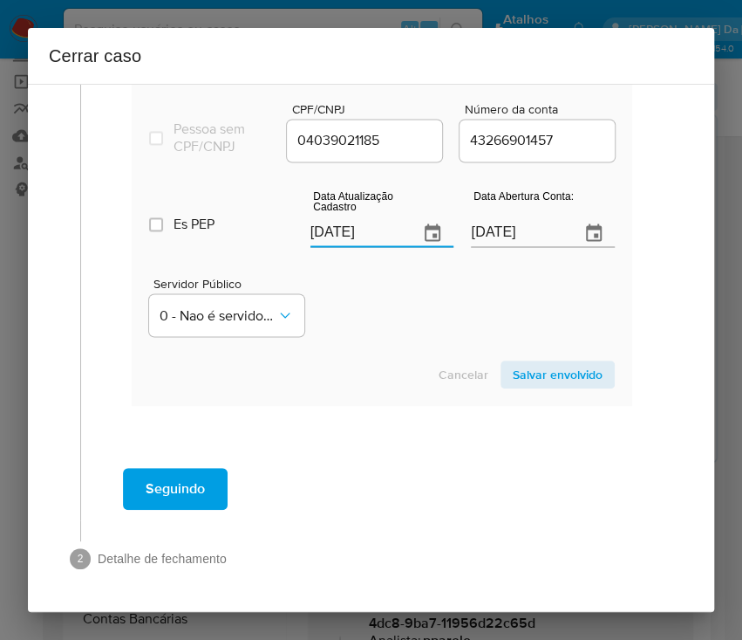
click at [354, 289] on div "Servidor Público 0 - Nao é servidor/[PERSON_NAME] possui informacao" at bounding box center [382, 299] width 466 height 87
click at [487, 231] on input "12/04/2022" at bounding box center [518, 233] width 95 height 28
click at [416, 318] on div "Servidor Público 0 - Nao é servidor/[PERSON_NAME] possui informacao" at bounding box center [382, 299] width 466 height 87
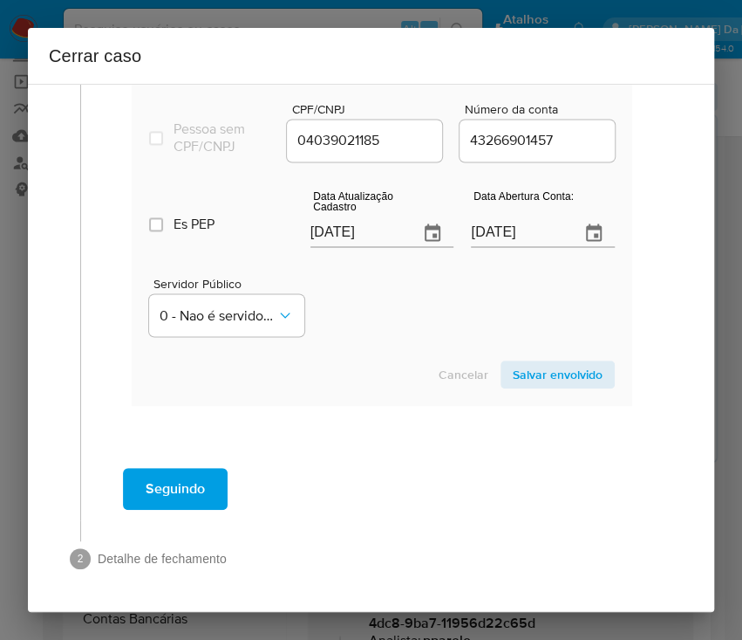
click at [544, 376] on span "Salvar envolvido" at bounding box center [558, 374] width 90 height 24
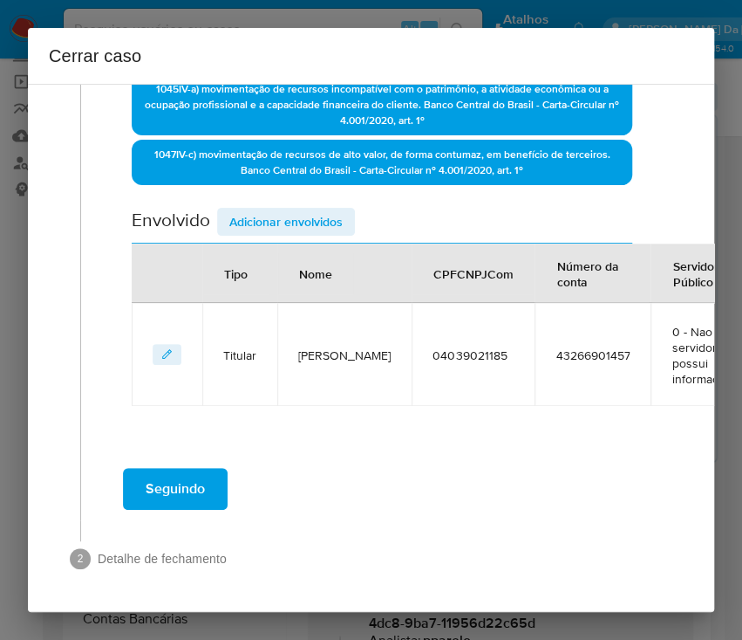
scroll to position [514, 0]
drag, startPoint x: 265, startPoint y: 199, endPoint x: 272, endPoint y: 210, distance: 13.3
click at [265, 209] on span "Adicionar envolvidos" at bounding box center [285, 221] width 113 height 24
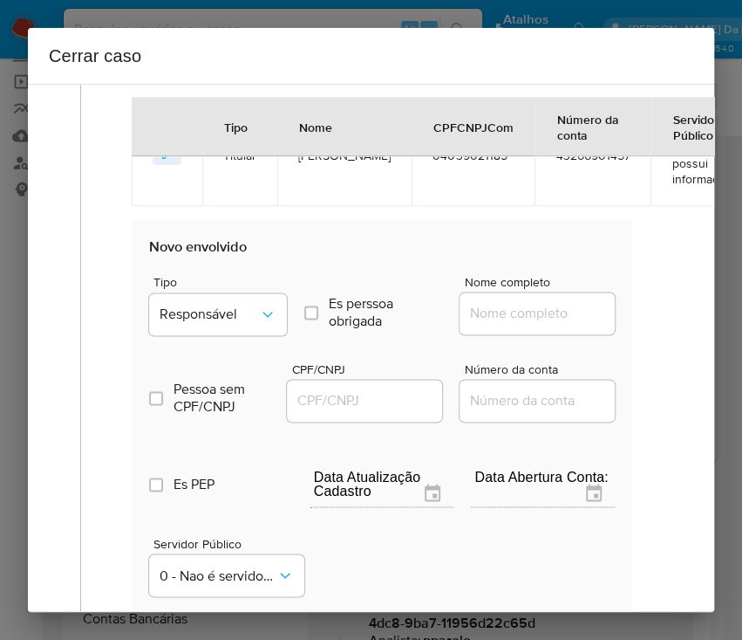
scroll to position [863, 0]
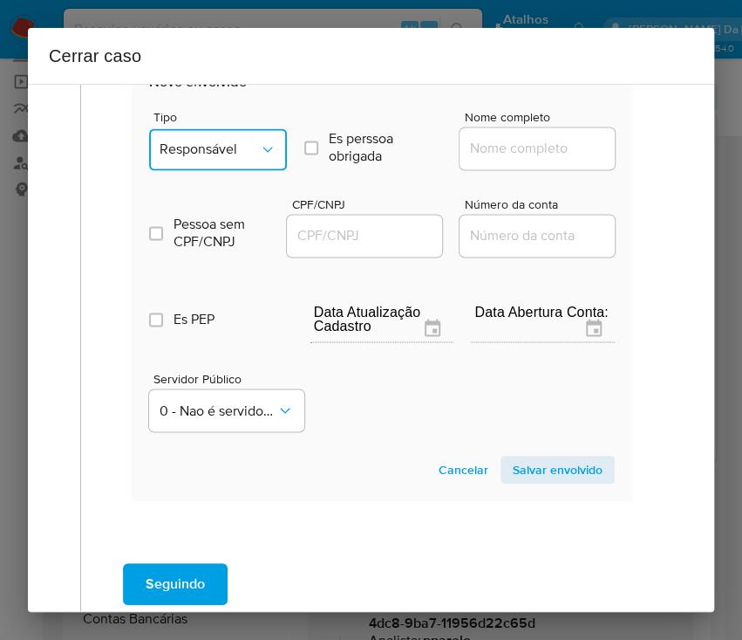
click at [244, 144] on span "Responsável" at bounding box center [209, 148] width 99 height 17
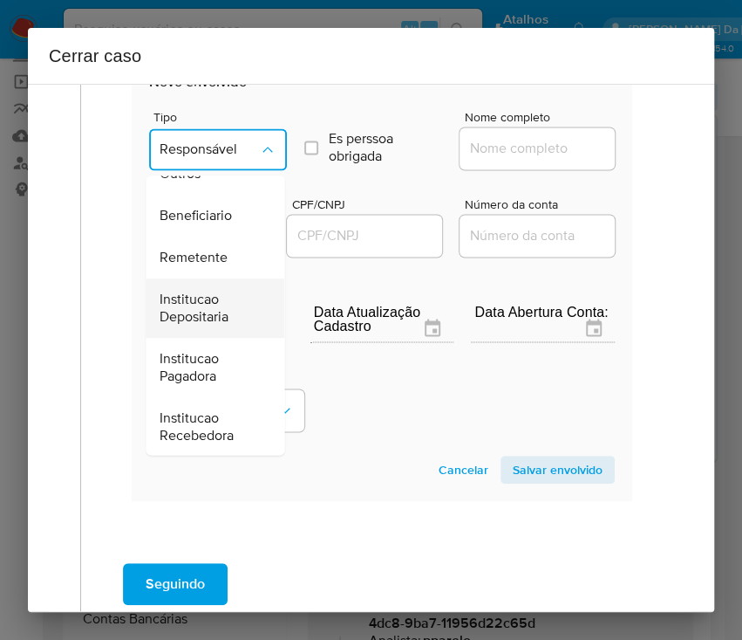
scroll to position [311, 0]
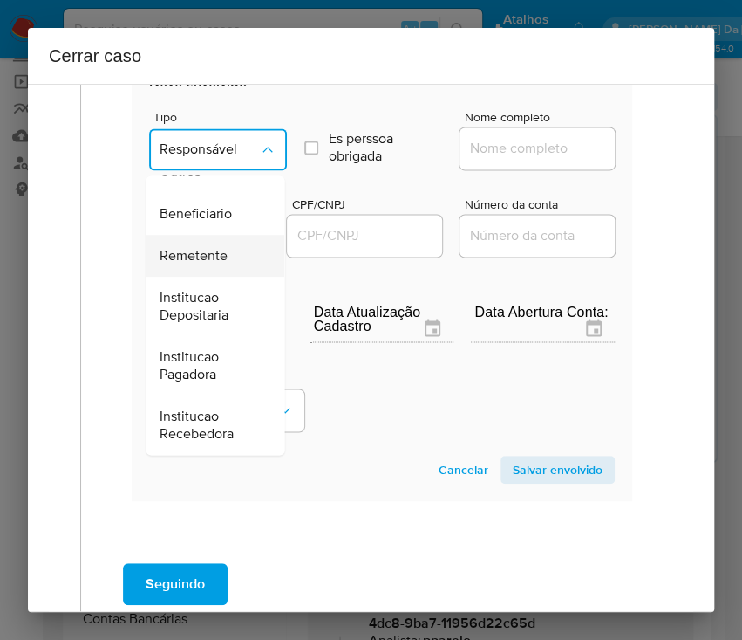
click at [195, 241] on div "Remetente" at bounding box center [210, 256] width 100 height 42
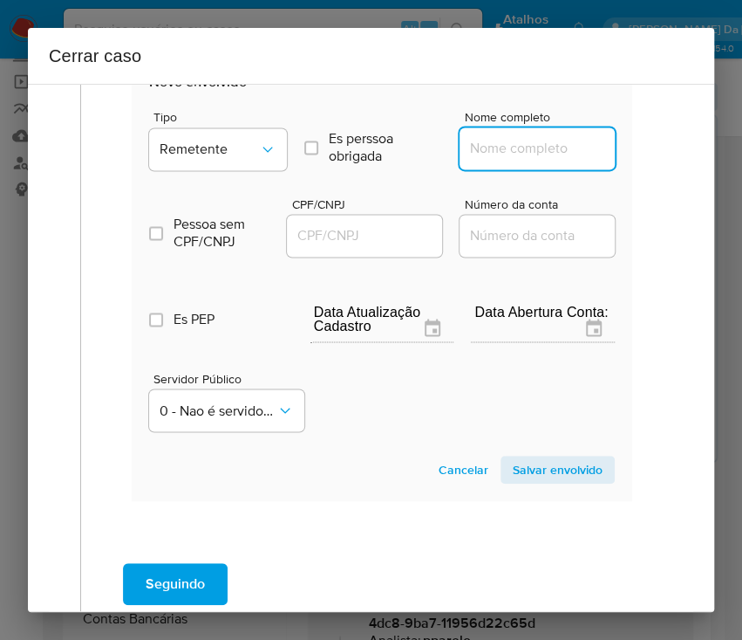
click at [512, 152] on input "Nome completo" at bounding box center [545, 148] width 171 height 23
paste input "Esportes Gaming Brasil Ltda, 56075466000100"
drag, startPoint x: 486, startPoint y: 153, endPoint x: 666, endPoint y: 150, distance: 179.7
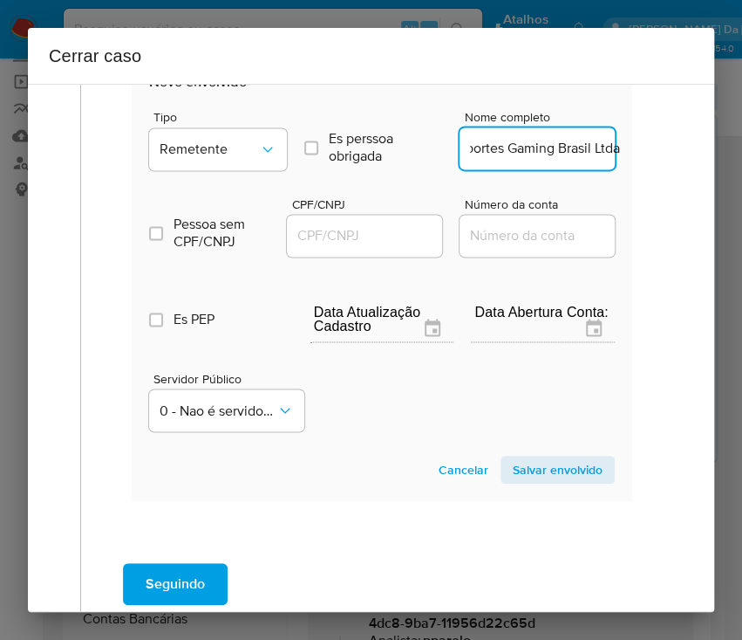
scroll to position [0, 21]
type input "Esportes Gaming Brasil Ltda"
click at [354, 227] on input "CPF/CNPJ" at bounding box center [372, 235] width 171 height 23
paste input "56075466000100"
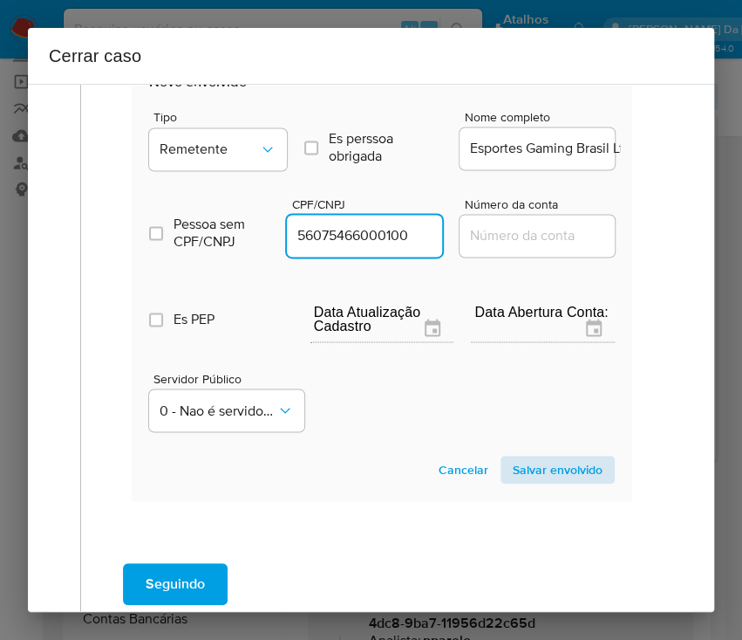
type input "56075466000100"
click at [543, 464] on span "Salvar envolvido" at bounding box center [558, 469] width 90 height 24
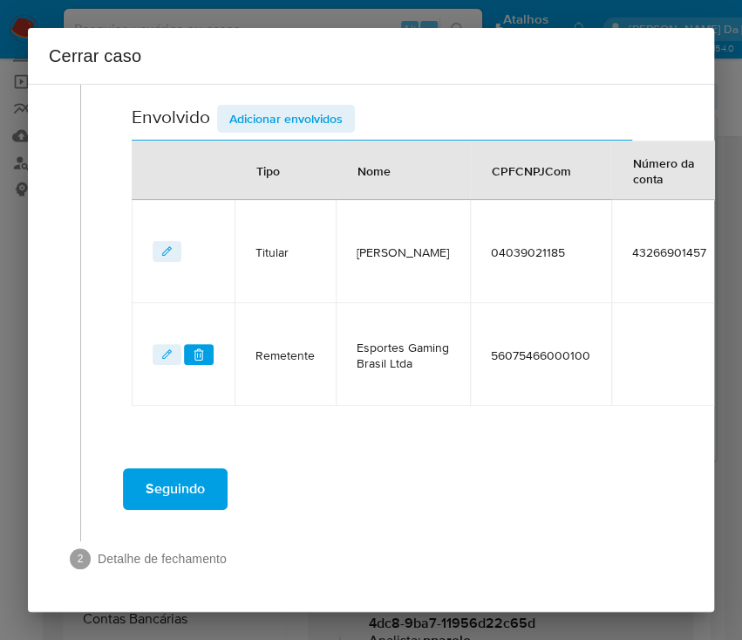
scroll to position [616, 0]
click at [300, 106] on span "Adicionar envolvidos" at bounding box center [285, 118] width 113 height 24
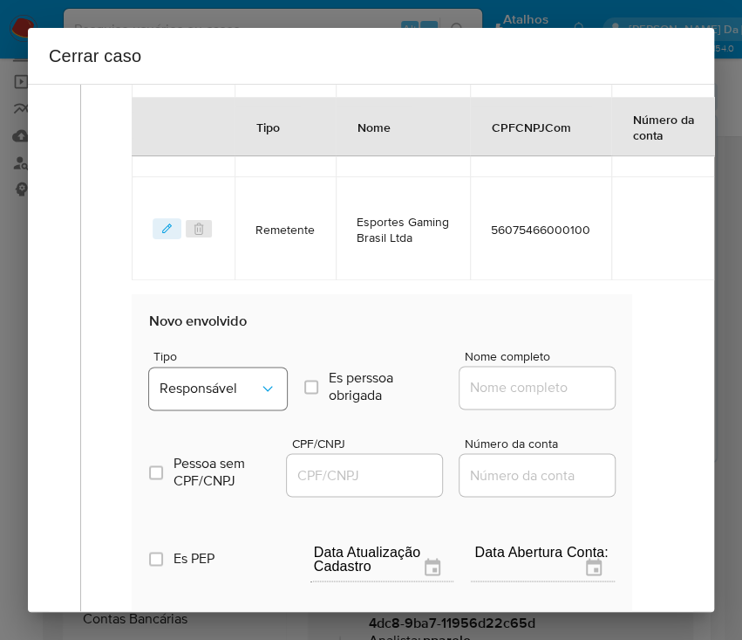
scroll to position [849, 0]
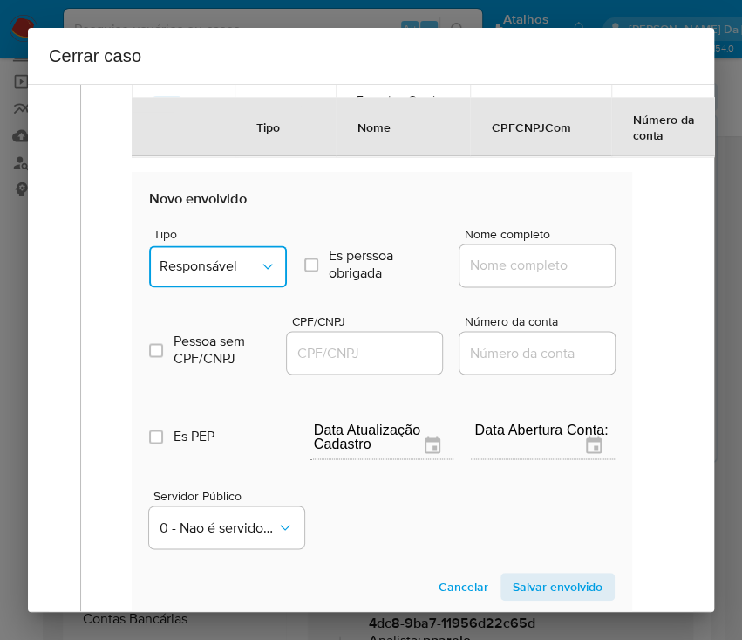
click at [234, 276] on button "Responsável" at bounding box center [218, 266] width 138 height 42
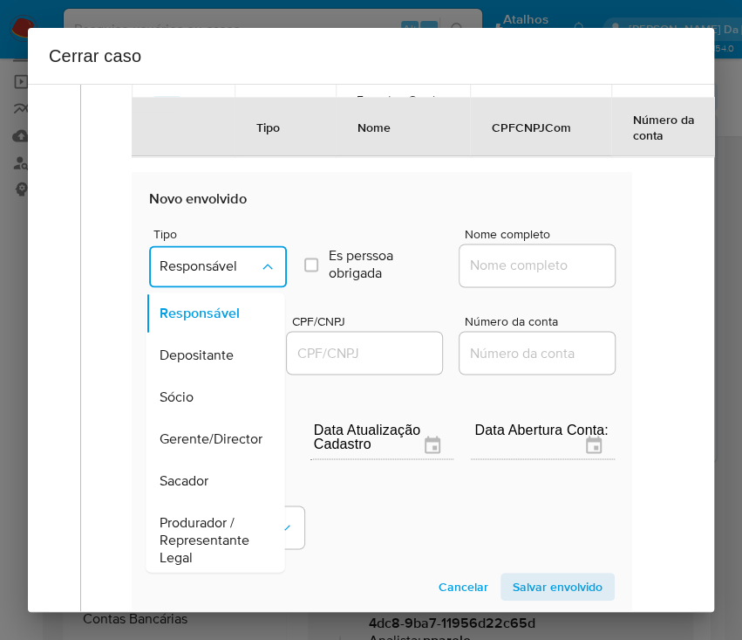
scroll to position [311, 0]
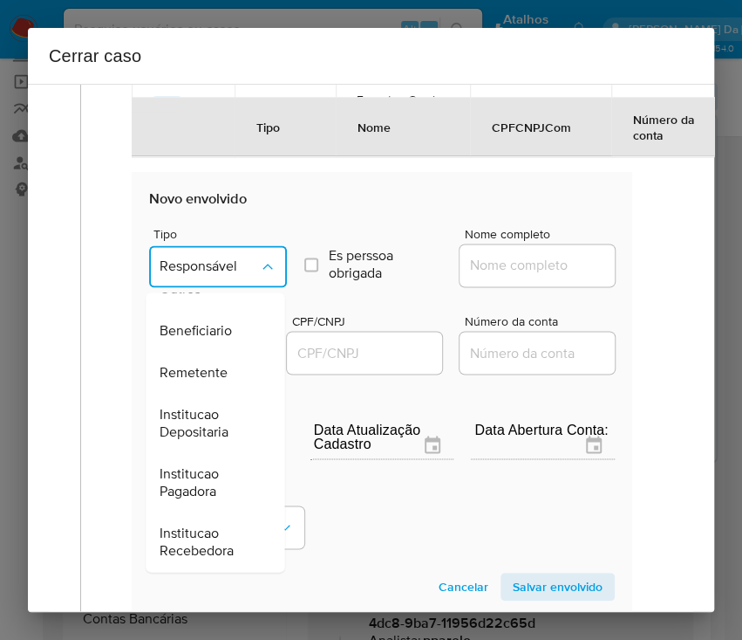
click at [201, 372] on span "Remetente" at bounding box center [194, 372] width 68 height 17
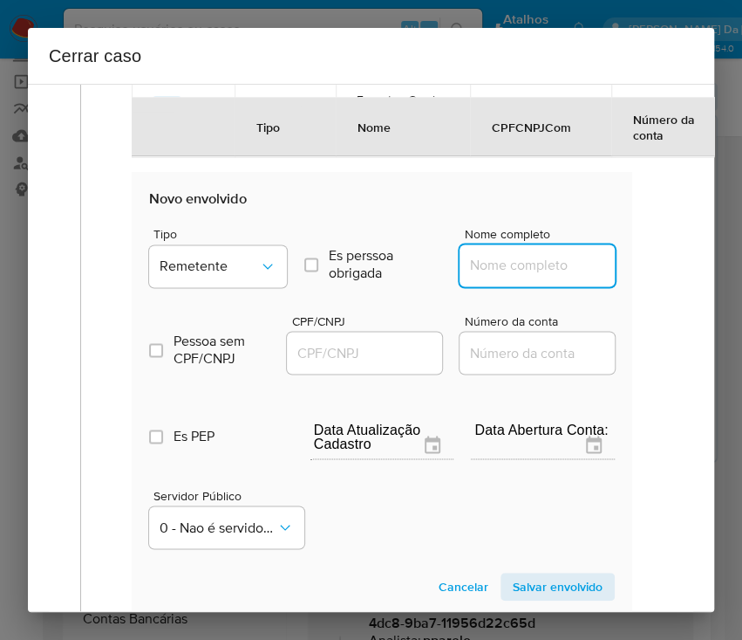
drag, startPoint x: 499, startPoint y: 265, endPoint x: 516, endPoint y: 273, distance: 19.1
click at [499, 265] on input "Nome completo" at bounding box center [545, 265] width 171 height 23
paste input "Jr Imob House Ltda, 52423457000102"
drag, startPoint x: 485, startPoint y: 271, endPoint x: 655, endPoint y: 270, distance: 170.1
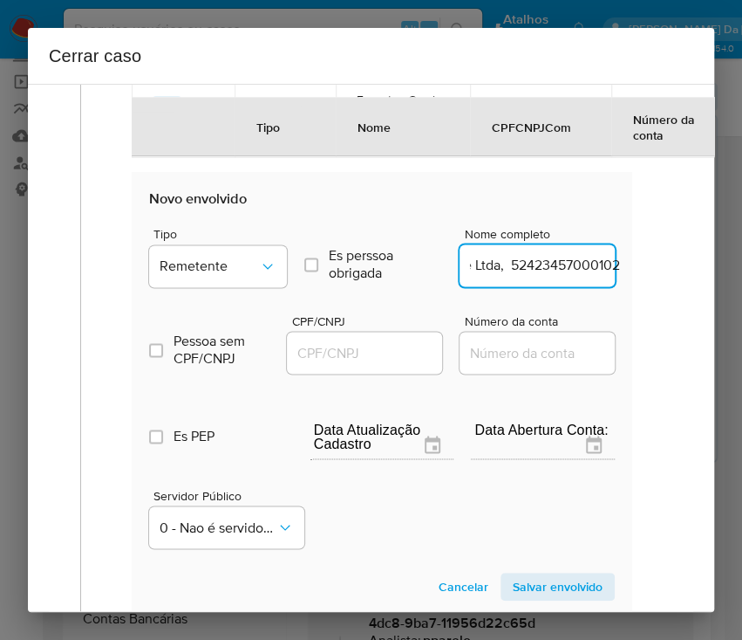
click at [655, 270] on div "1 Informação completa Geral Data de início 01/06/2025 Data Fin 10/08/2025 Valor…" at bounding box center [371, 29] width 645 height 1559
type input "Jr Imob House Ltda"
click at [347, 341] on input "CPF/CNPJ" at bounding box center [372, 352] width 171 height 23
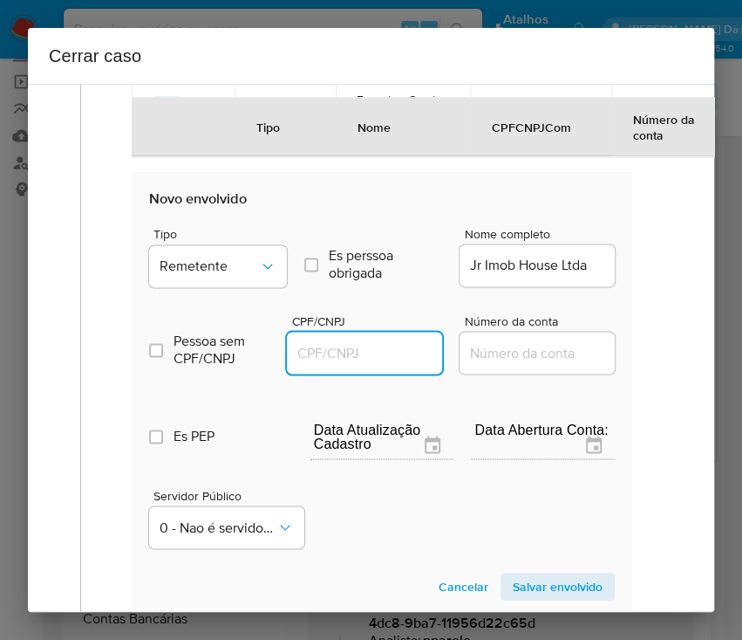
paste input "52423457000102"
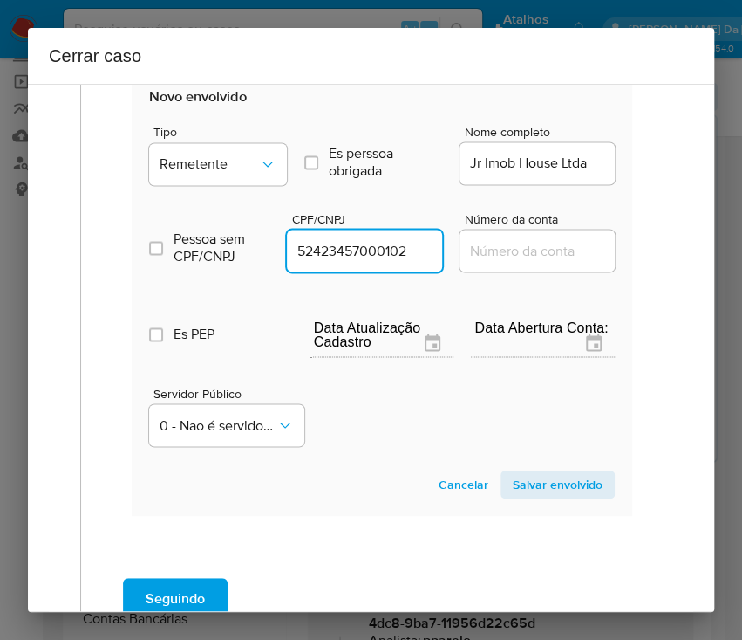
scroll to position [1077, 0]
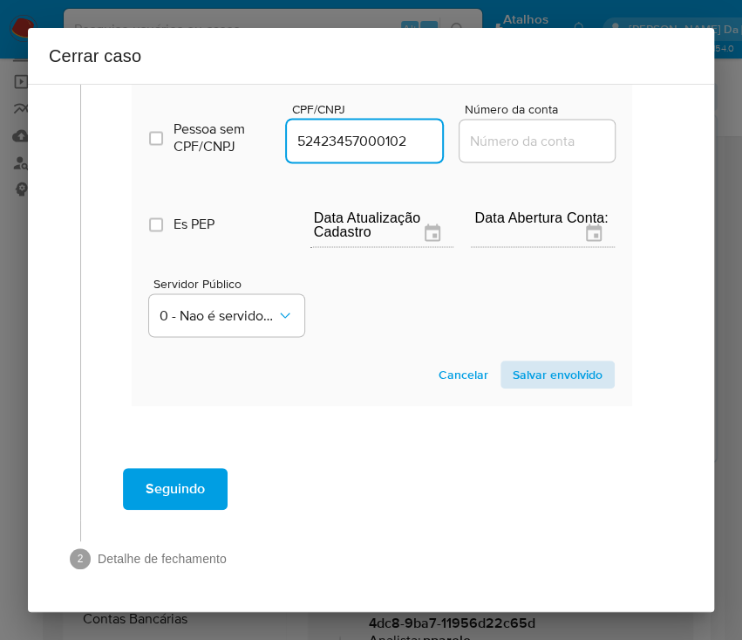
type input "52423457000102"
click at [513, 362] on span "Salvar envolvido" at bounding box center [558, 374] width 90 height 24
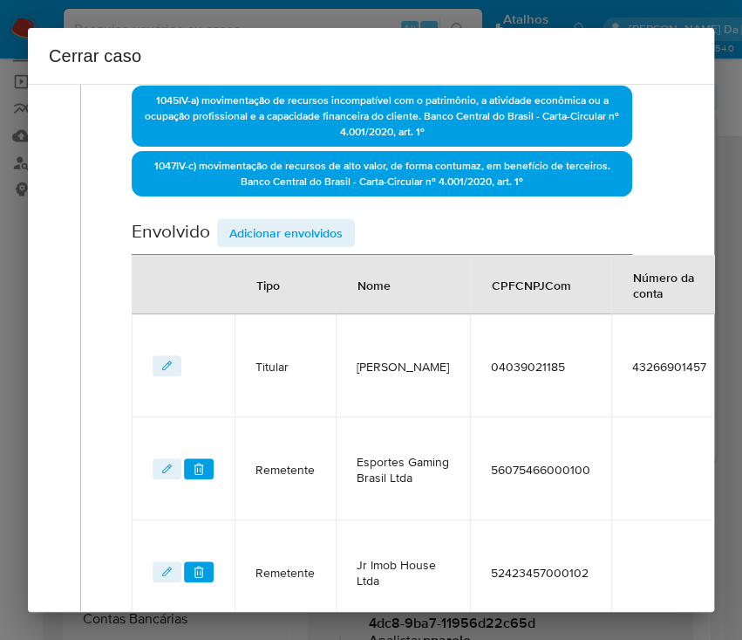
click at [271, 221] on span "Adicionar envolvidos" at bounding box center [285, 233] width 113 height 24
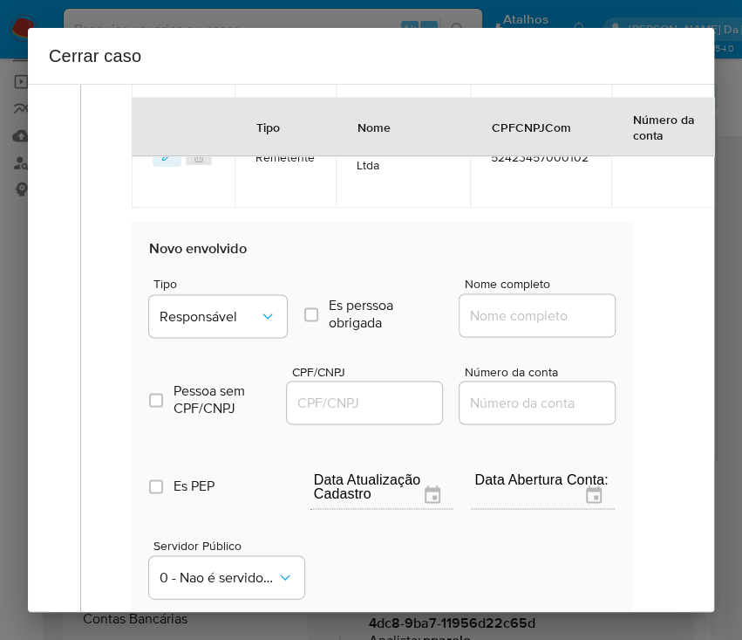
scroll to position [952, 0]
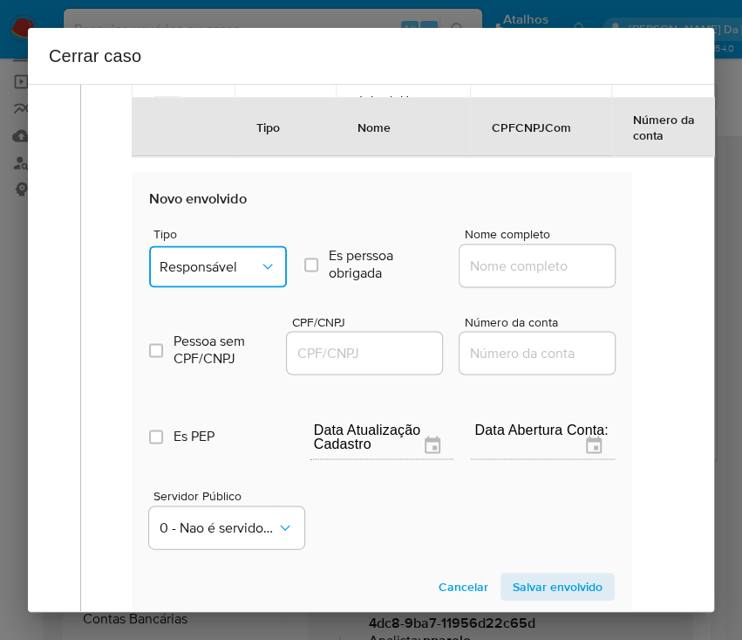
click at [216, 257] on span "Responsável" at bounding box center [209, 265] width 99 height 17
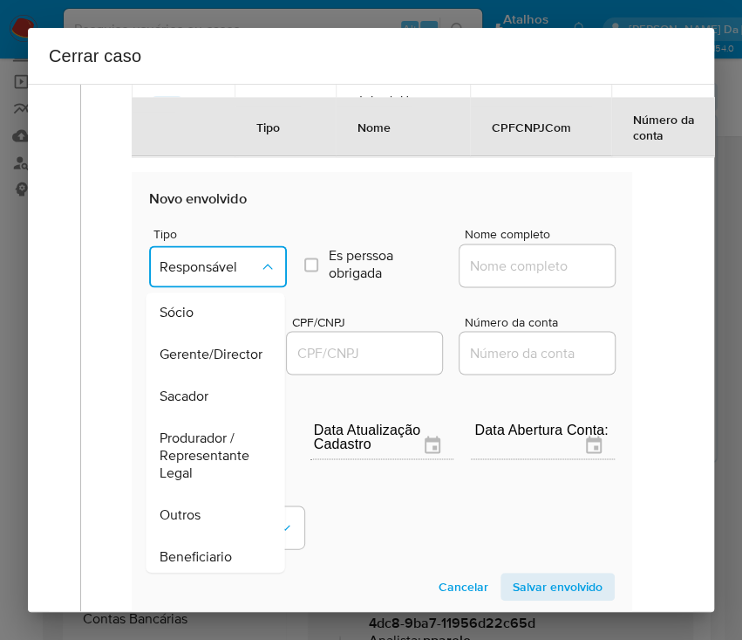
scroll to position [232, 0]
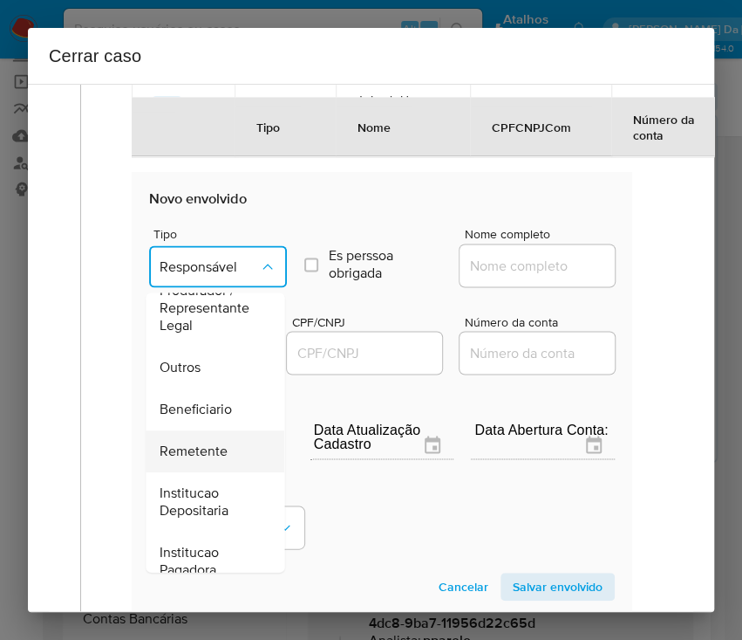
click at [199, 454] on span "Remetente" at bounding box center [194, 450] width 68 height 17
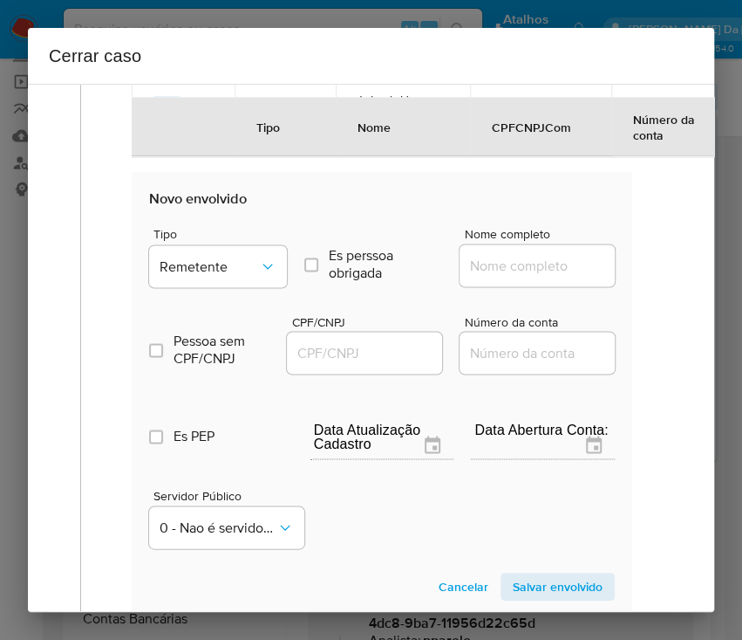
click at [516, 274] on div at bounding box center [537, 265] width 155 height 42
click at [516, 255] on input "Nome completo" at bounding box center [545, 265] width 171 height 23
paste input "Kaizen Gaming Brasil Ltda., 46786961000174"
drag, startPoint x: 492, startPoint y: 272, endPoint x: 635, endPoint y: 270, distance: 143.1
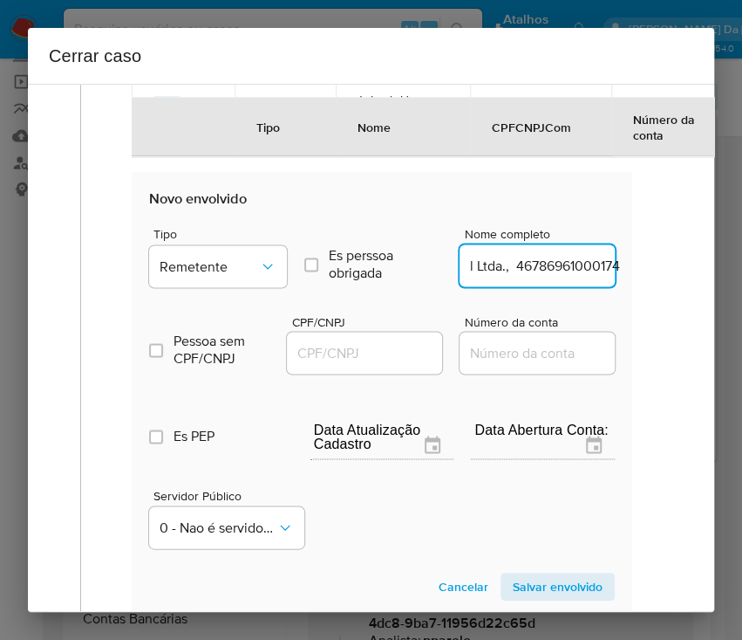
type input "Kaizen Gaming Brasil Ltda."
click at [392, 352] on input "CPF/CNPJ" at bounding box center [372, 352] width 171 height 23
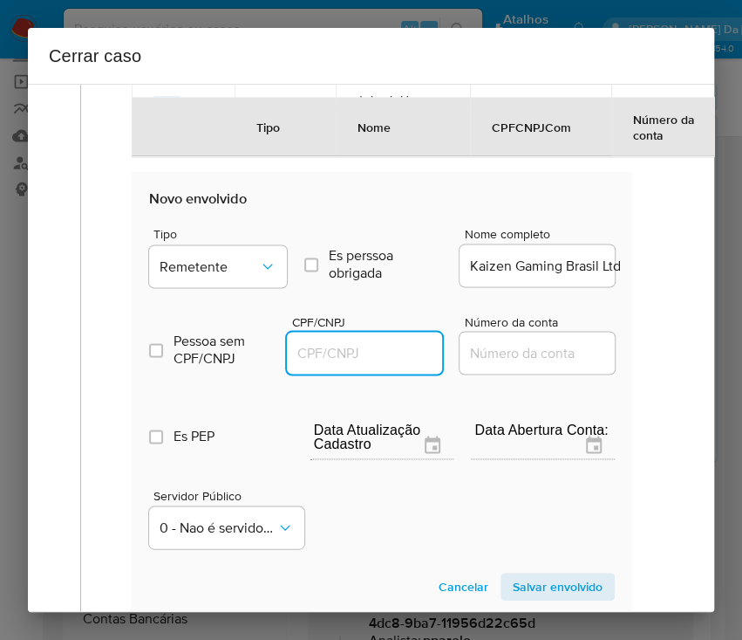
paste input "46786961000174"
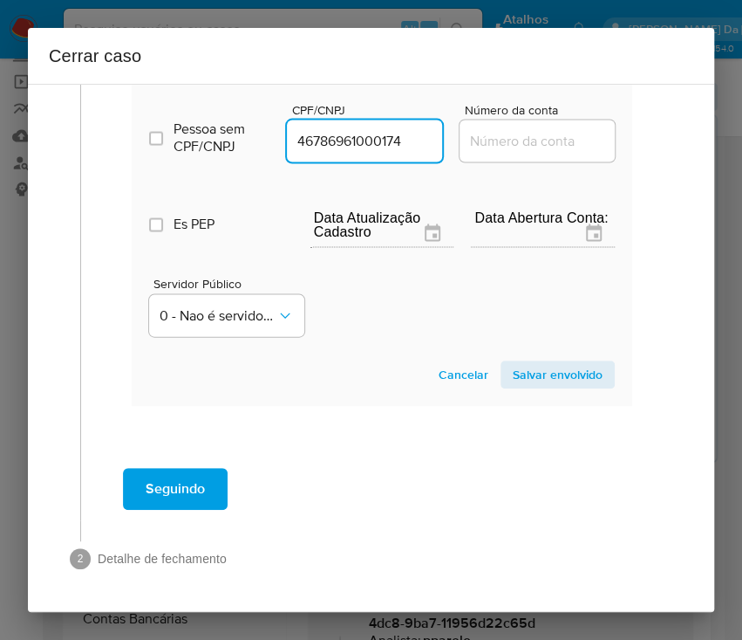
type input "46786961000174"
drag, startPoint x: 557, startPoint y: 372, endPoint x: 563, endPoint y: 361, distance: 12.1
click at [561, 363] on section "Novo envolvido Tipo Remetente Es perssoa obrigada Is PObrigada Nome completo Ka…" at bounding box center [382, 183] width 501 height 446
click at [563, 362] on span "Salvar envolvido" at bounding box center [558, 374] width 90 height 24
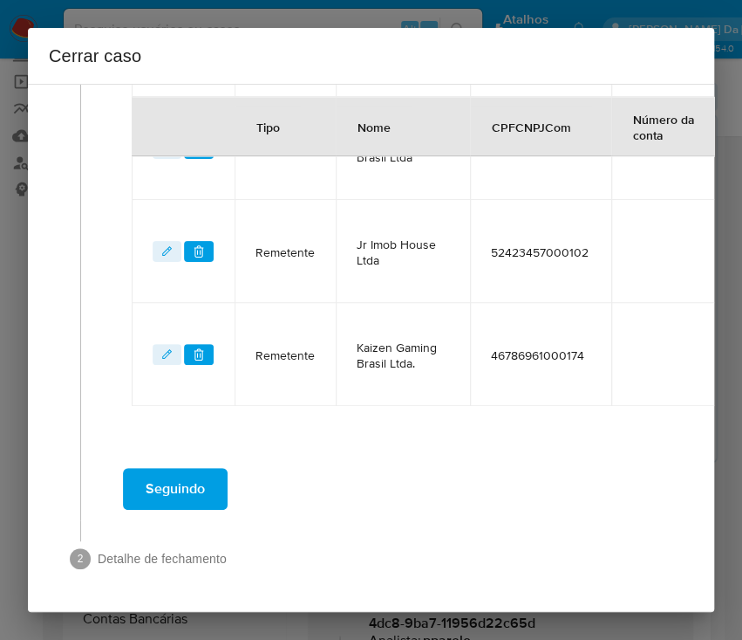
scroll to position [823, 0]
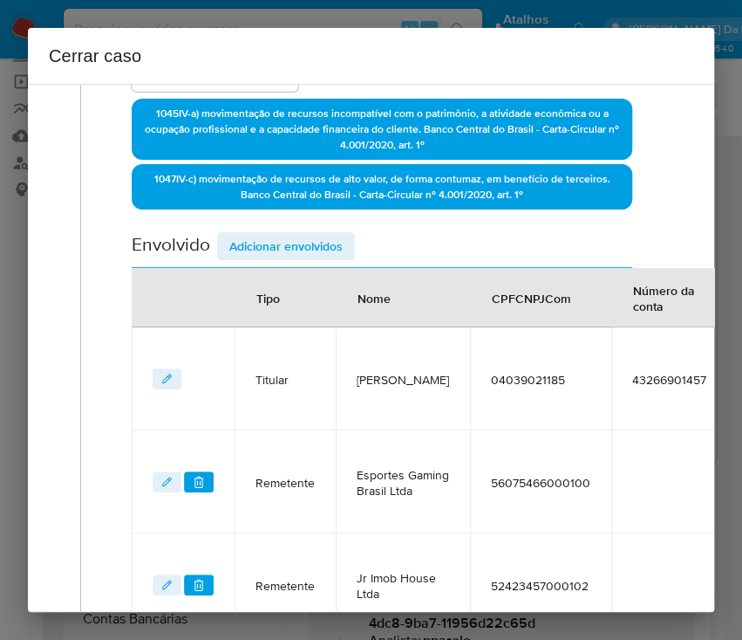
click at [304, 236] on span "Adicionar envolvidos" at bounding box center [285, 246] width 113 height 24
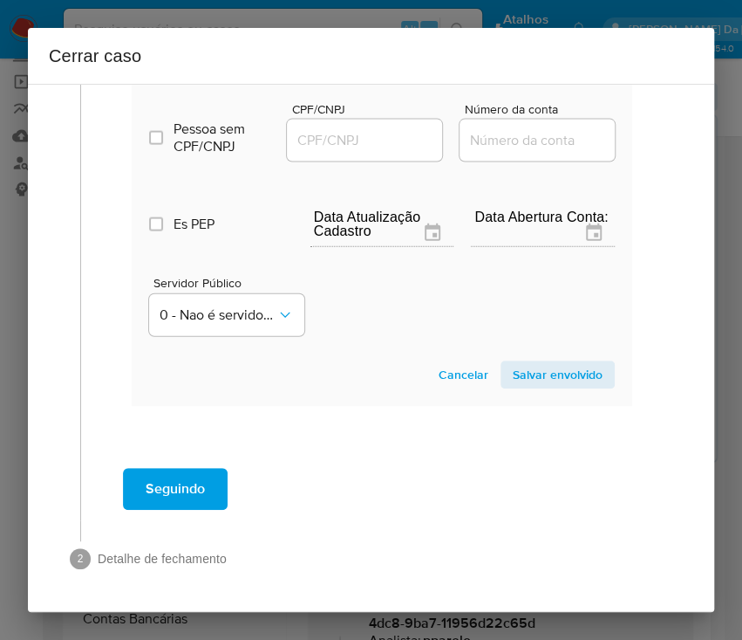
scroll to position [1166, 0]
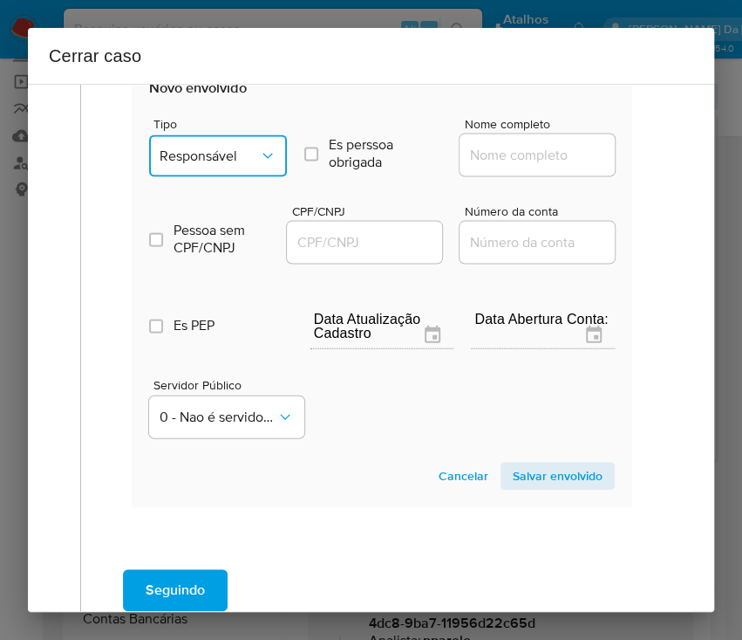
click at [238, 163] on button "Responsável" at bounding box center [218, 155] width 138 height 42
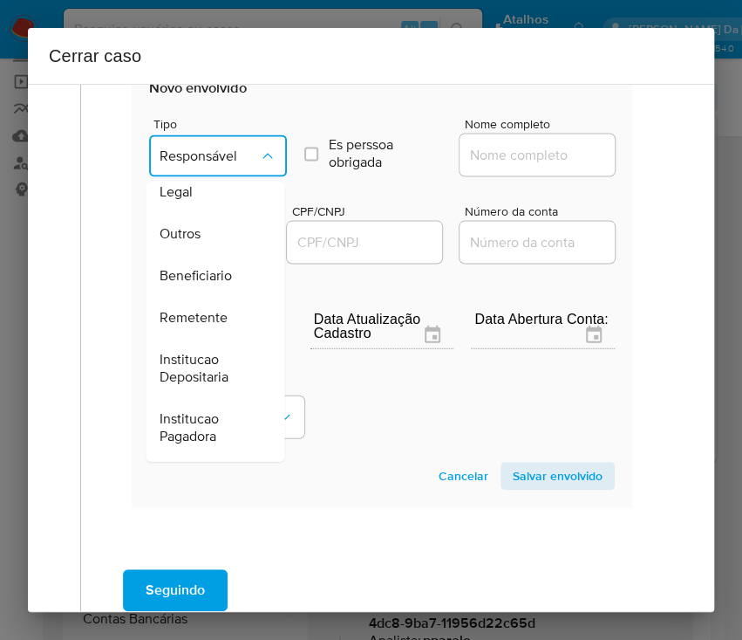
scroll to position [77, 0]
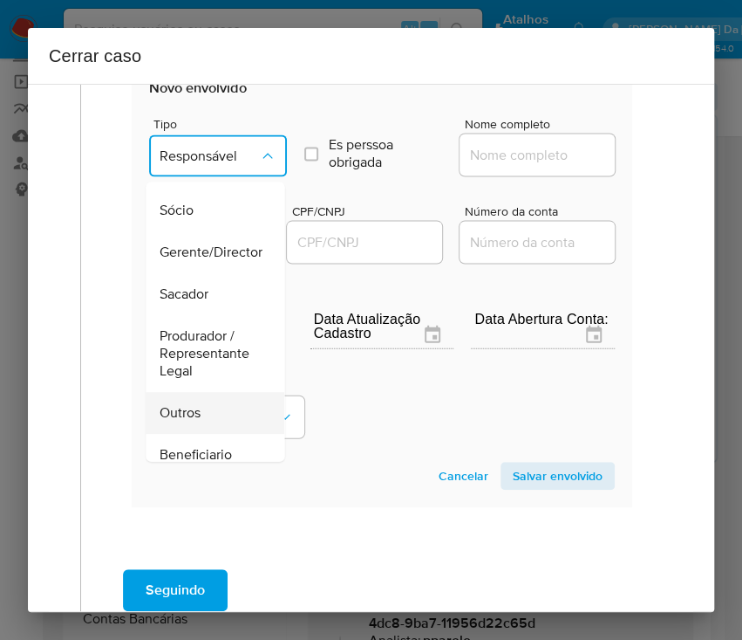
click at [188, 405] on span "Outros" at bounding box center [180, 411] width 41 height 17
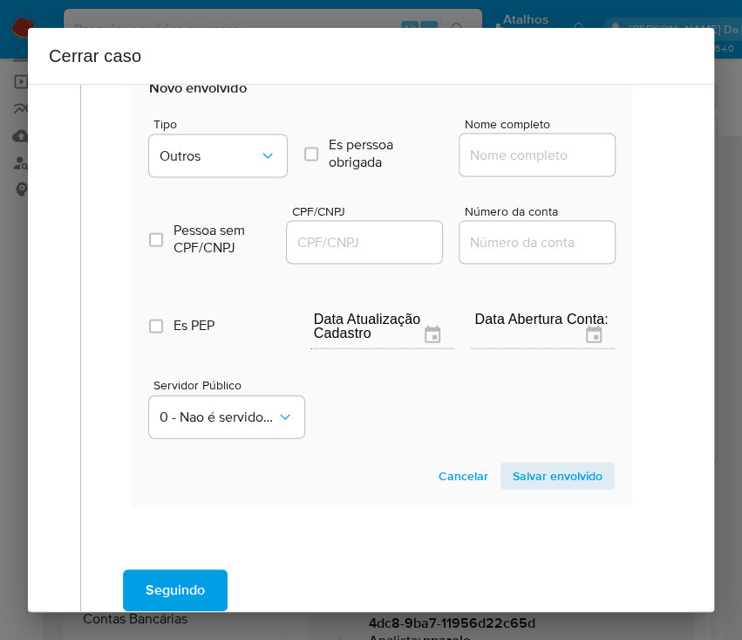
click at [510, 154] on input "Nome completo" at bounding box center [545, 154] width 171 height 23
paste input "JR CONSTRUTORA PROJETOS E URBANISMO LTDA, 18697751000174"
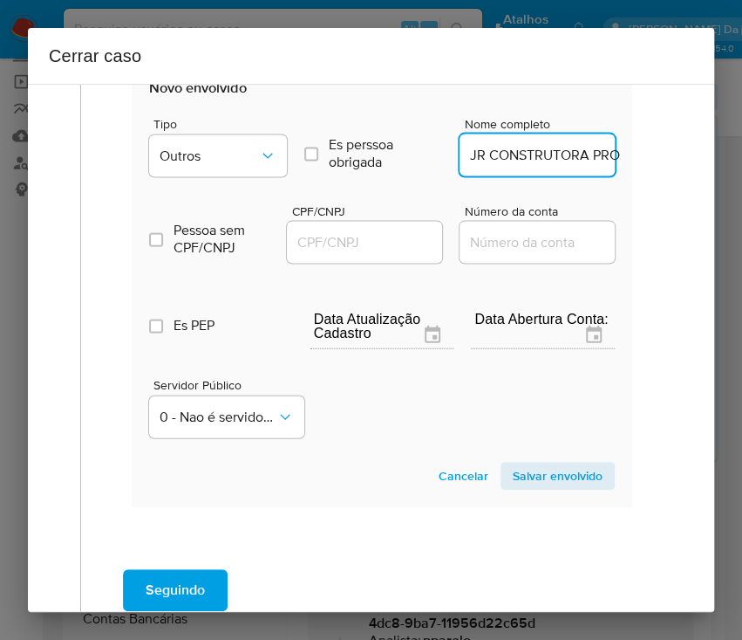
scroll to position [0, 279]
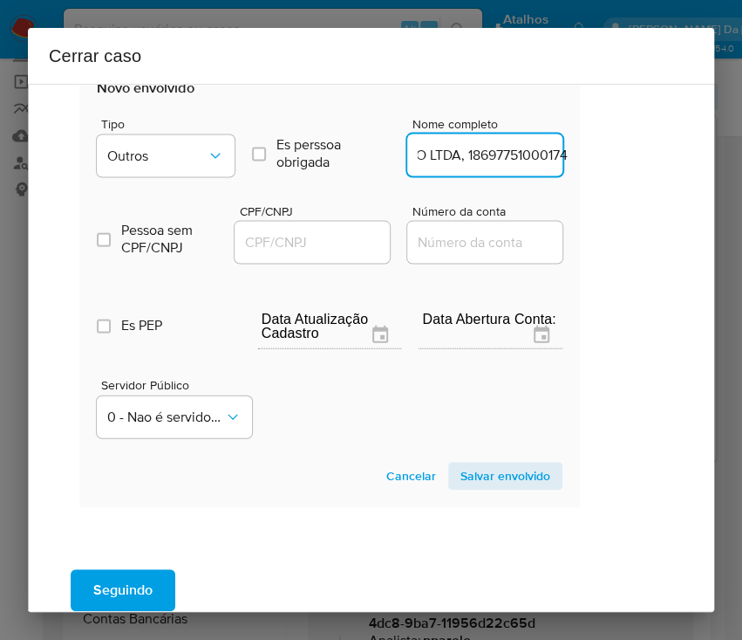
drag, startPoint x: 500, startPoint y: 158, endPoint x: 689, endPoint y: 157, distance: 189.3
click at [689, 157] on div "1 Informação completa Geral Data de início 01/06/2025 Data Fin 10/08/2025 Valor…" at bounding box center [371, 348] width 687 height 528
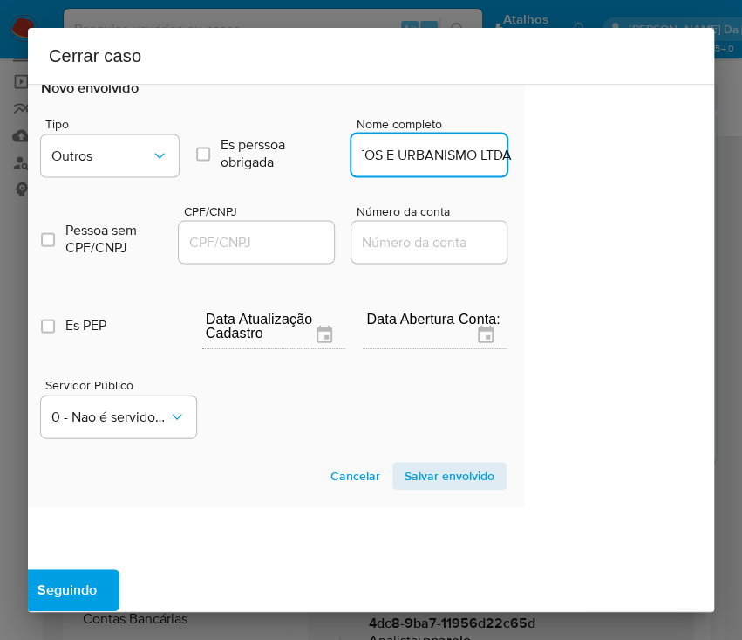
scroll to position [0, 171]
type input "JR CONSTRUTORA PROJETOS E URBANISMO LTDA"
click at [283, 229] on div at bounding box center [256, 242] width 155 height 42
click at [300, 237] on input "CPF/CNPJ" at bounding box center [264, 241] width 171 height 23
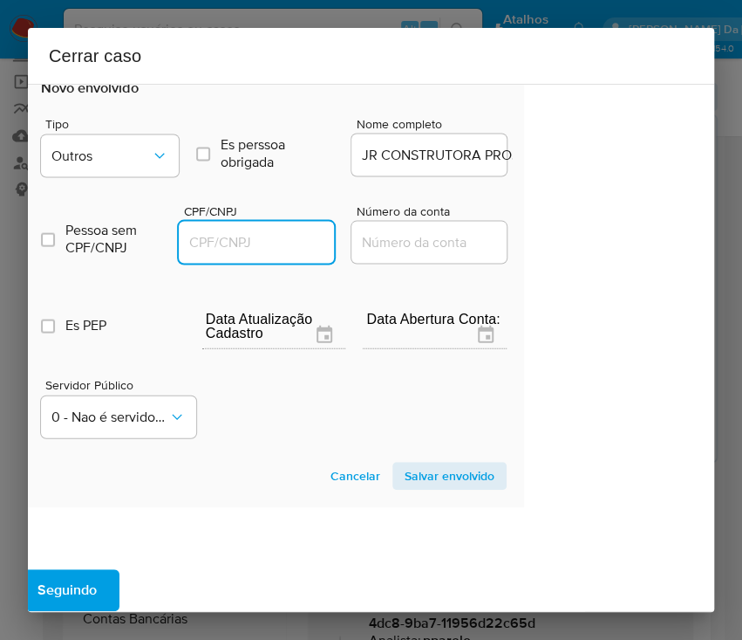
paste input "18697751000174"
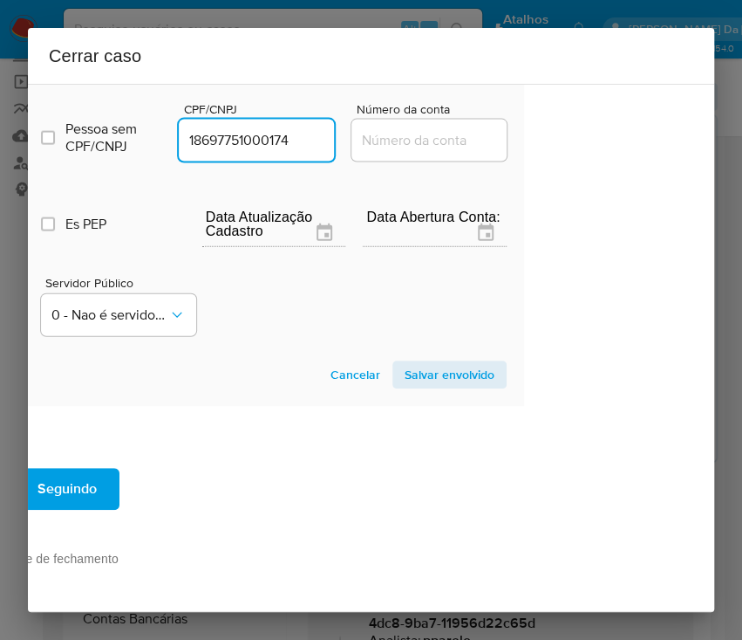
type input "18697751000174"
click at [446, 332] on section "Novo envolvido Tipo Outros Es perssoa obrigada Is PObrigada Nome completo JR CO…" at bounding box center [274, 183] width 501 height 446
click at [445, 362] on span "Salvar envolvido" at bounding box center [450, 374] width 90 height 24
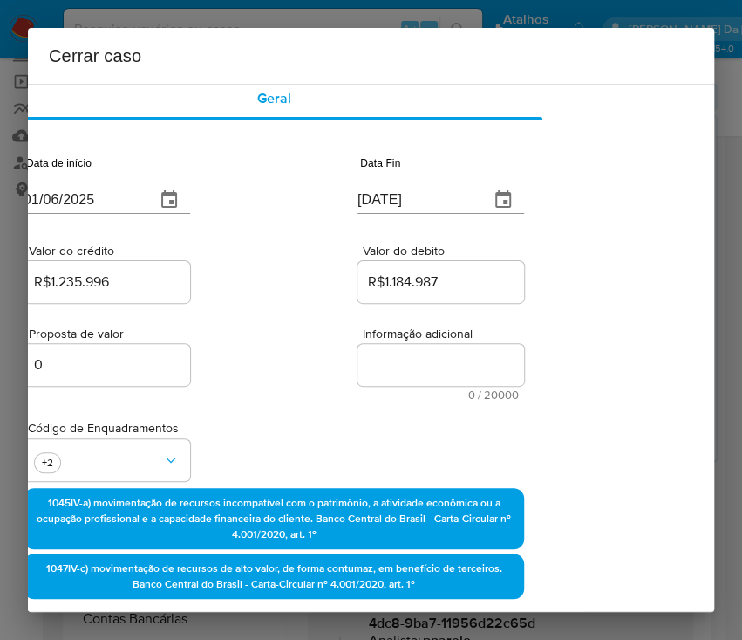
scroll to position [0, 108]
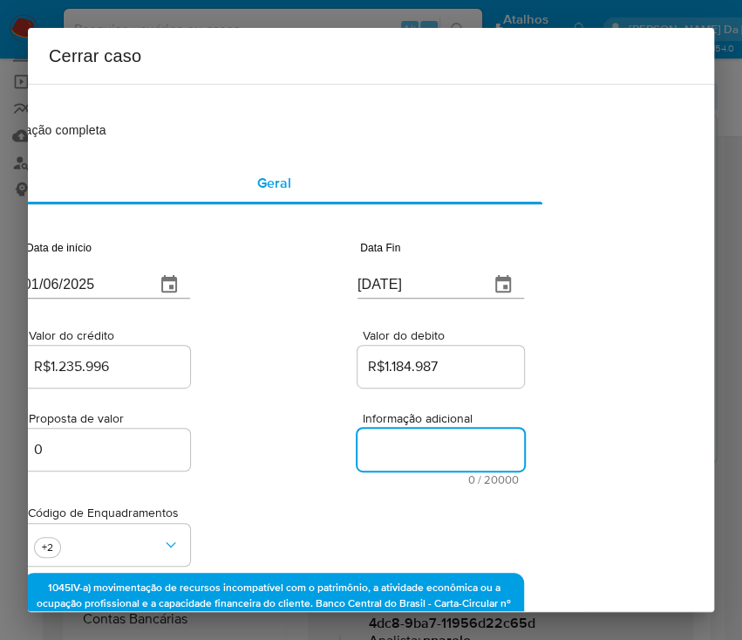
click at [386, 443] on textarea "Informação adicional" at bounding box center [441, 449] width 167 height 42
paste textarea "Informações do Cliente Jhonatan Fernandes da Silva, CPF 04039021185, 32 anos, r…"
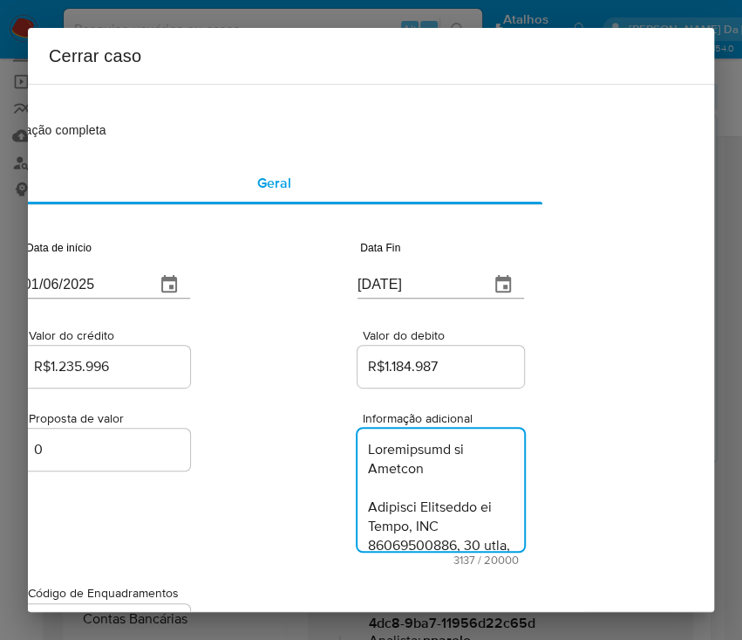
scroll to position [4303, 0]
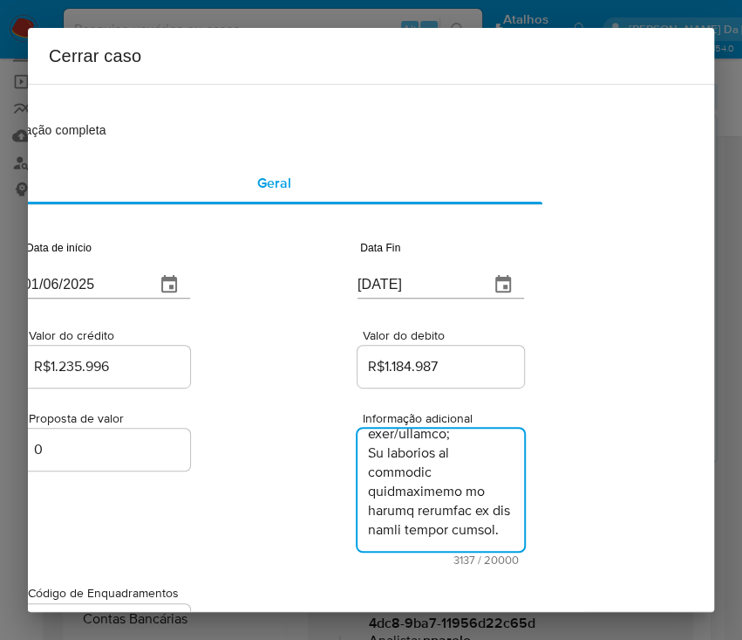
type textarea "Informações do Cliente Jhonatan Fernandes da Silva, CPF 04039021185, 32 anos, r…"
click at [208, 512] on div "Proposta de valor 0 Informação adicional 3137 / 20000 16863 caracteres restantes" at bounding box center [274, 478] width 501 height 174
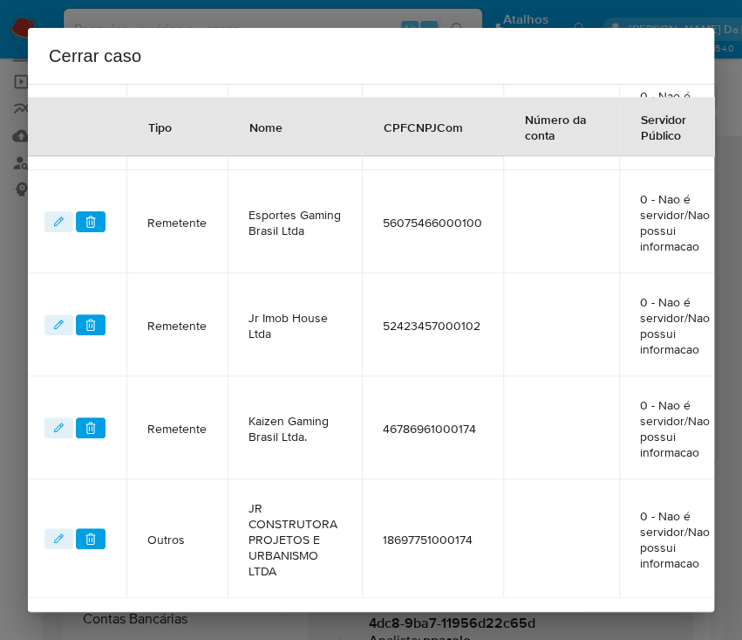
scroll to position [1021, 108]
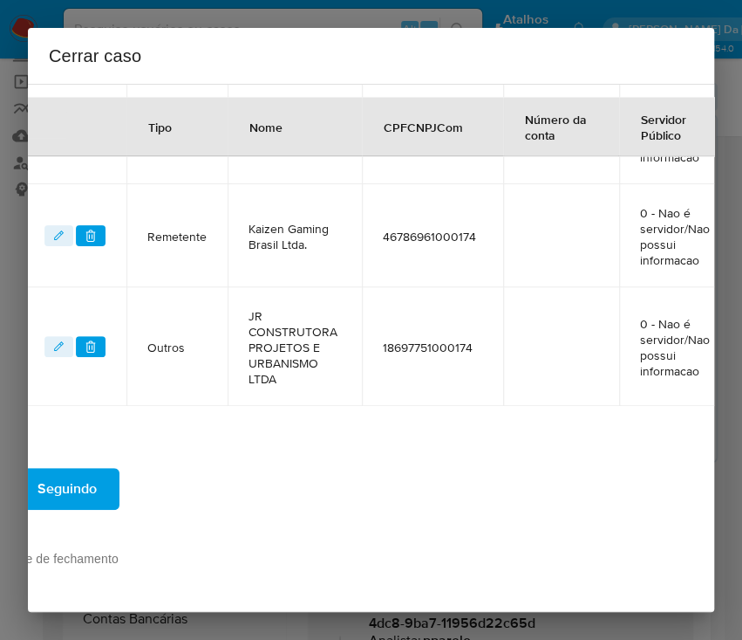
click at [81, 470] on span "Seguindo" at bounding box center [67, 488] width 59 height 38
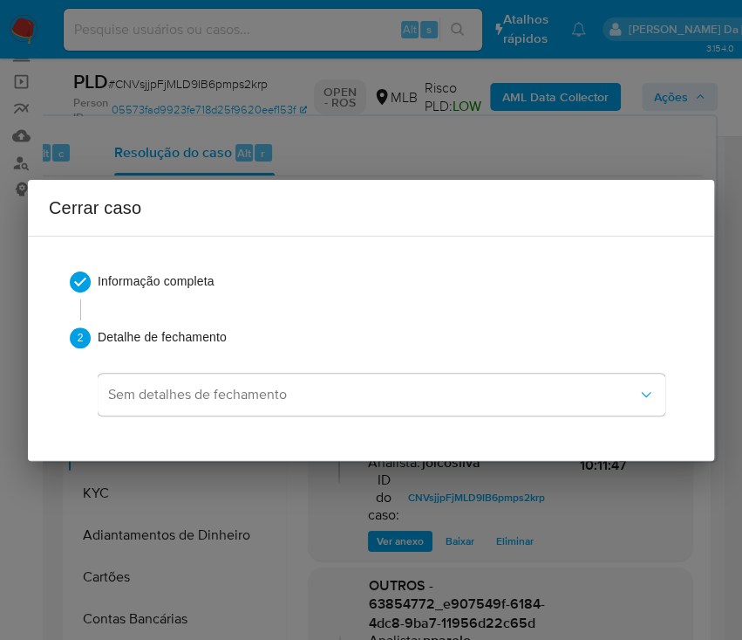
scroll to position [0, 0]
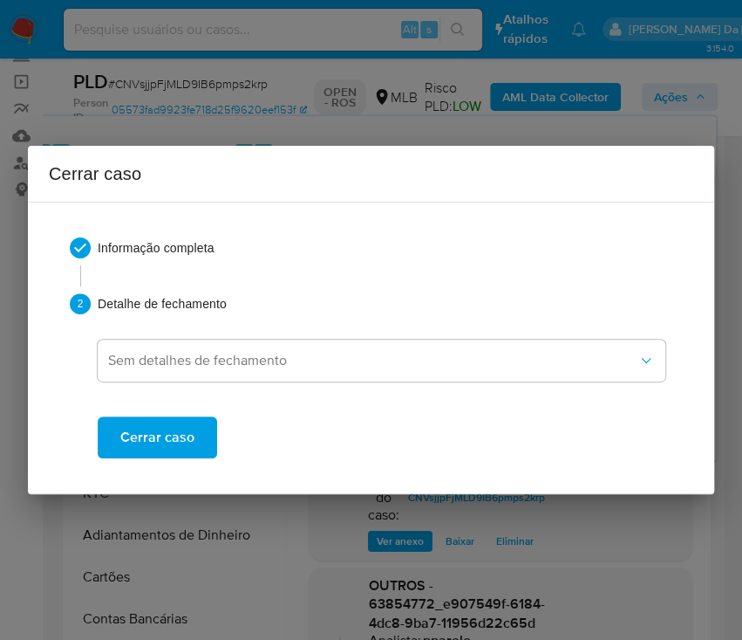
click at [136, 432] on span "Cerrar caso" at bounding box center [157, 437] width 74 height 38
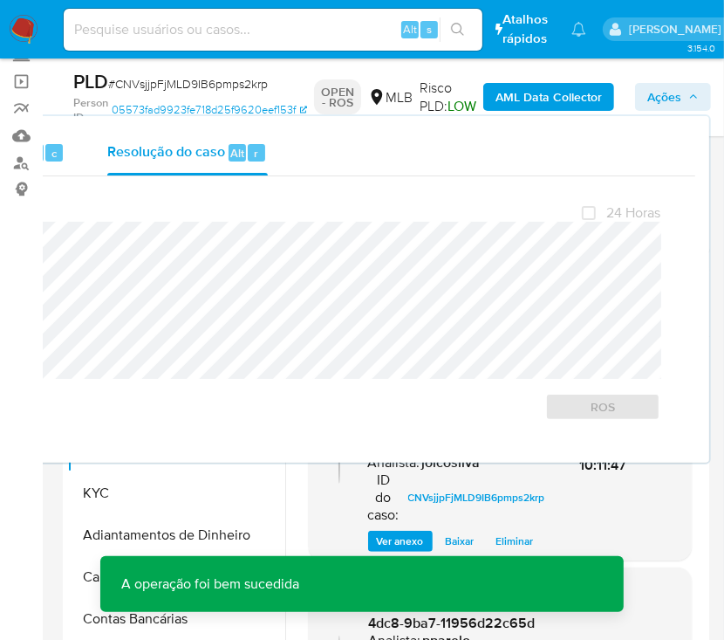
click at [152, 90] on span "# CNVsjjpFjMLD9IB6pmps2krp" at bounding box center [188, 83] width 160 height 17
copy span "CNVsjjpFjMLD9IB6pmps2krp"
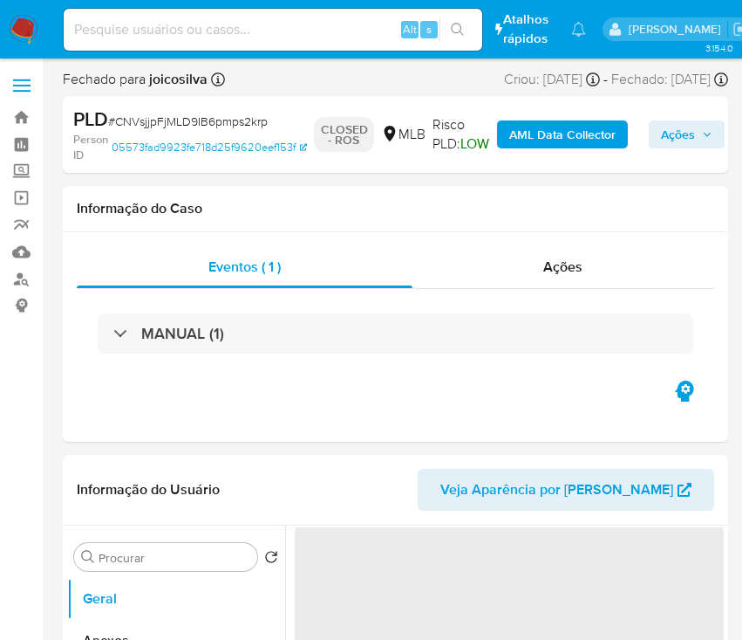
select select "10"
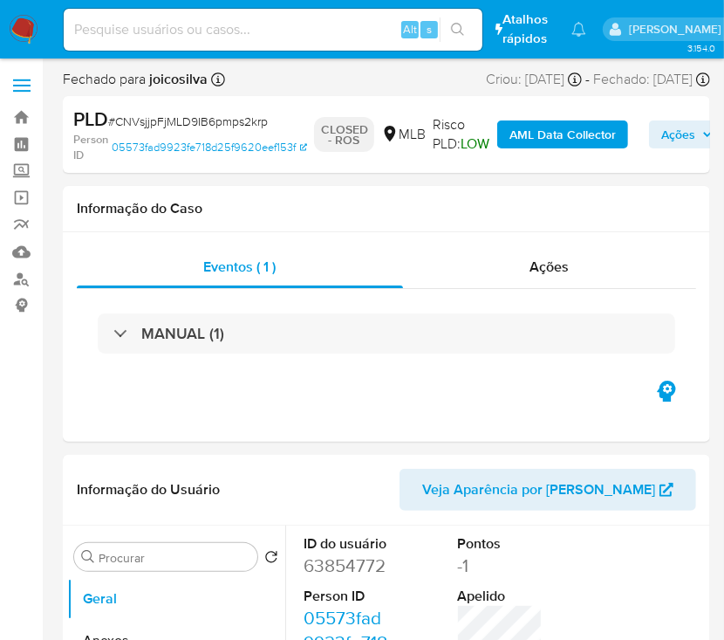
click at [25, 27] on img at bounding box center [24, 30] width 30 height 30
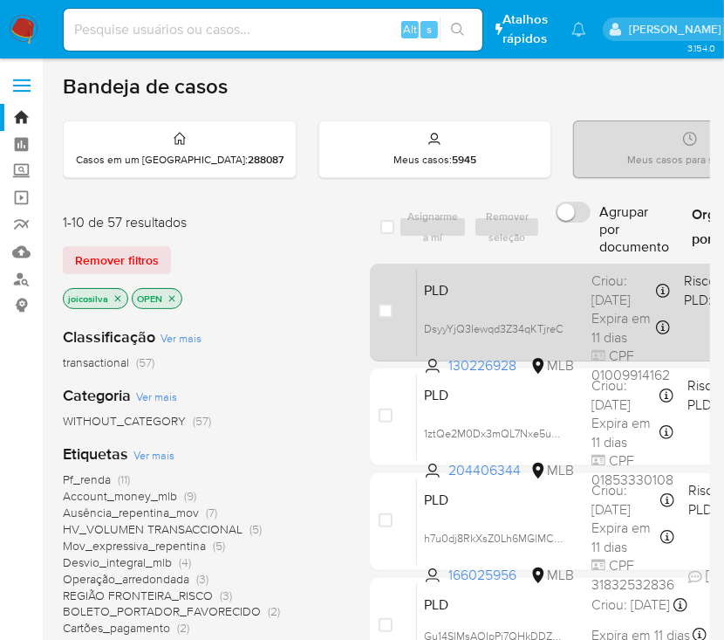
click at [557, 290] on span "PLD" at bounding box center [501, 288] width 154 height 23
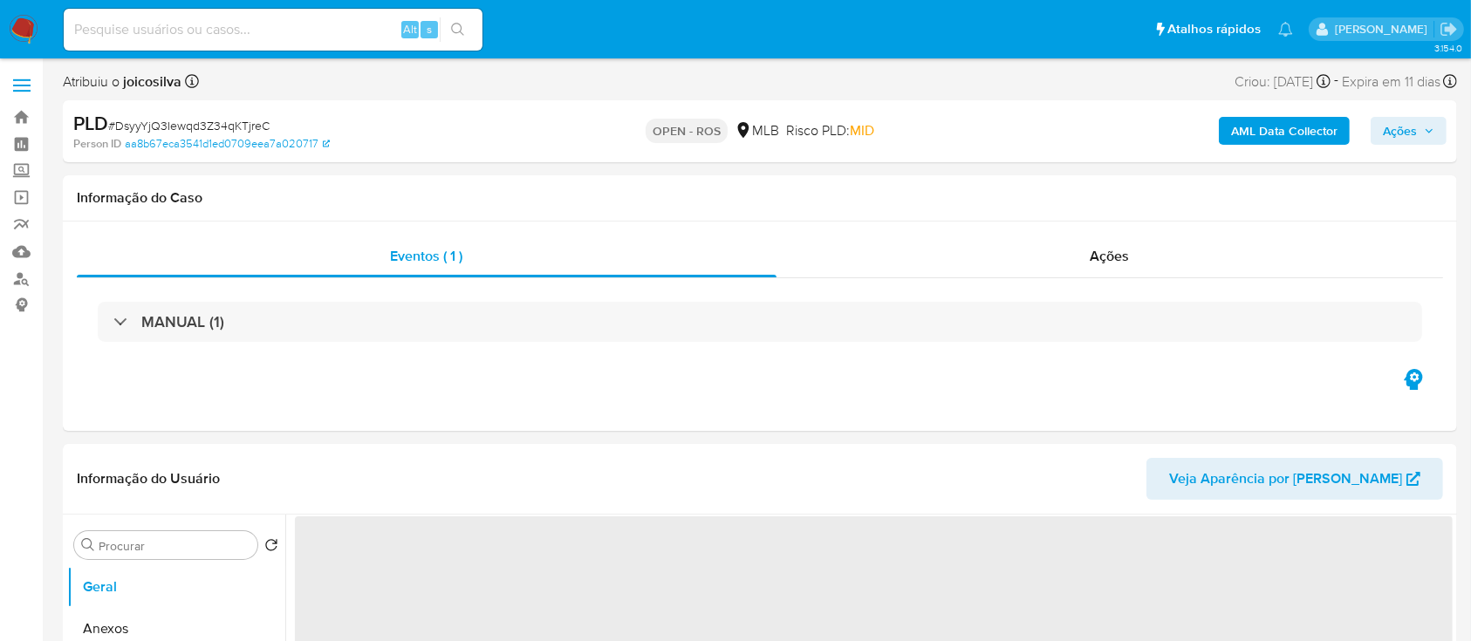
click at [206, 127] on span "# DsyyYjQ3Iewqd3Z34qKTjreC" at bounding box center [188, 125] width 161 height 17
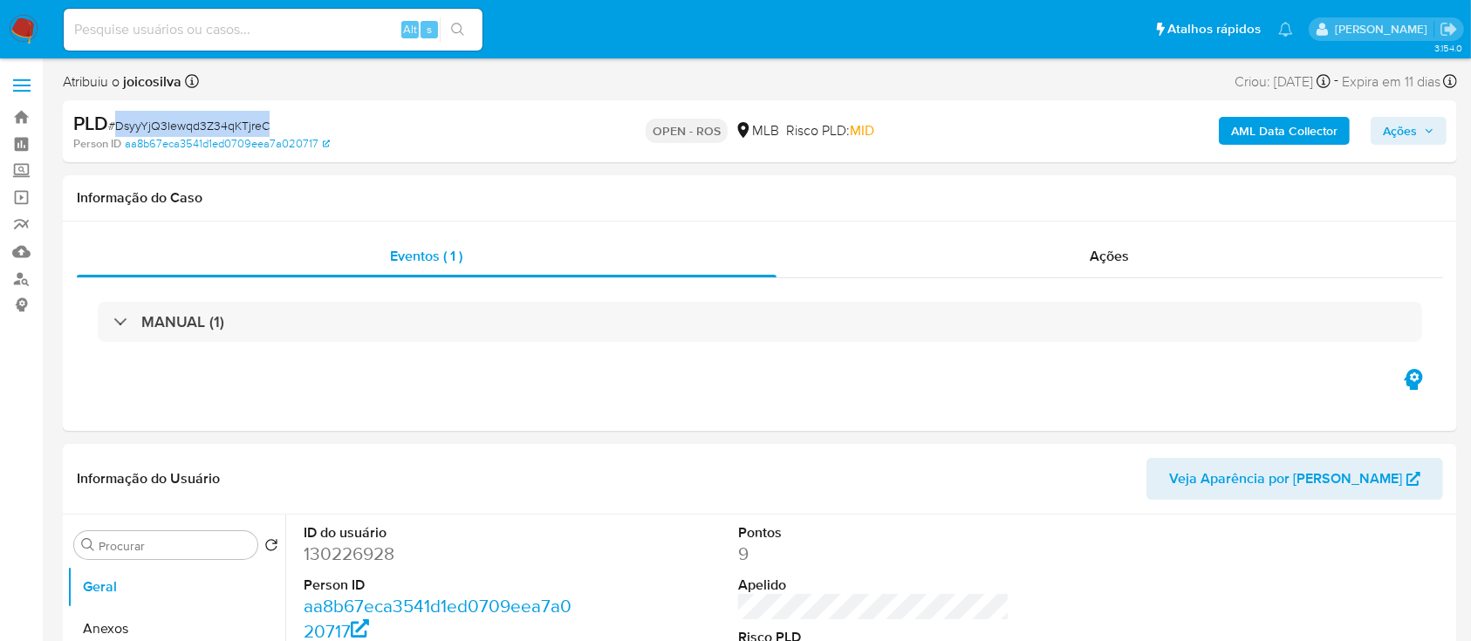
select select "10"
copy span "DsyyYjQ3Iewqd3Z34qKTjreC"
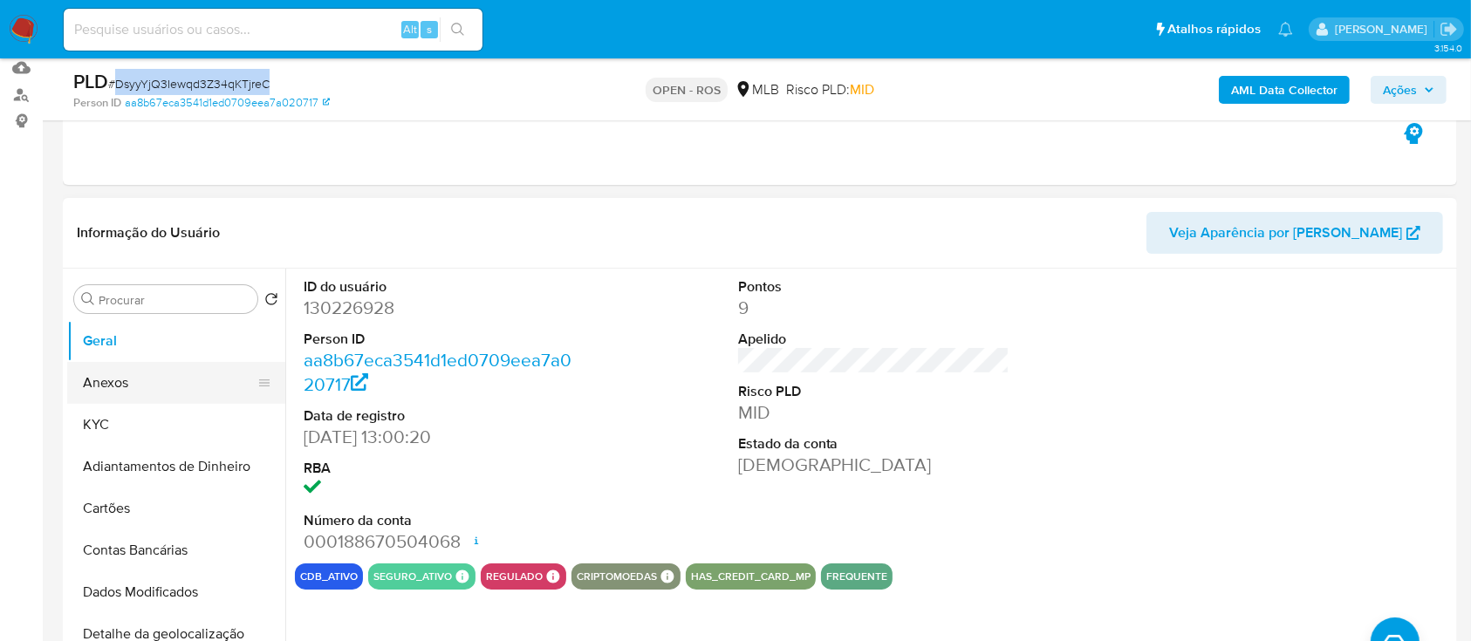
scroll to position [232, 0]
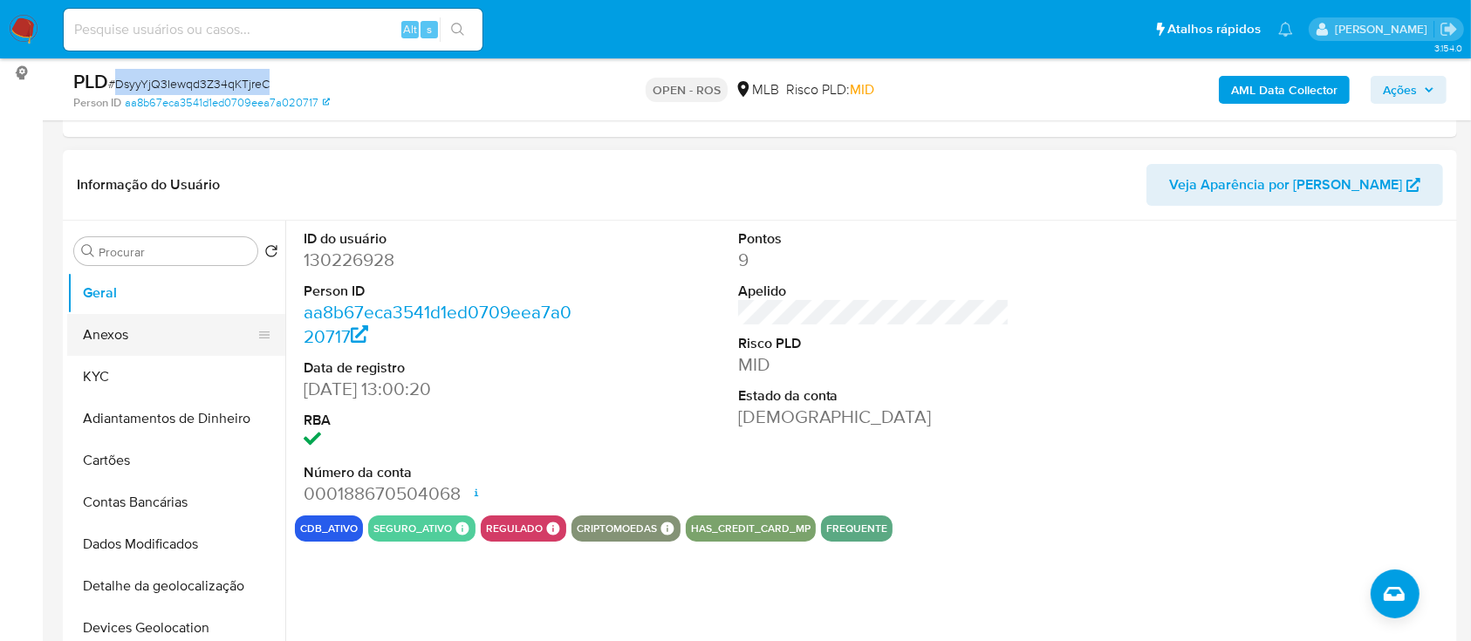
drag, startPoint x: 143, startPoint y: 332, endPoint x: 179, endPoint y: 338, distance: 36.3
click at [143, 332] on button "Anexos" at bounding box center [169, 335] width 204 height 42
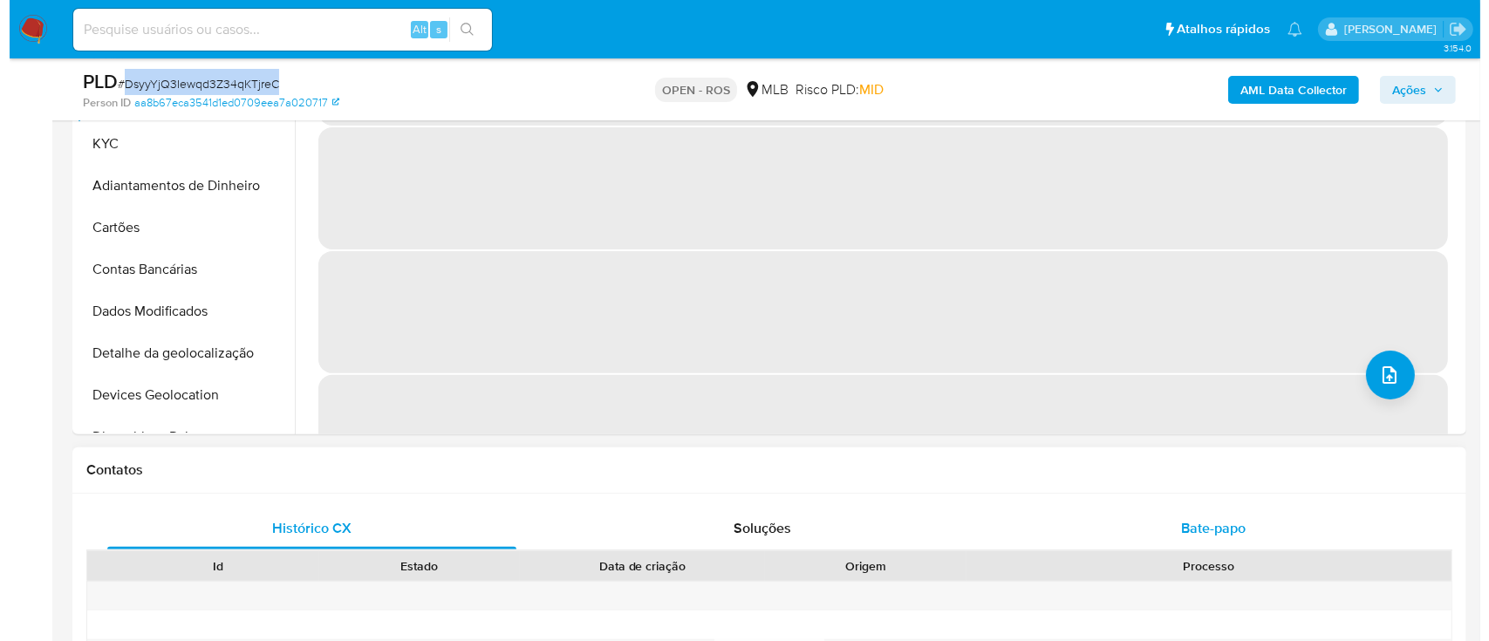
scroll to position [581, 0]
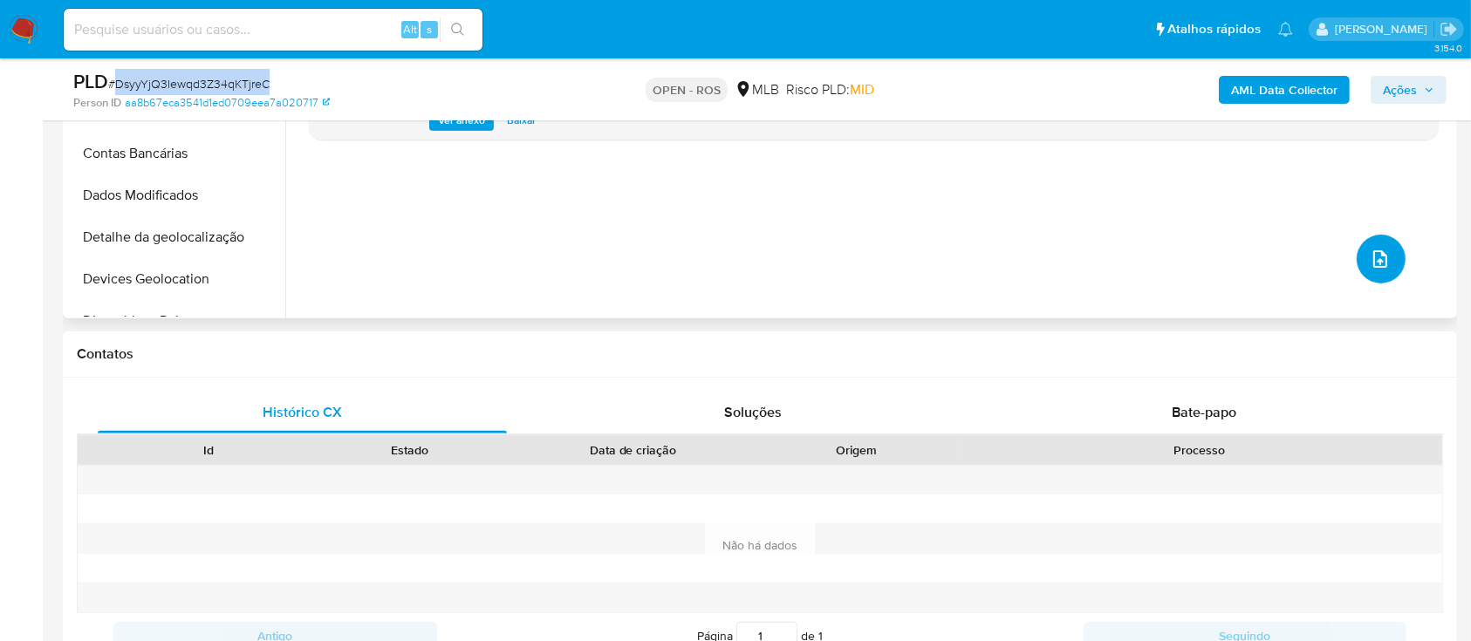
click at [742, 263] on icon "upload-file" at bounding box center [1380, 259] width 21 height 21
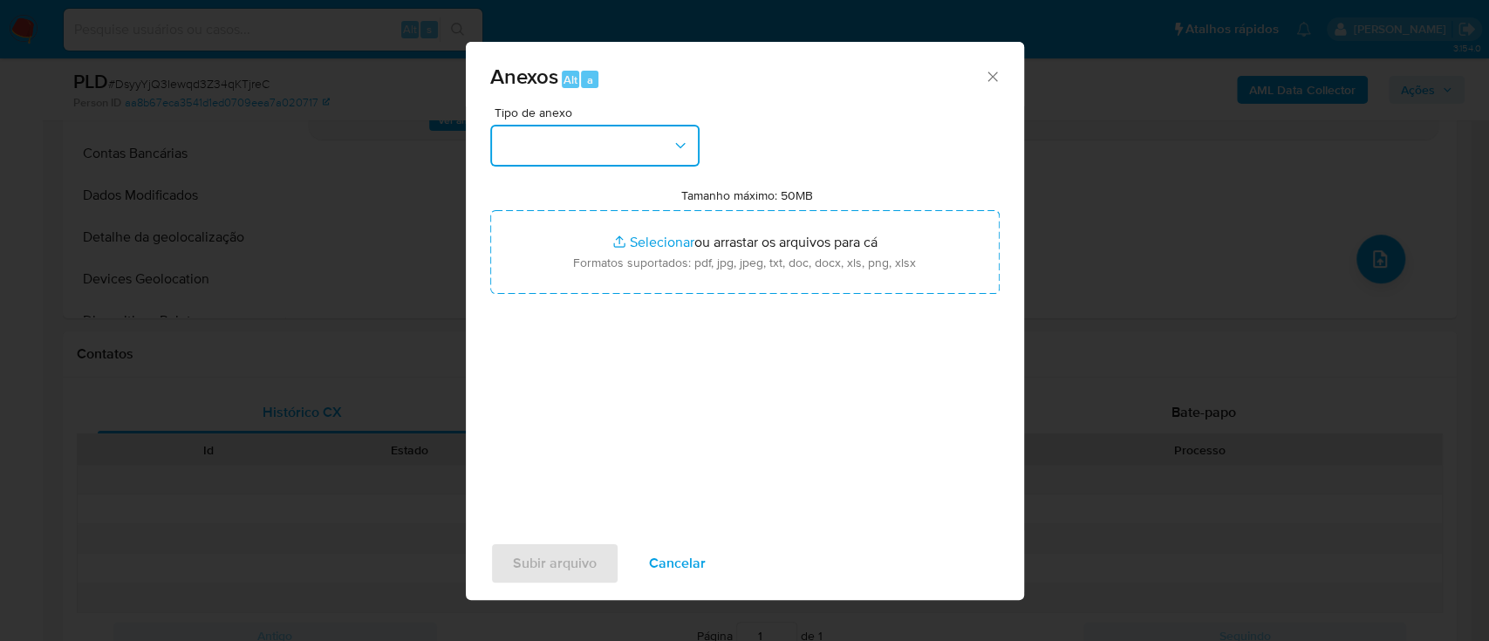
click at [624, 154] on button "button" at bounding box center [594, 146] width 209 height 42
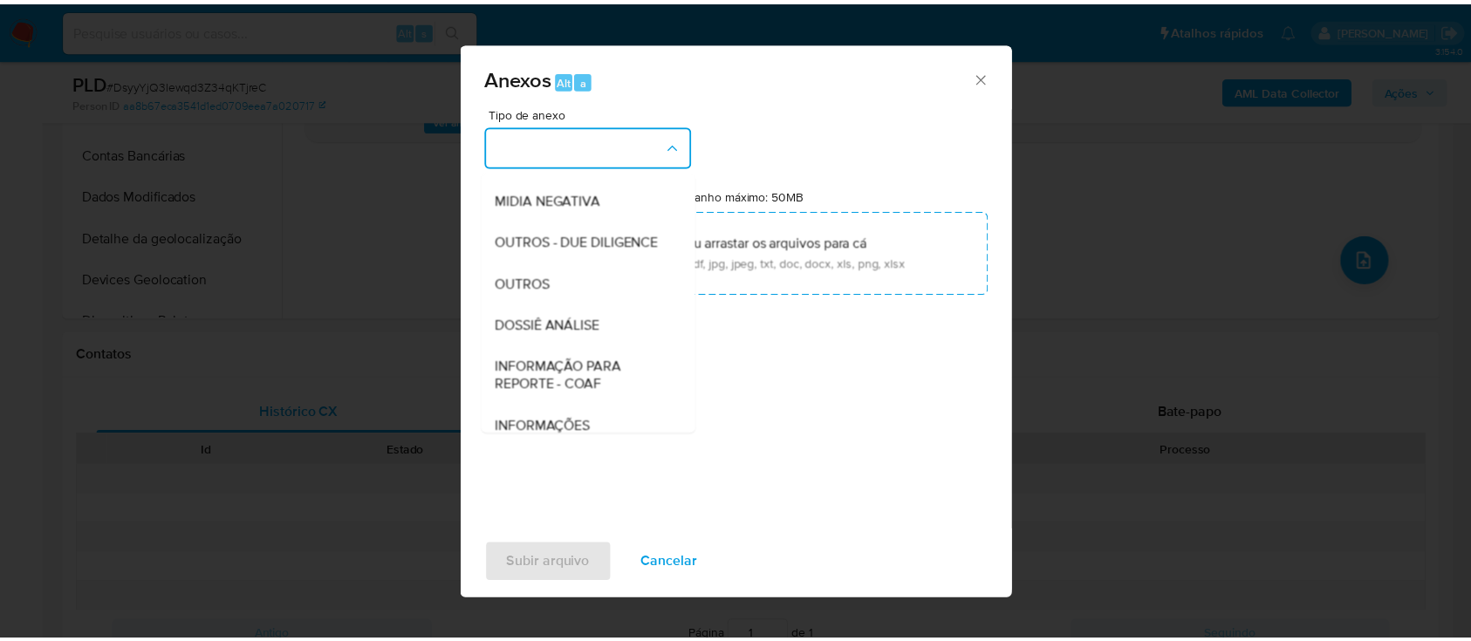
scroll to position [268, 0]
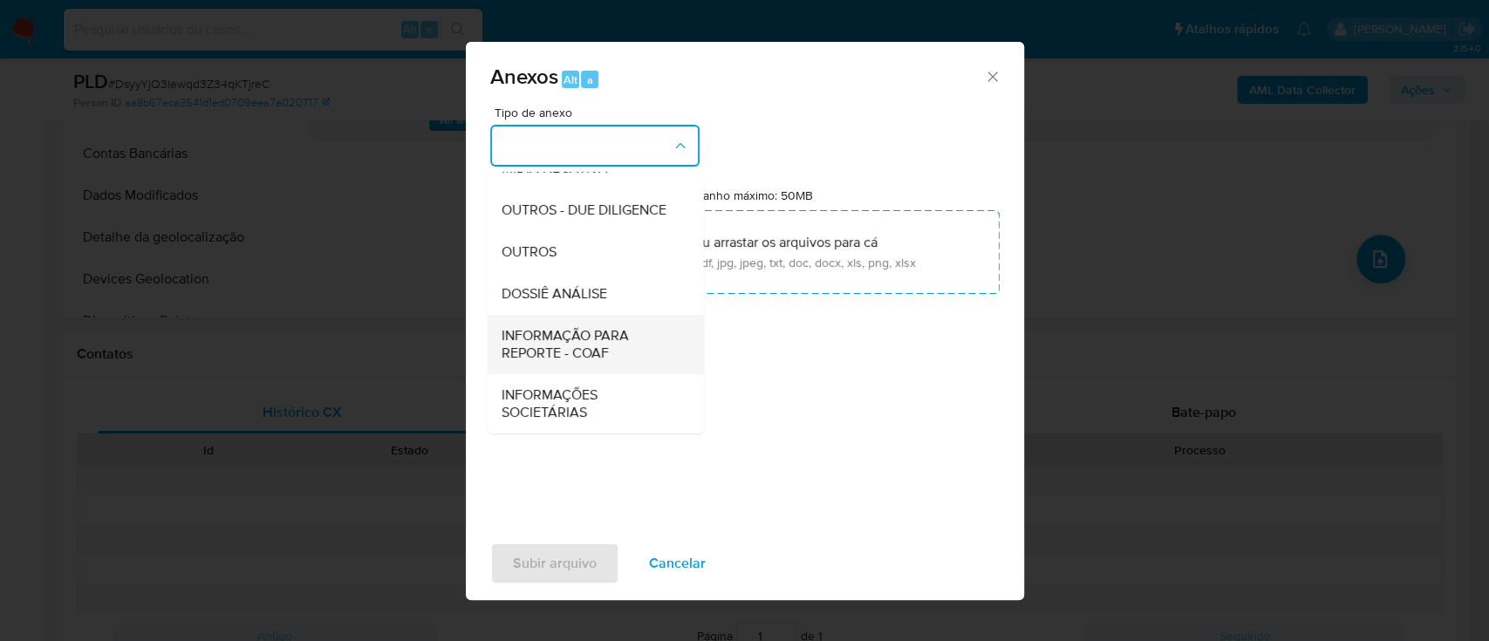
click at [600, 345] on span "INFORMAÇÃO PARA REPORTE - COAF" at bounding box center [590, 344] width 178 height 35
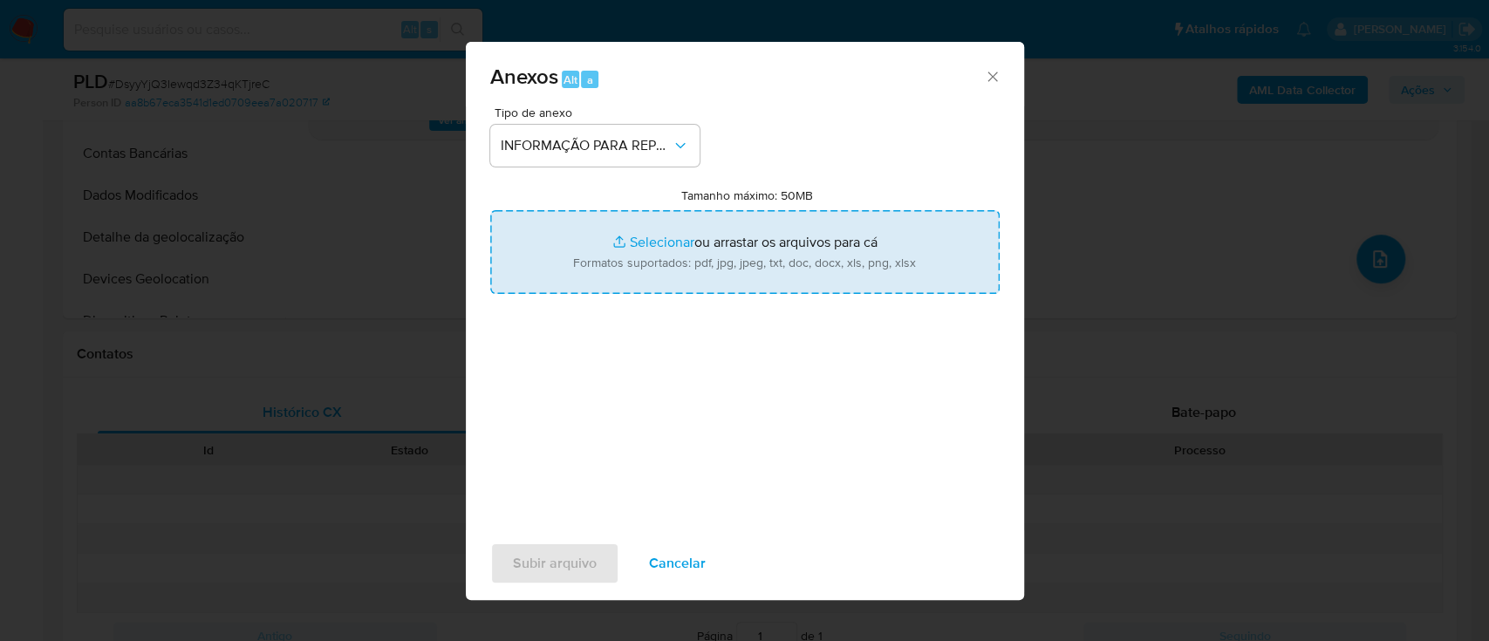
type input "C:\fakepath\SAR - DsyyYjQ3Iewqd3Z34qKTjreC - CPF 01009914162 - [PERSON_NAME].pdf"
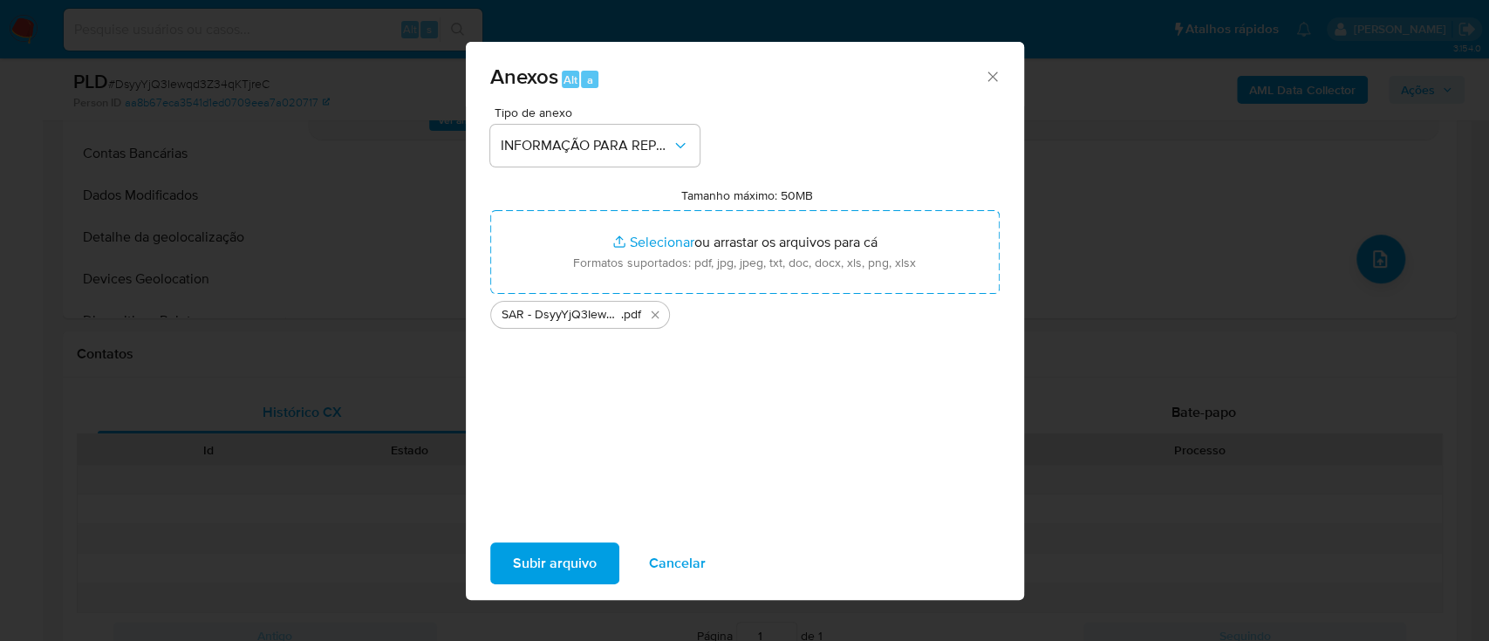
click at [565, 569] on span "Subir arquivo" at bounding box center [555, 563] width 84 height 38
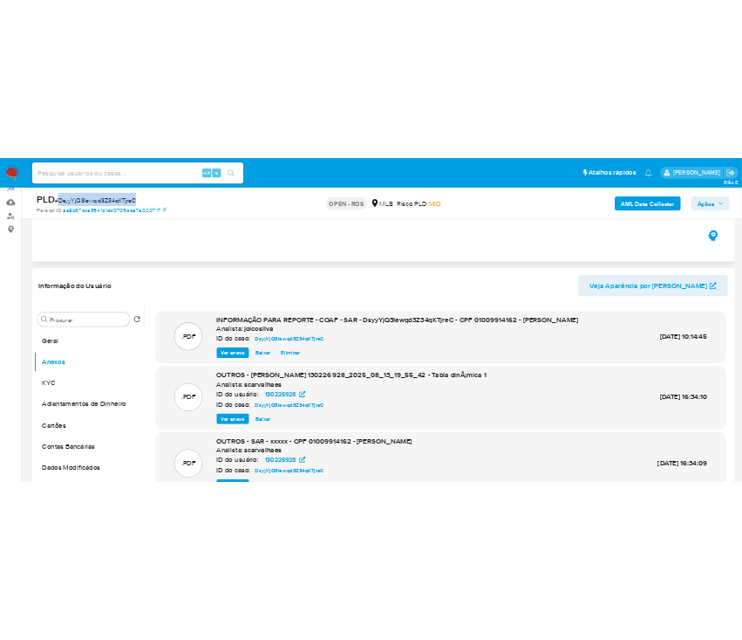
scroll to position [116, 0]
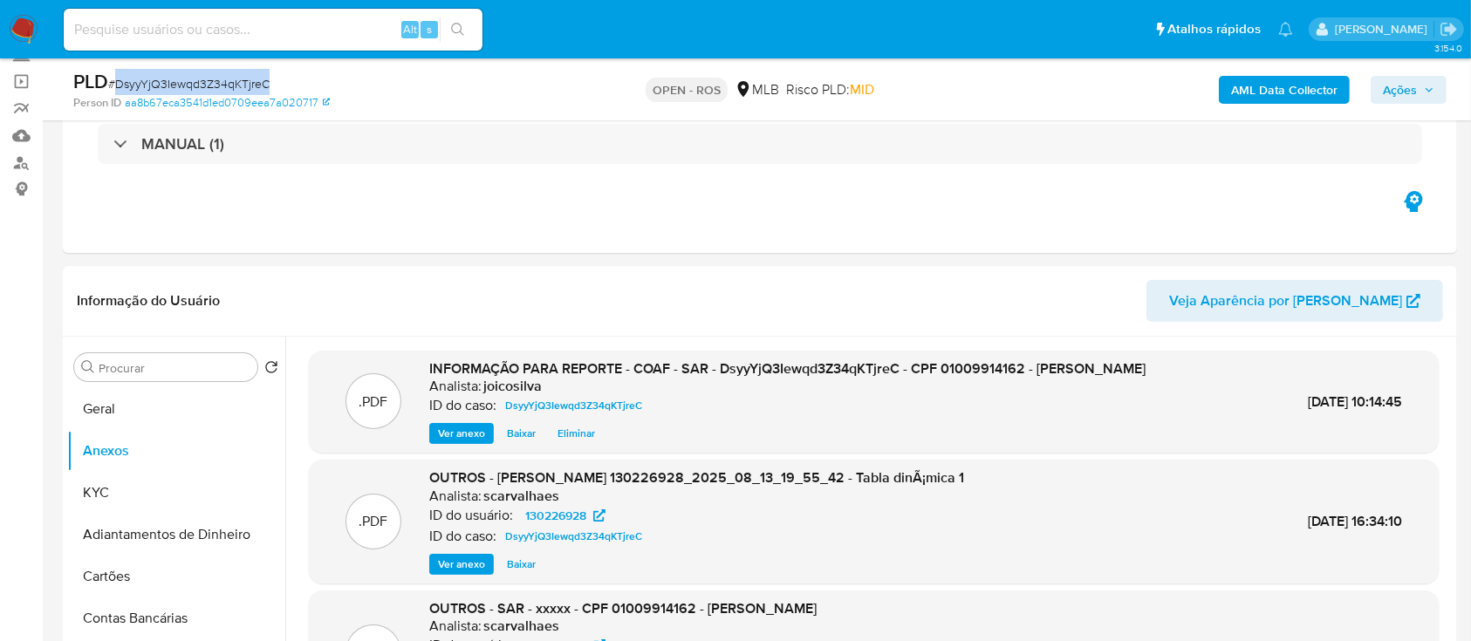
click at [742, 76] on span "Ações" at bounding box center [1400, 90] width 34 height 28
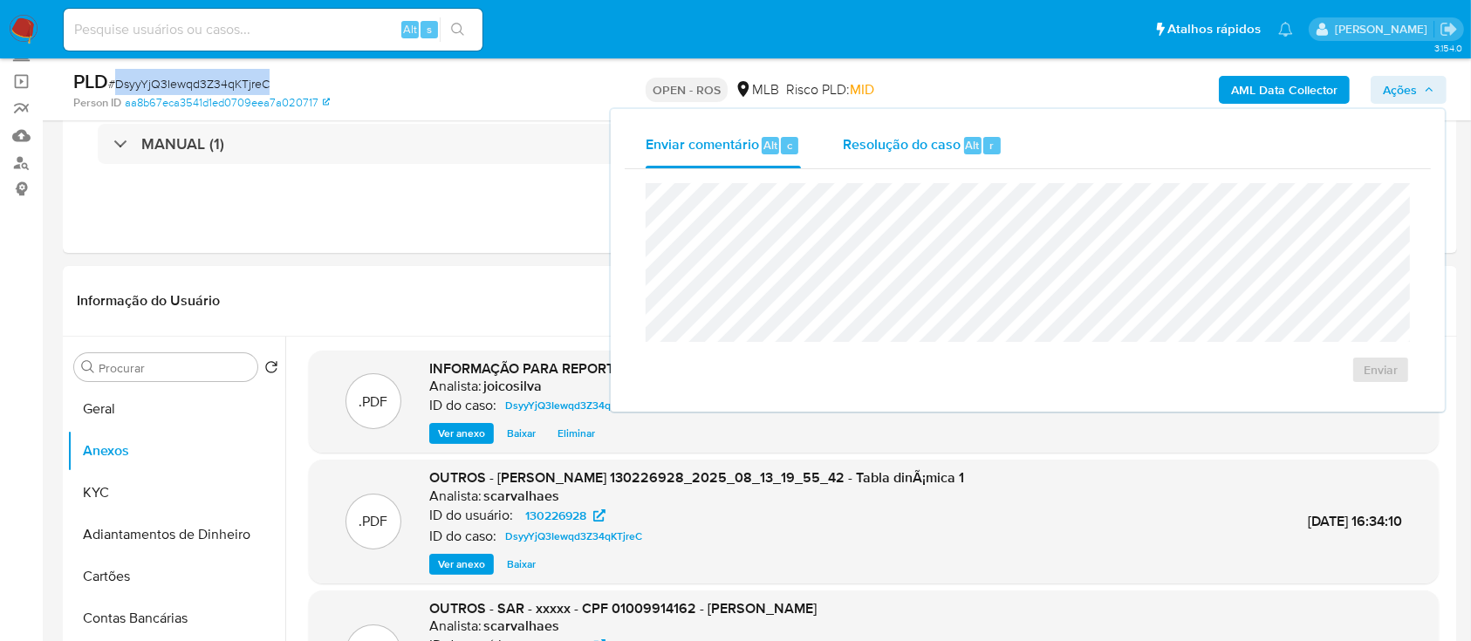
click at [742, 153] on span "Resolução do caso" at bounding box center [902, 144] width 118 height 20
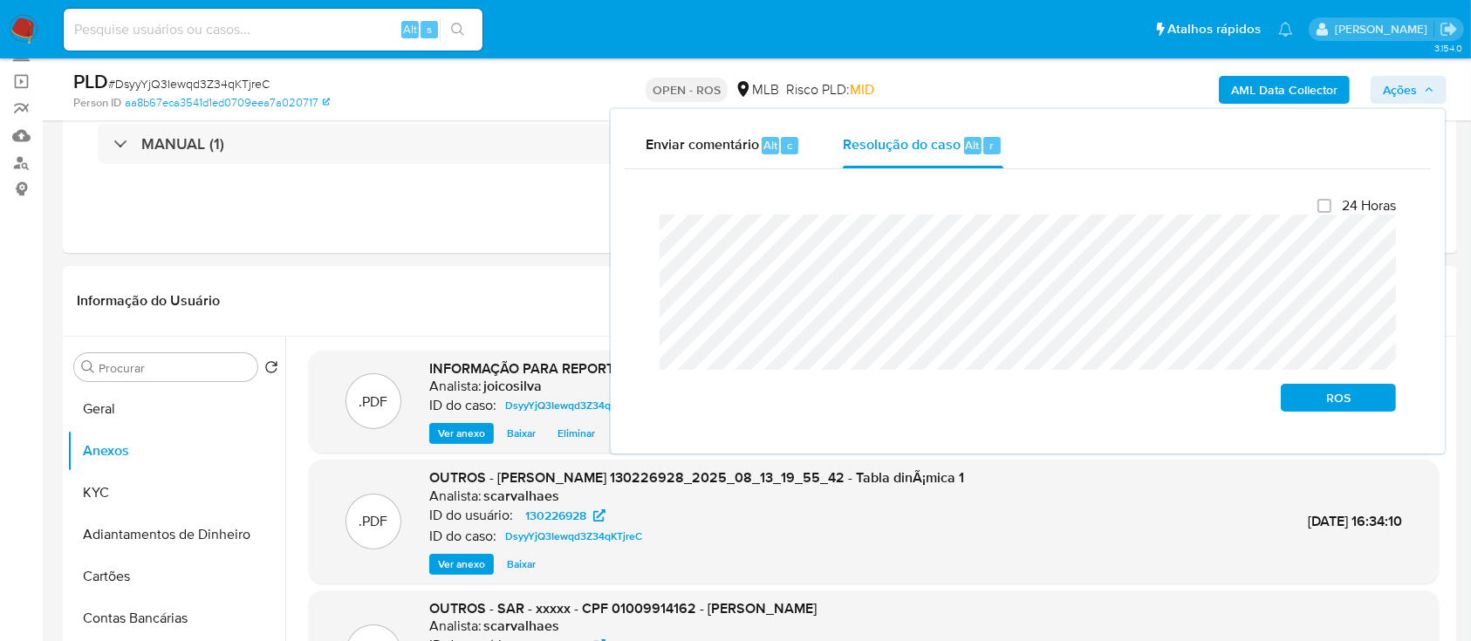
click at [628, 240] on div "Fechamento do caso 24 Horas ROS" at bounding box center [1028, 304] width 806 height 270
click at [742, 407] on span "ROS" at bounding box center [1338, 398] width 91 height 24
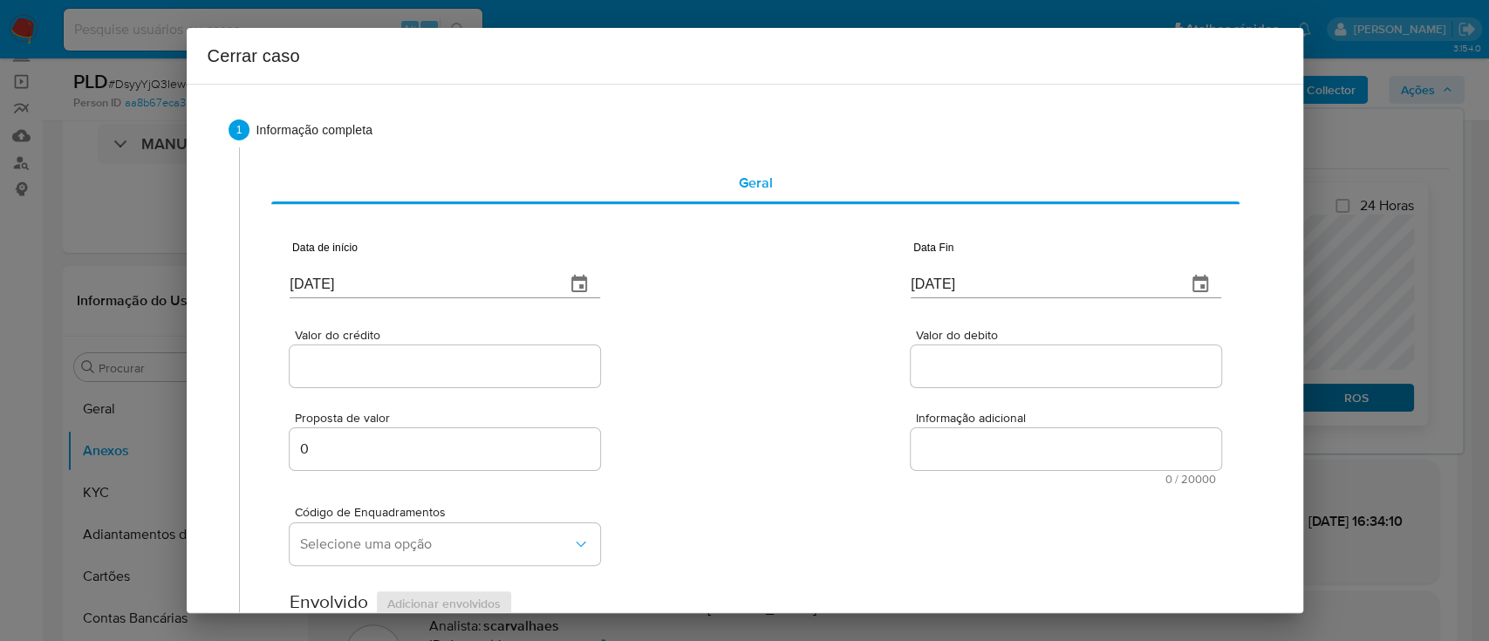
type input "[DATE]"
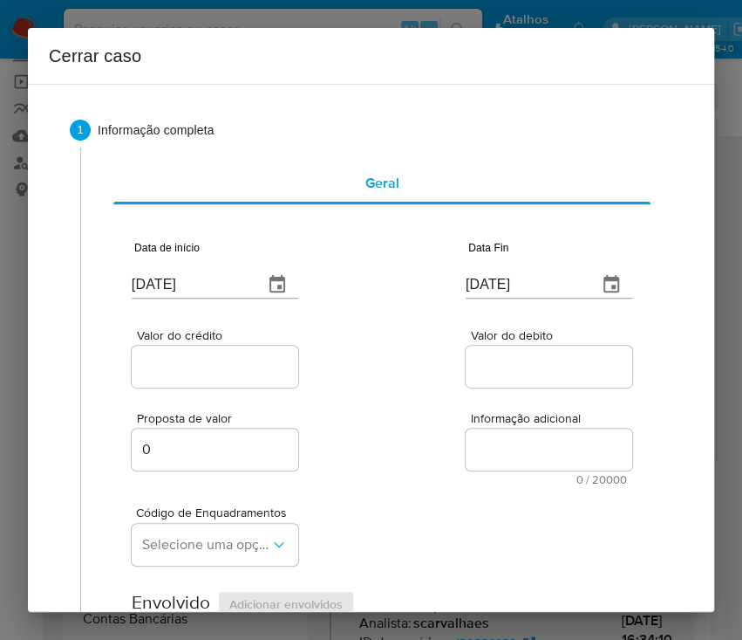
click at [211, 284] on input "[DATE]" at bounding box center [191, 284] width 118 height 28
paste input "3/06"
type input "[DATE]"
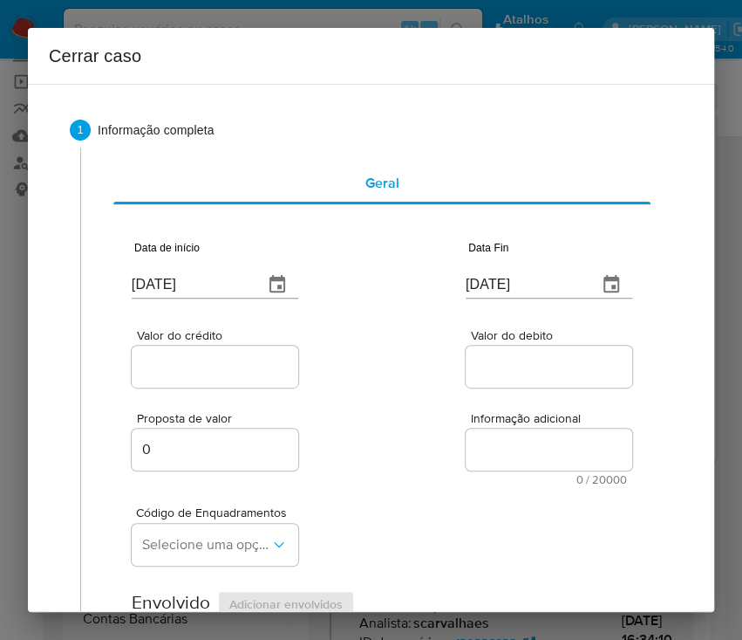
click at [392, 325] on div "Valor do crédito Valor do debito" at bounding box center [382, 349] width 501 height 83
click at [523, 285] on input "[DATE]" at bounding box center [525, 284] width 118 height 28
paste input "2"
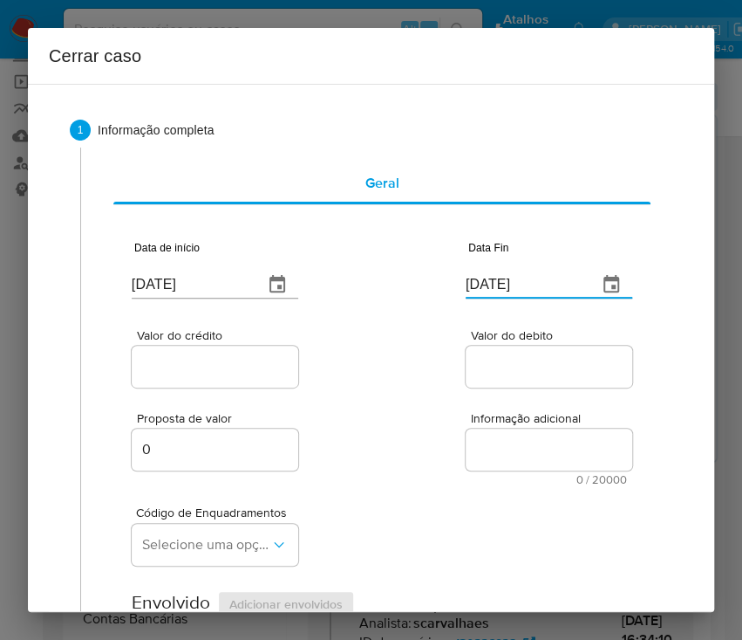
type input "[DATE]"
drag, startPoint x: 467, startPoint y: 387, endPoint x: 216, endPoint y: 400, distance: 250.7
click at [466, 387] on div "Valor do debito" at bounding box center [549, 360] width 167 height 62
drag, startPoint x: 216, startPoint y: 362, endPoint x: 126, endPoint y: 443, distance: 121.7
click at [216, 361] on input "Valor do crédito" at bounding box center [217, 366] width 171 height 23
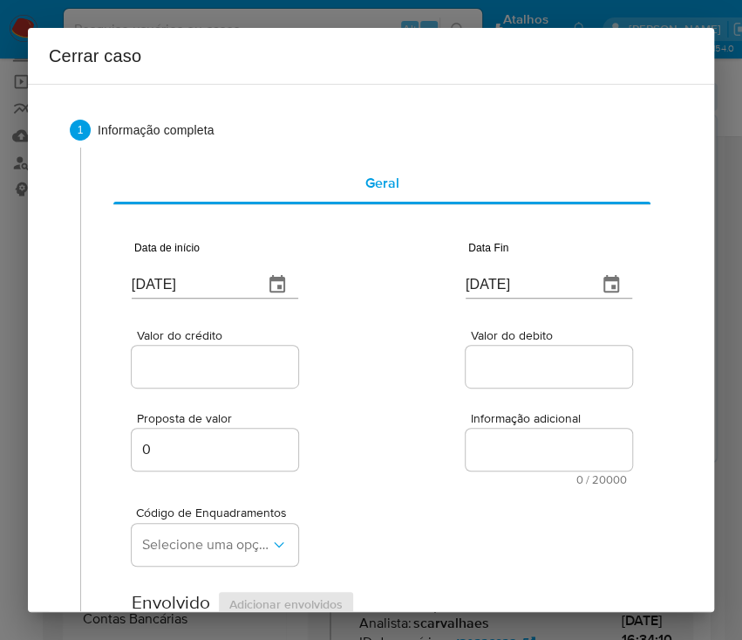
drag, startPoint x: 248, startPoint y: 374, endPoint x: 302, endPoint y: 373, distance: 54.1
click at [248, 374] on input "Valor do crédito" at bounding box center [217, 366] width 171 height 23
paste input "R$709.580"
type input "R$709.580"
click at [432, 353] on div "Valor do crédito R$709.580 Valor do debito" at bounding box center [382, 349] width 501 height 83
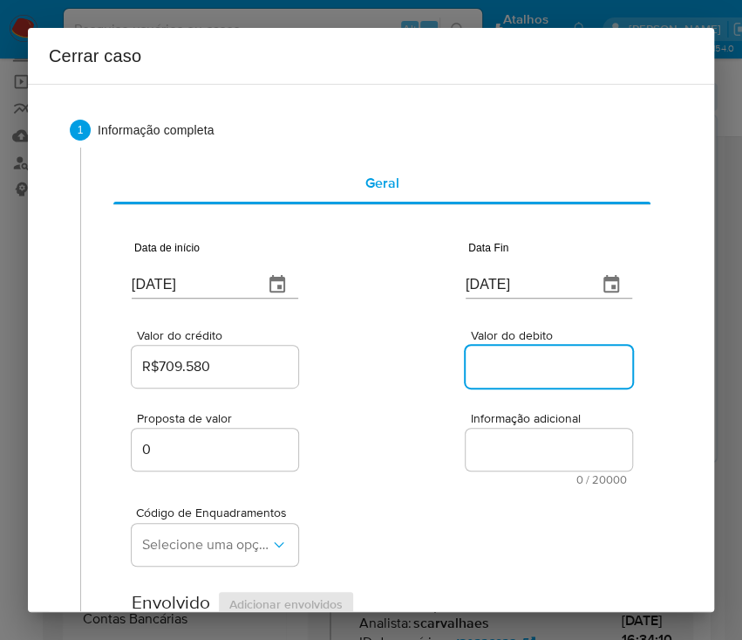
click at [516, 371] on input "Valor do debito" at bounding box center [551, 366] width 171 height 23
paste input "R$793.427"
type input "R$793.427"
drag, startPoint x: 325, startPoint y: 464, endPoint x: 31, endPoint y: 437, distance: 295.3
click at [321, 464] on div "Proposta de valor 0 Informação adicional 0 / 20000 20000 caracteres restantes" at bounding box center [382, 438] width 501 height 94
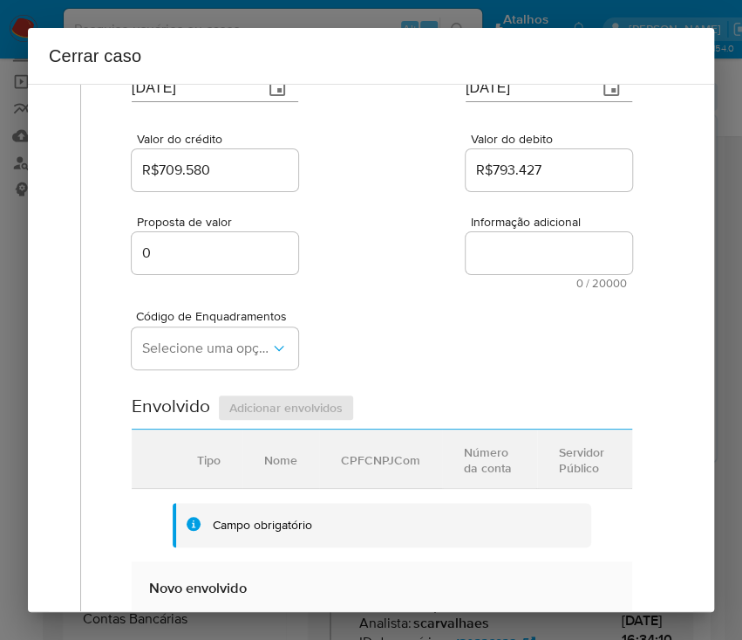
scroll to position [232, 0]
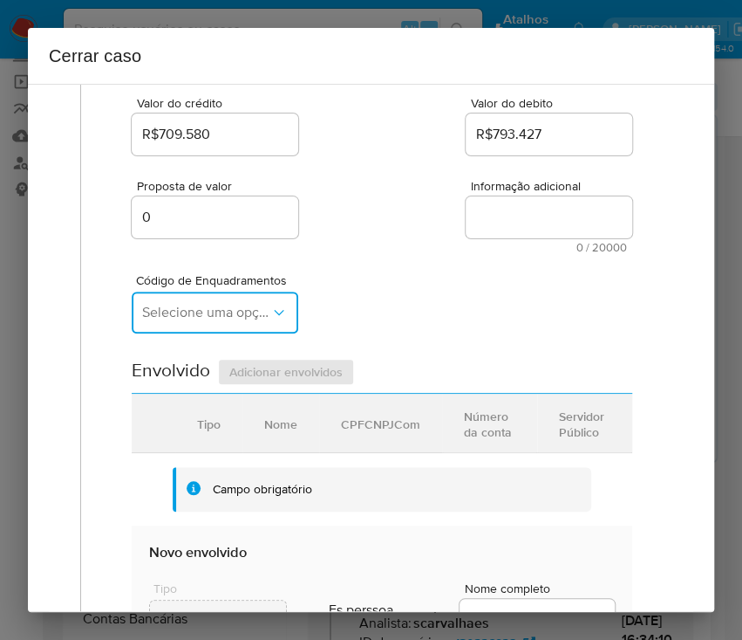
click at [174, 314] on span "Selecione uma opção" at bounding box center [206, 312] width 128 height 17
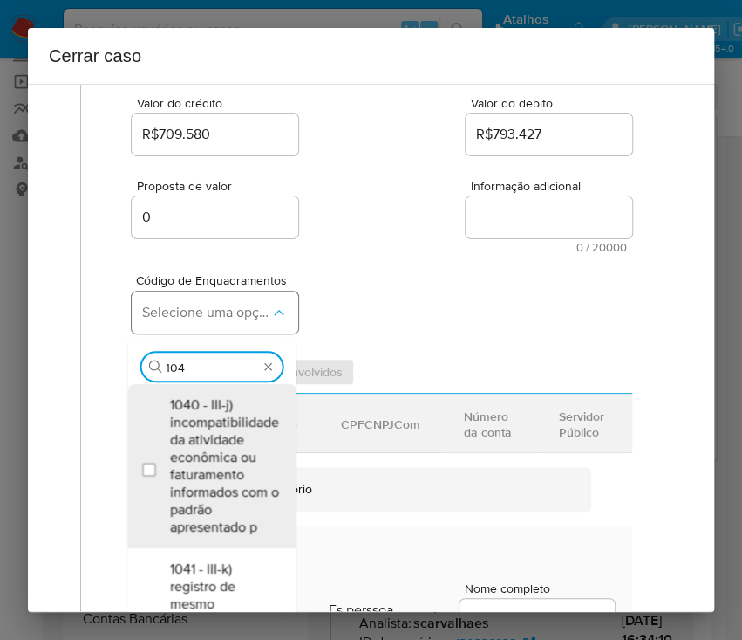
type input "1045"
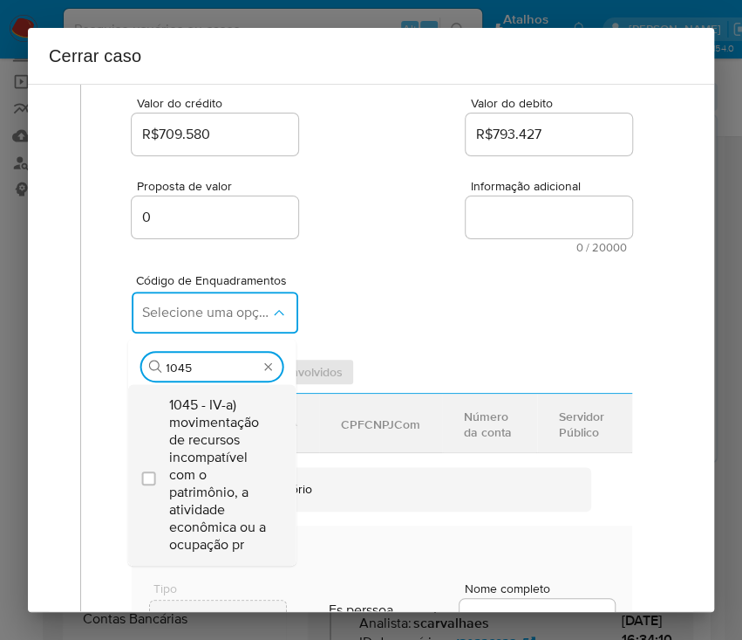
click at [188, 438] on span "1045 - IV-a) movimentação de recursos incompatível com o patrimônio, a atividad…" at bounding box center [220, 474] width 102 height 157
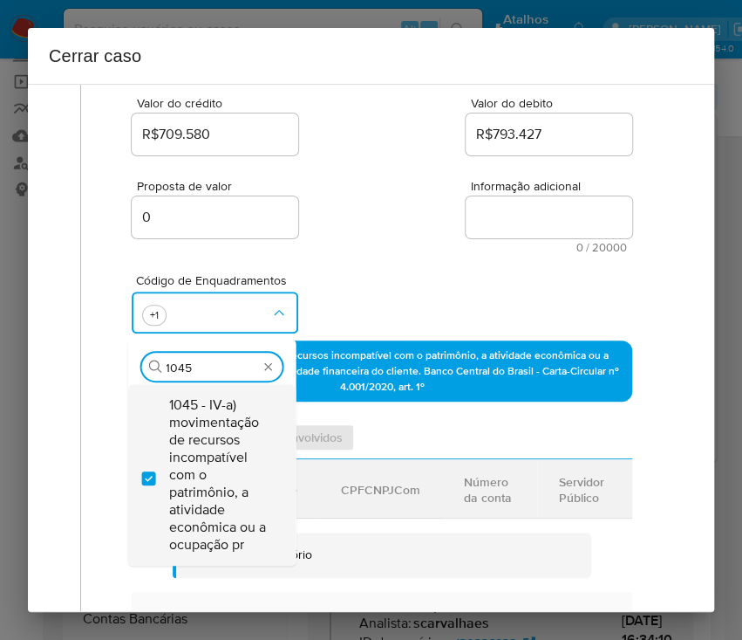
checkbox input "true"
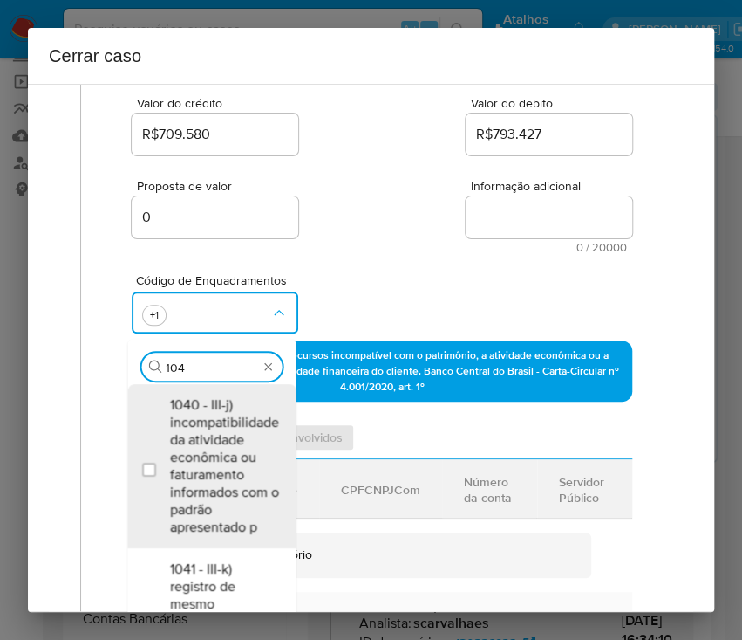
type input "1047"
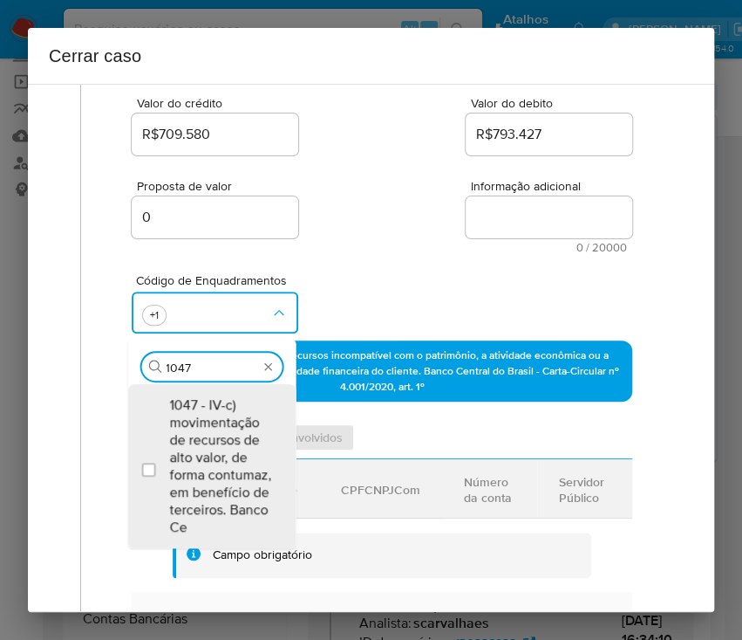
click at [188, 436] on span "1047 - IV-c) movimentação de recursos de alto valor, de forma contumaz, em bene…" at bounding box center [220, 466] width 102 height 140
checkbox input "true"
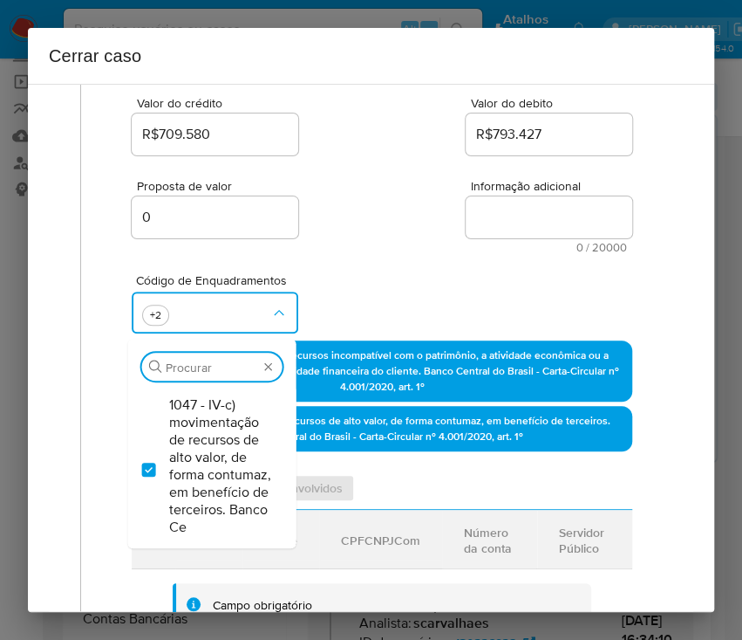
click at [359, 240] on div "Proposta de valor 0 Informação adicional 0 / 20000 20000 caracteres restantes" at bounding box center [382, 206] width 501 height 94
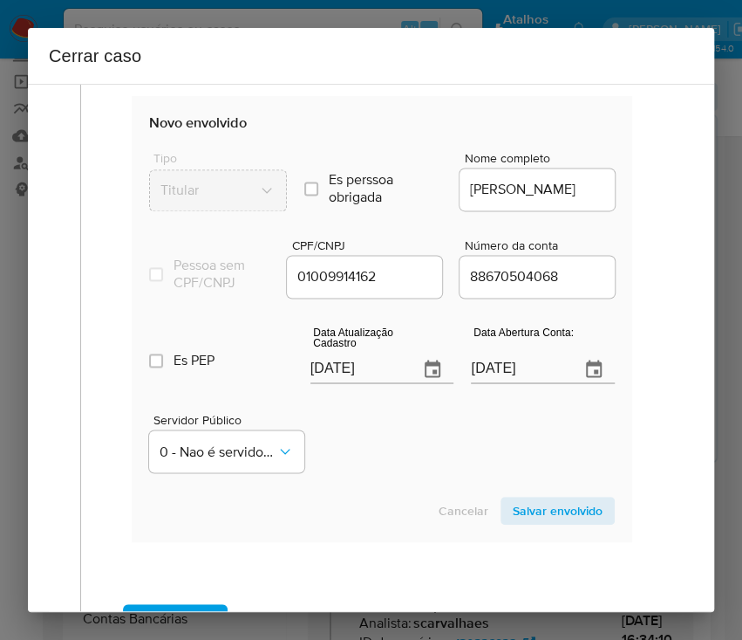
scroll to position [814, 0]
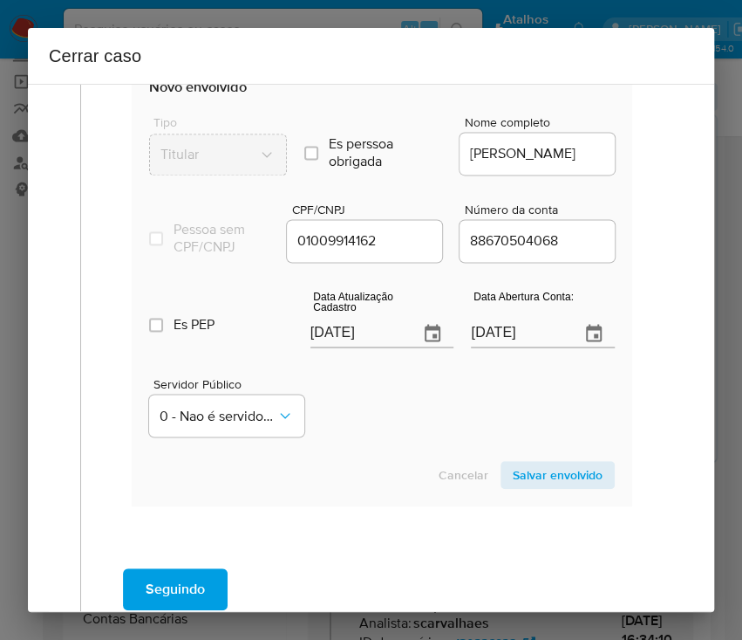
click at [343, 339] on input "[DATE]" at bounding box center [358, 333] width 95 height 28
paste input "26/05"
type input "26/05/2025"
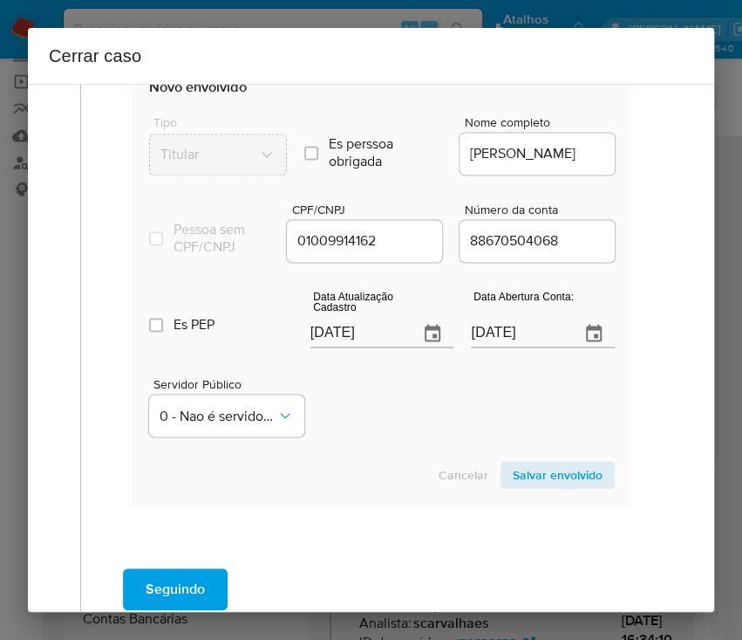
click at [351, 421] on div "Servidor Público 0 - Nao é servidor/Nao possui informacao" at bounding box center [382, 399] width 466 height 87
click at [496, 345] on input "14/11/2019" at bounding box center [518, 333] width 95 height 28
click at [440, 434] on div "Servidor Público 0 - Nao é servidor/Nao possui informacao" at bounding box center [382, 399] width 466 height 87
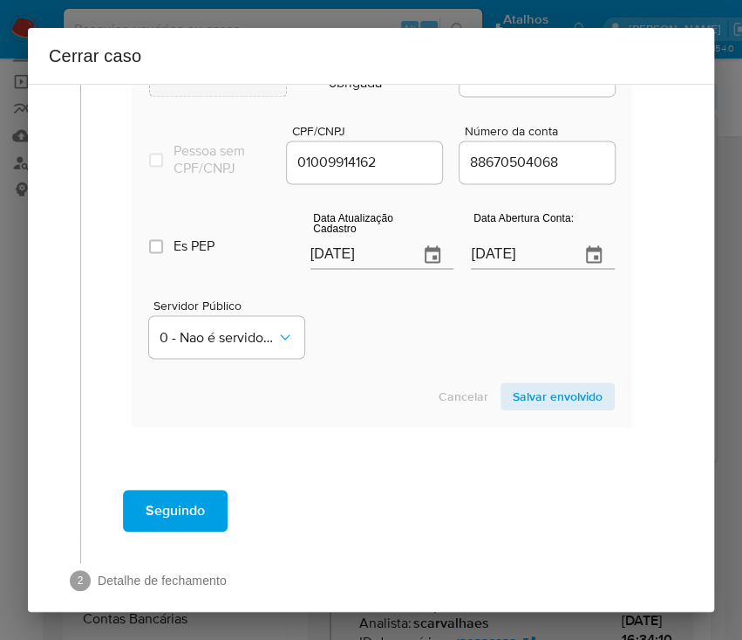
scroll to position [928, 0]
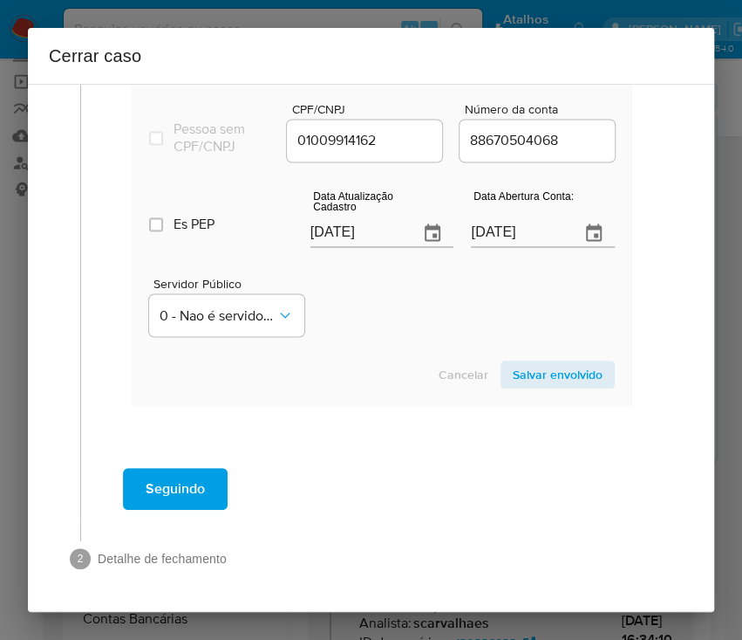
click at [553, 375] on span "Salvar envolvido" at bounding box center [558, 374] width 90 height 24
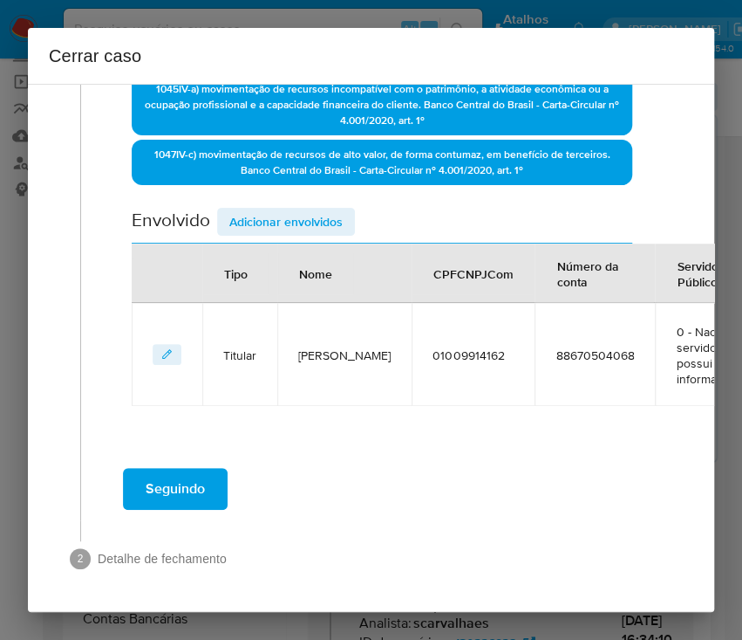
scroll to position [514, 0]
click at [286, 210] on span "Adicionar envolvidos" at bounding box center [285, 221] width 113 height 24
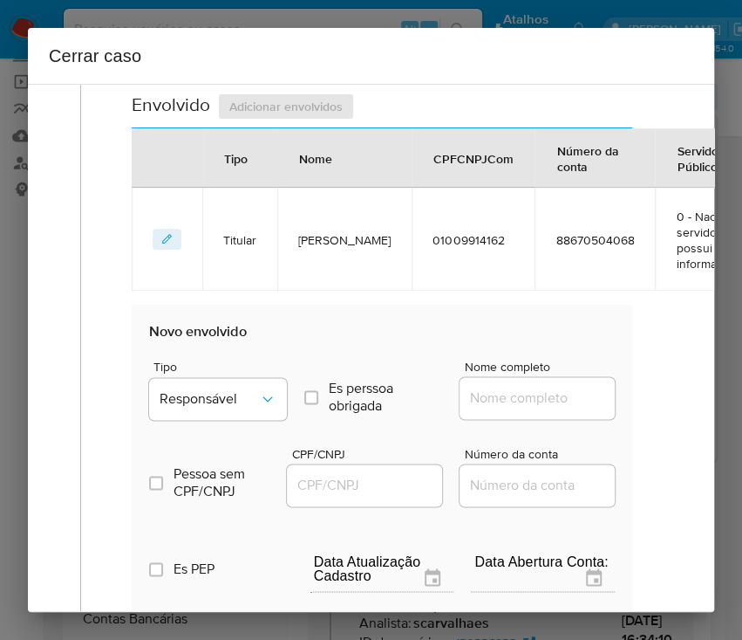
scroll to position [747, 0]
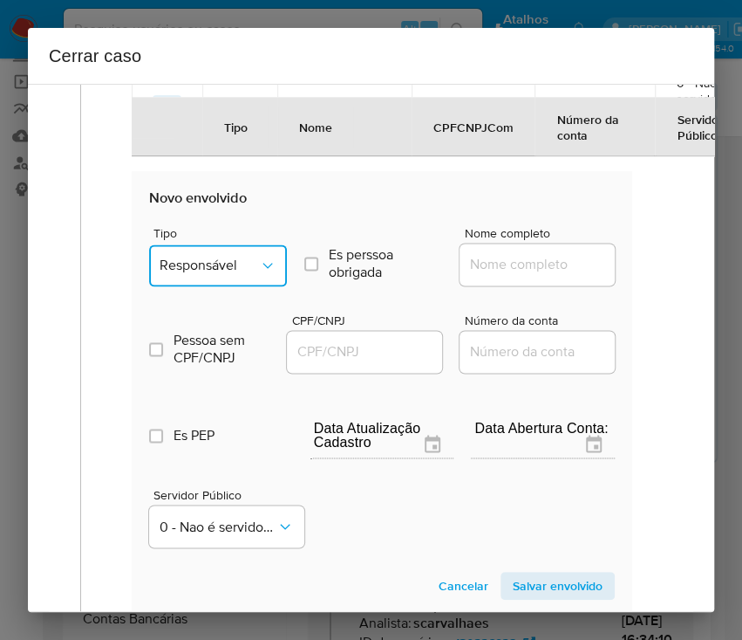
drag, startPoint x: 253, startPoint y: 249, endPoint x: 251, endPoint y: 276, distance: 27.1
click at [251, 255] on button "Responsável" at bounding box center [218, 265] width 138 height 42
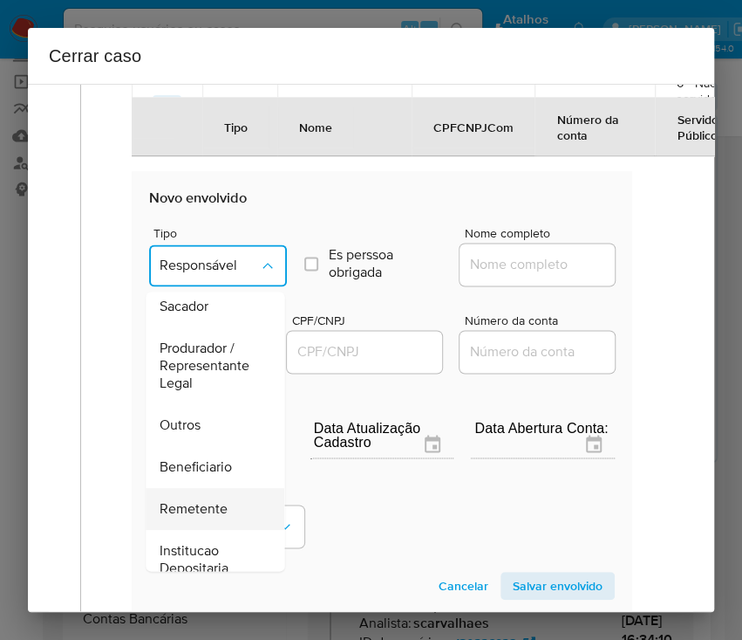
scroll to position [311, 0]
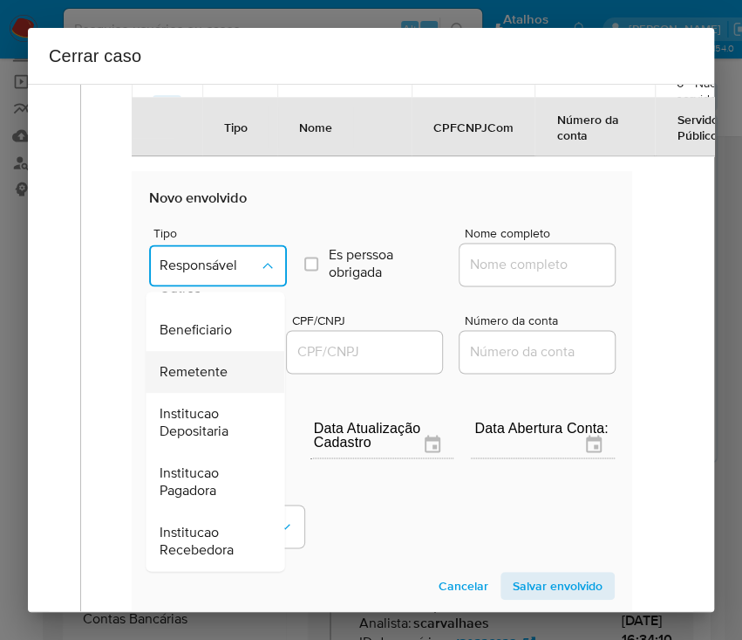
click at [204, 366] on span "Remetente" at bounding box center [194, 371] width 68 height 17
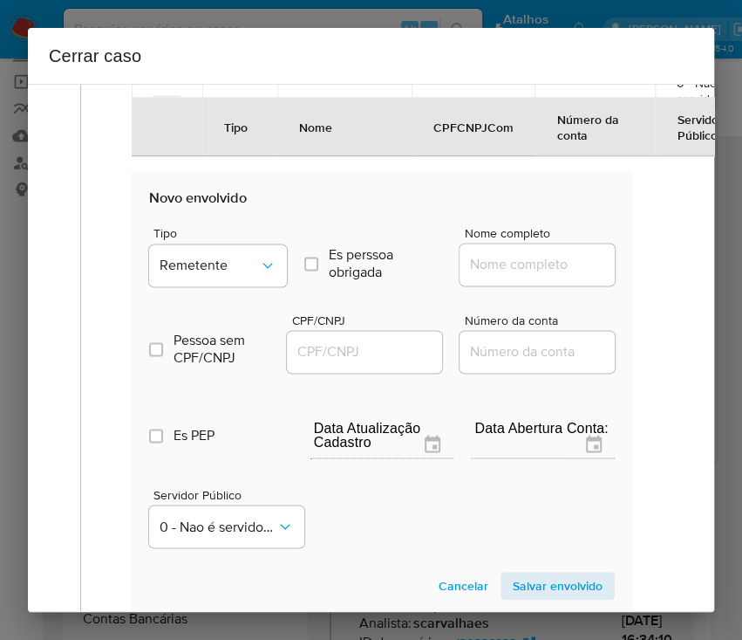
click at [514, 251] on div at bounding box center [537, 264] width 155 height 42
click at [521, 269] on input "Nome completo" at bounding box center [545, 264] width 171 height 23
paste input "Gova Pagamentos Ltda, 58139922000164"
drag, startPoint x: 486, startPoint y: 269, endPoint x: 674, endPoint y: 269, distance: 188.4
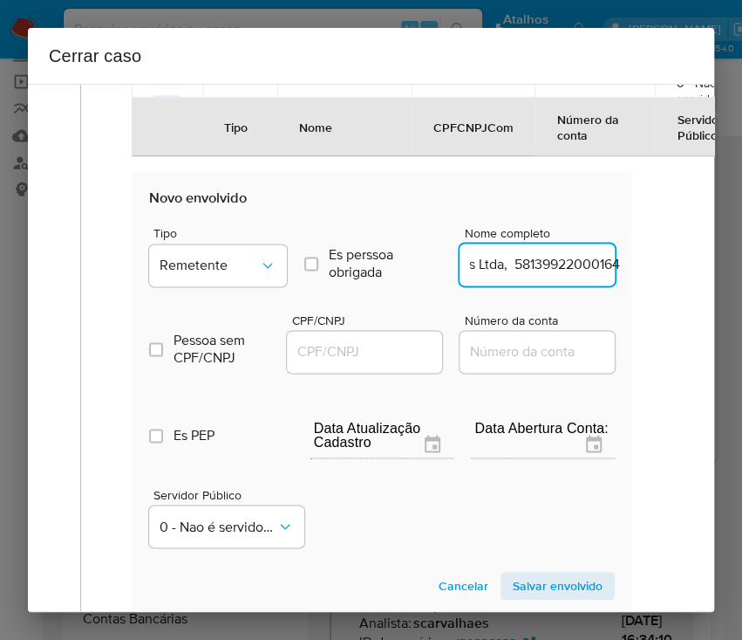
click at [674, 269] on div "1 Informação completa Geral Data de início 13/06/2025 Data Fin 12/08/2025 Valor…" at bounding box center [371, 80] width 645 height 1456
type input "Gova Pagamentos Ltda"
click at [361, 351] on input "CPF/CNPJ" at bounding box center [372, 351] width 171 height 23
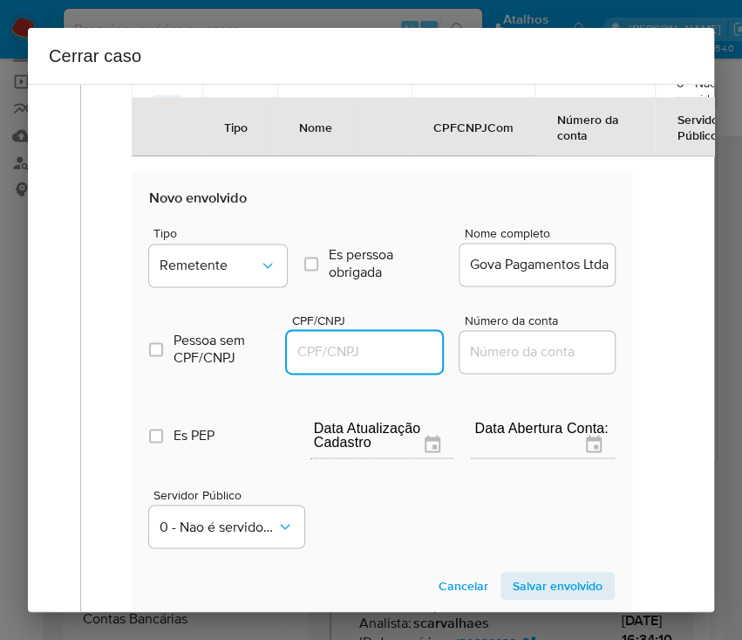
paste input "58139922000164"
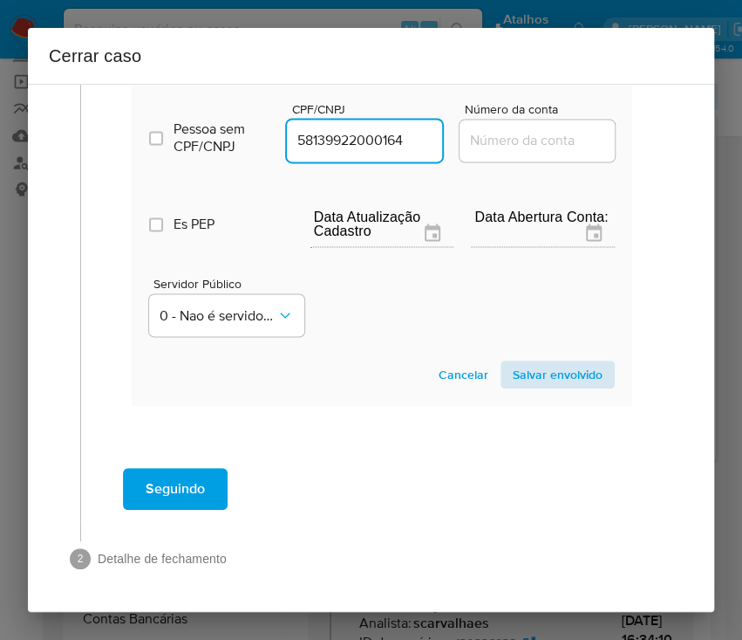
type input "58139922000164"
click at [528, 362] on span "Salvar envolvido" at bounding box center [558, 374] width 90 height 24
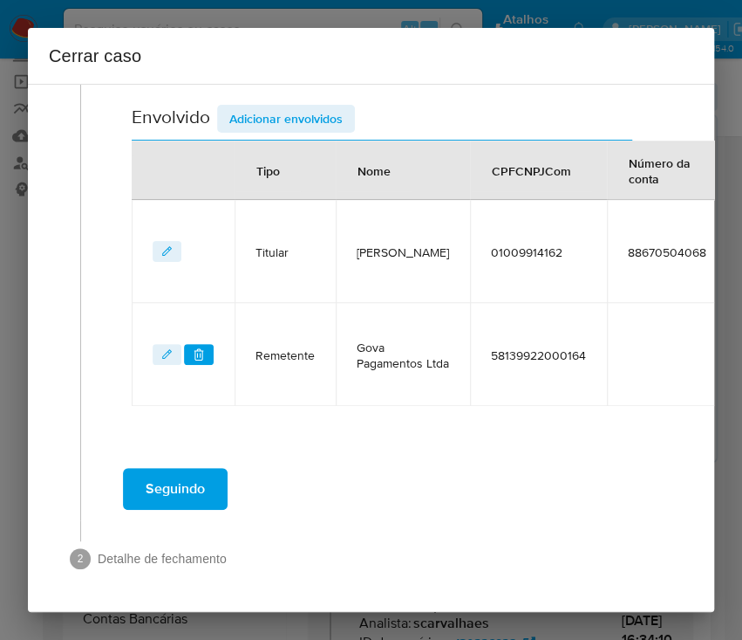
click at [291, 113] on span "Adicionar envolvidos" at bounding box center [285, 118] width 113 height 24
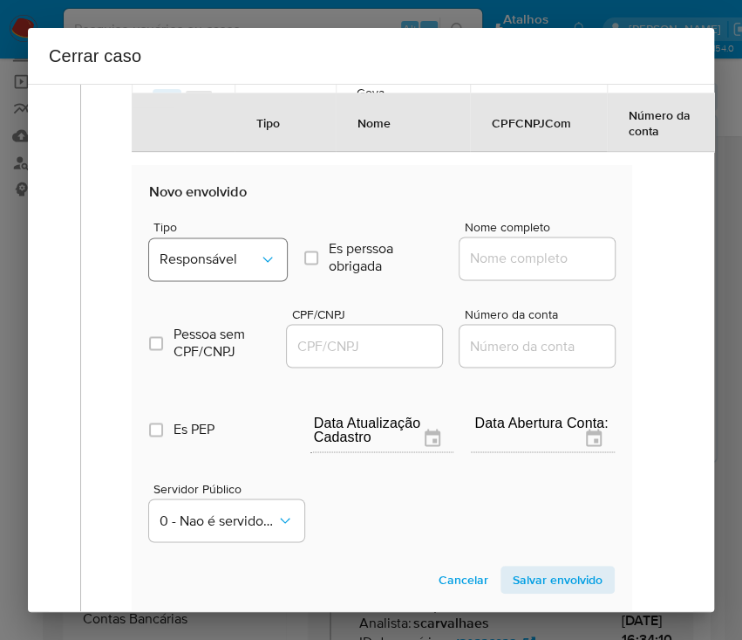
scroll to position [845, 0]
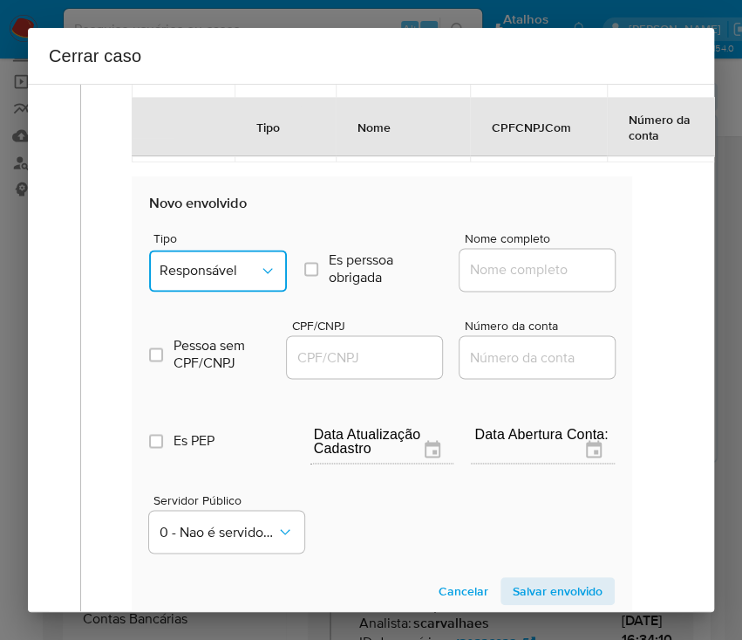
click at [223, 262] on span "Responsável" at bounding box center [209, 270] width 99 height 17
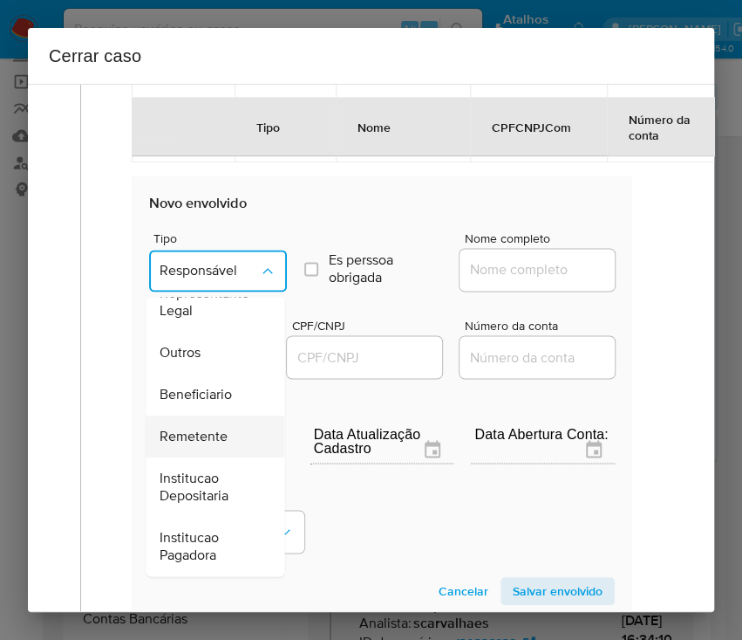
scroll to position [311, 0]
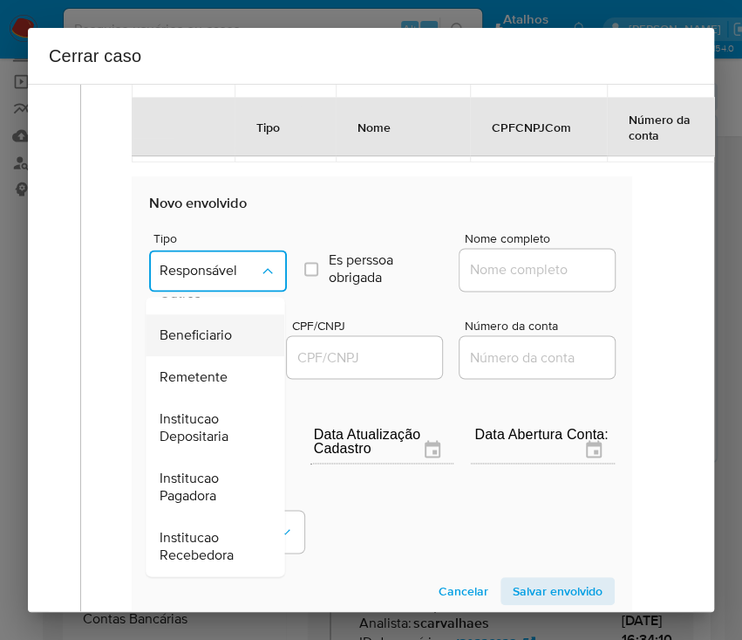
click at [201, 330] on span "Beneficiario" at bounding box center [196, 334] width 72 height 17
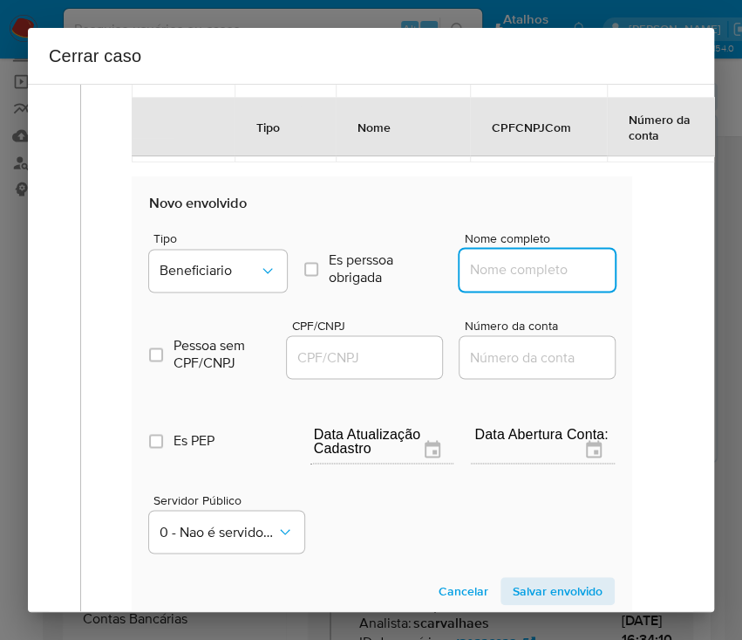
click at [487, 273] on input "Nome completo" at bounding box center [545, 269] width 171 height 23
paste input "TRR Bandeirantes Ltda, 28516306000114"
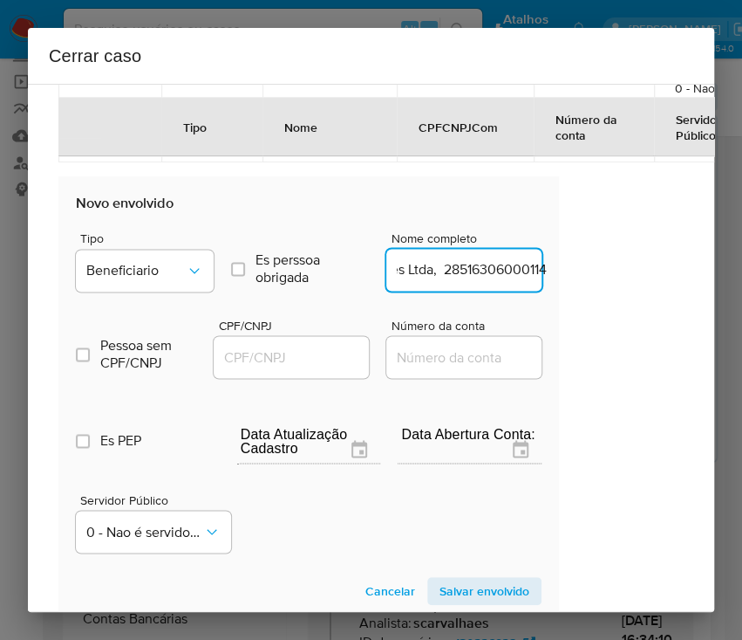
drag, startPoint x: 494, startPoint y: 265, endPoint x: 689, endPoint y: 265, distance: 195.4
click at [689, 265] on div "1 Informação completa Geral Data de início 13/06/2025 Data Fin 12/08/2025 Valor…" at bounding box center [371, 348] width 687 height 528
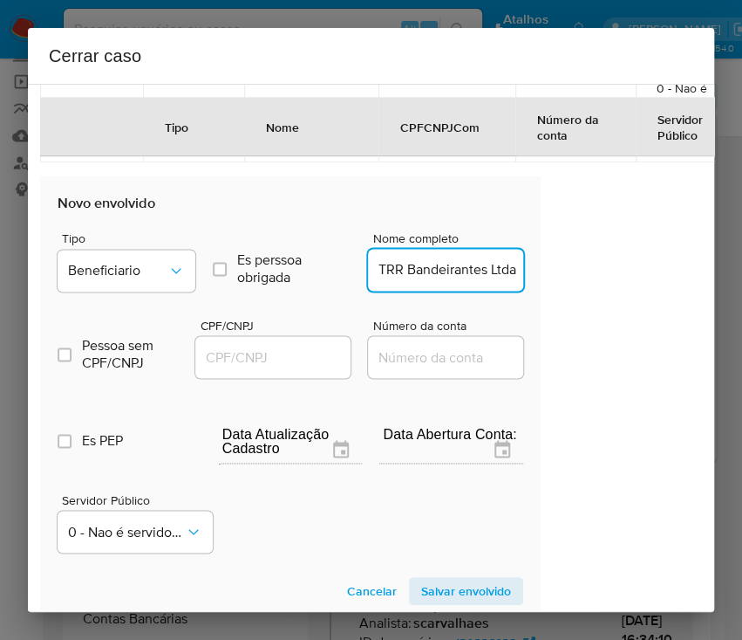
scroll to position [0, 0]
type input "TRR Bandeirantes Ltda"
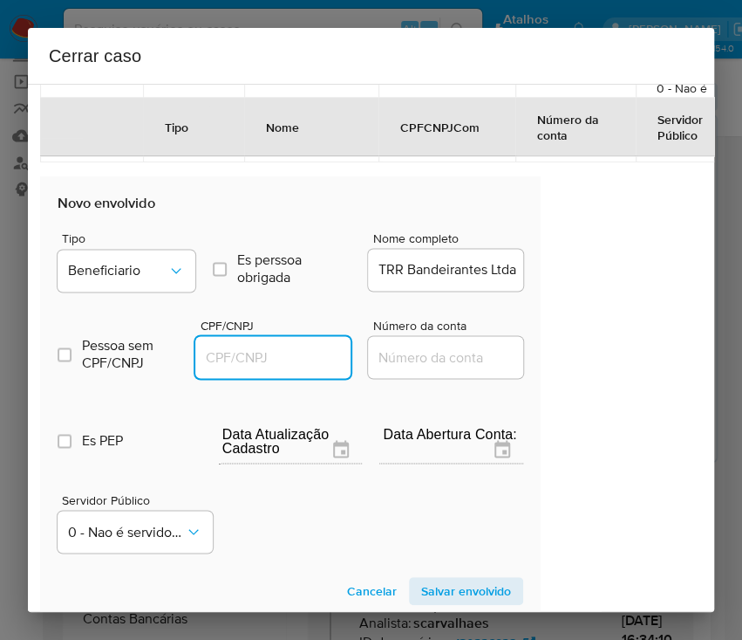
click at [311, 364] on input "CPF/CNPJ" at bounding box center [280, 356] width 171 height 23
paste input "28516306000114"
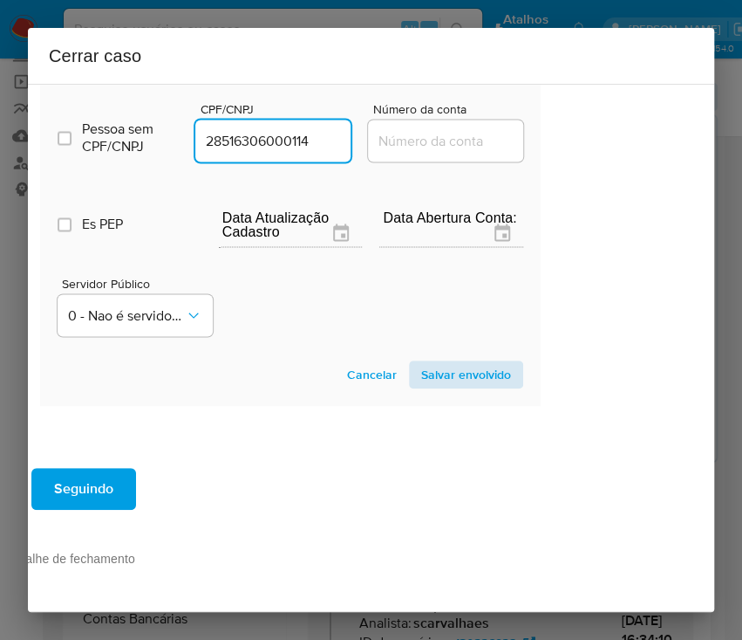
type input "28516306000114"
click at [452, 362] on span "Salvar envolvido" at bounding box center [466, 374] width 90 height 24
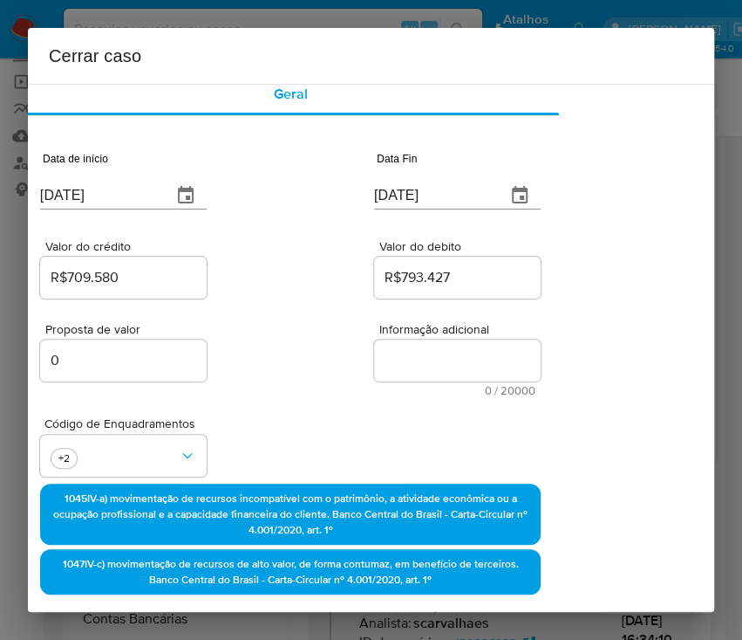
scroll to position [0, 92]
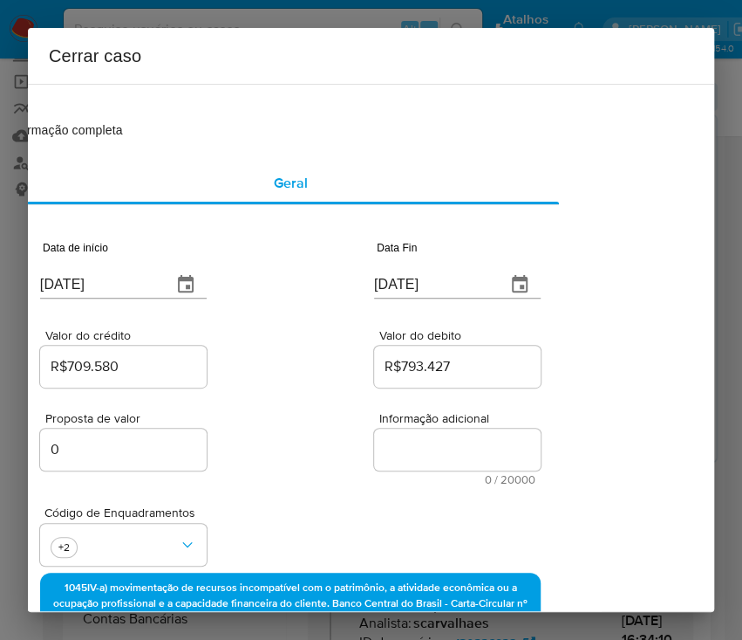
click at [385, 448] on textarea "Informação adicional" at bounding box center [457, 449] width 167 height 42
paste textarea "Informações do Cliente Gilberto Biela Rodrigues, CPF 01009914162, 42 anos, resi…"
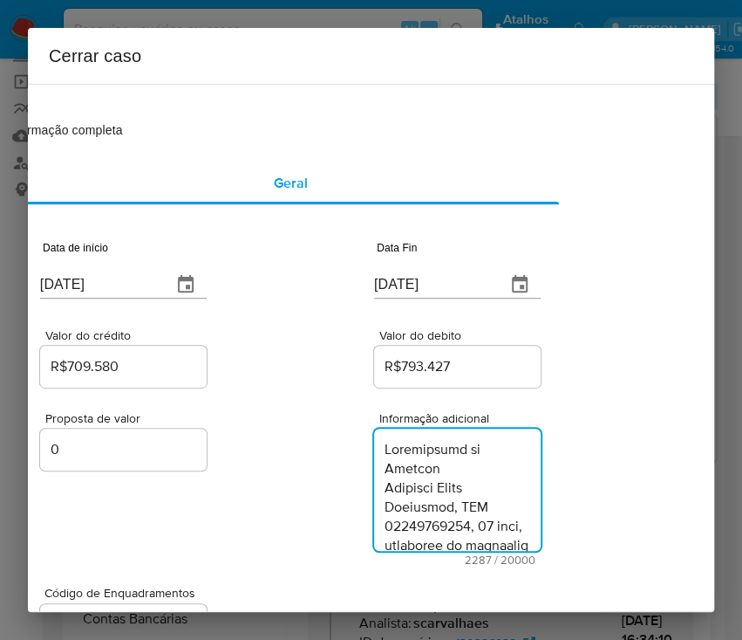
scroll to position [2979, 0]
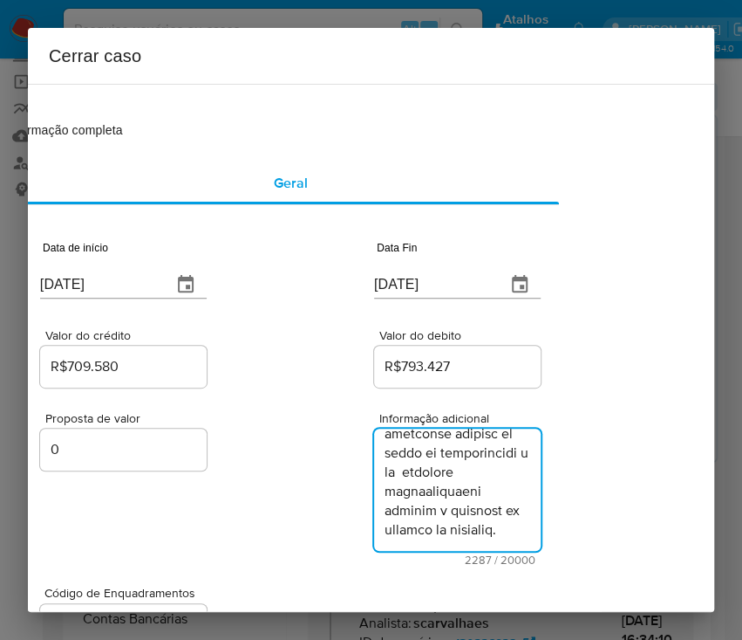
type textarea "Informações do Cliente Gilberto Biela Rodrigues, CPF 01009914162, 42 anos, resi…"
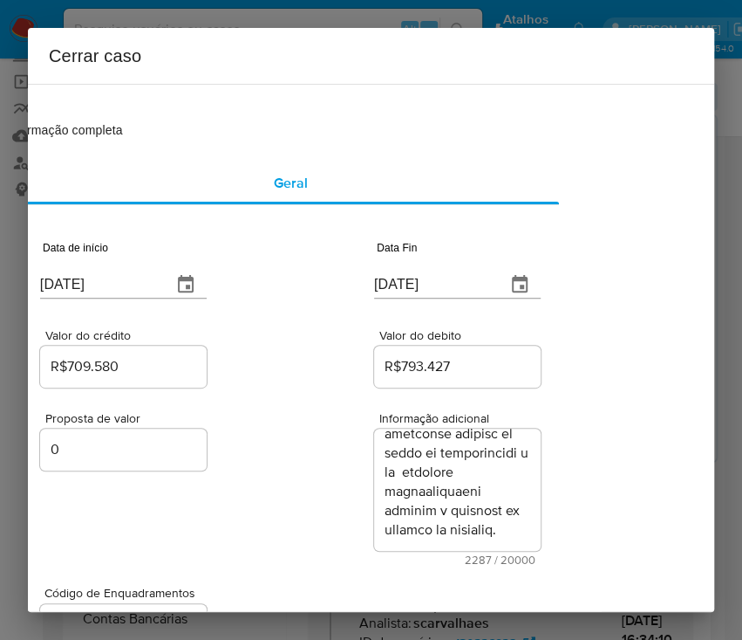
click at [320, 410] on div "Proposta de valor 0 Informação adicional 2287 / 20000 17713 caracteres restantes" at bounding box center [290, 478] width 501 height 174
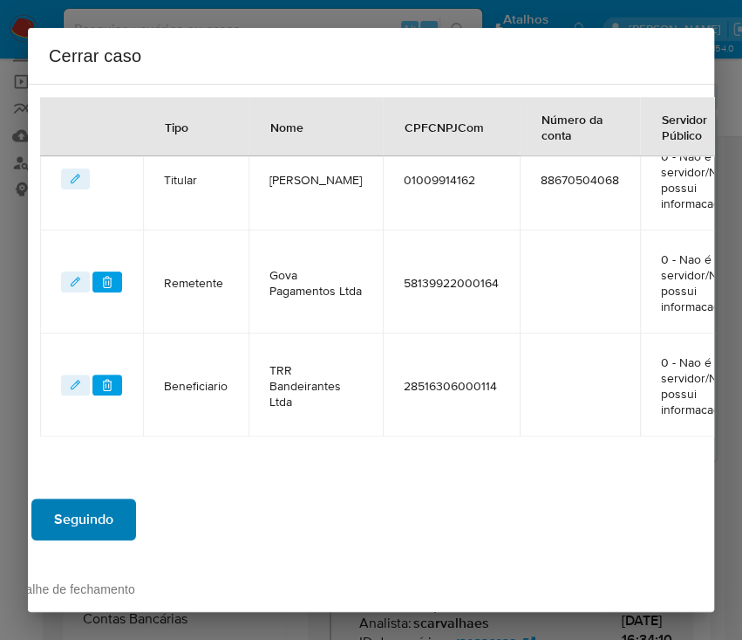
scroll to position [800, 92]
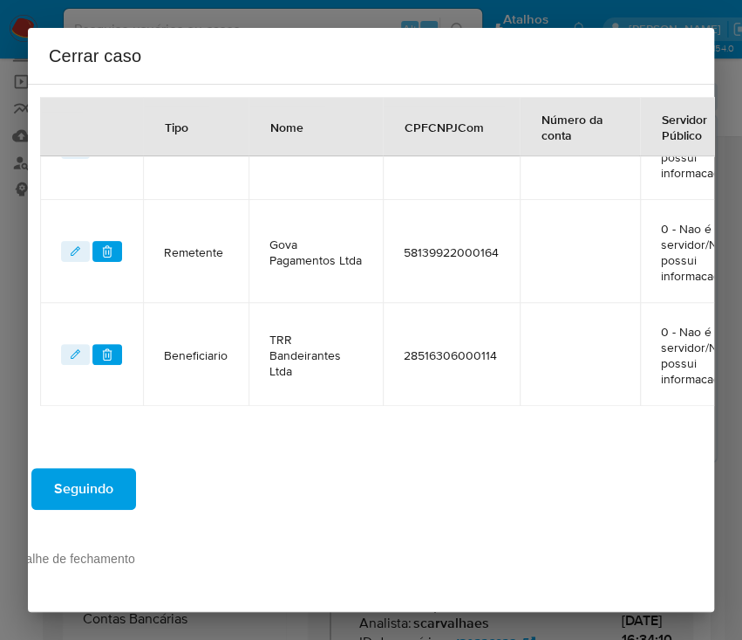
click at [97, 474] on span "Seguindo" at bounding box center [83, 488] width 59 height 38
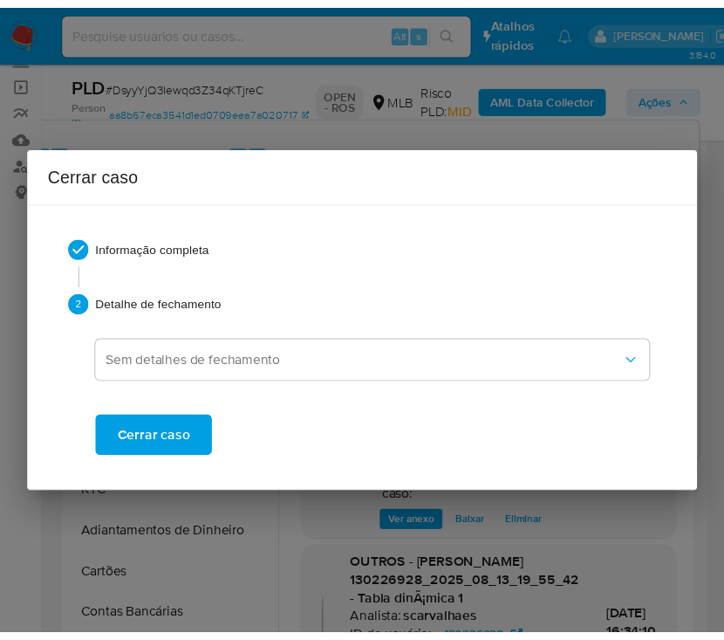
scroll to position [2902, 0]
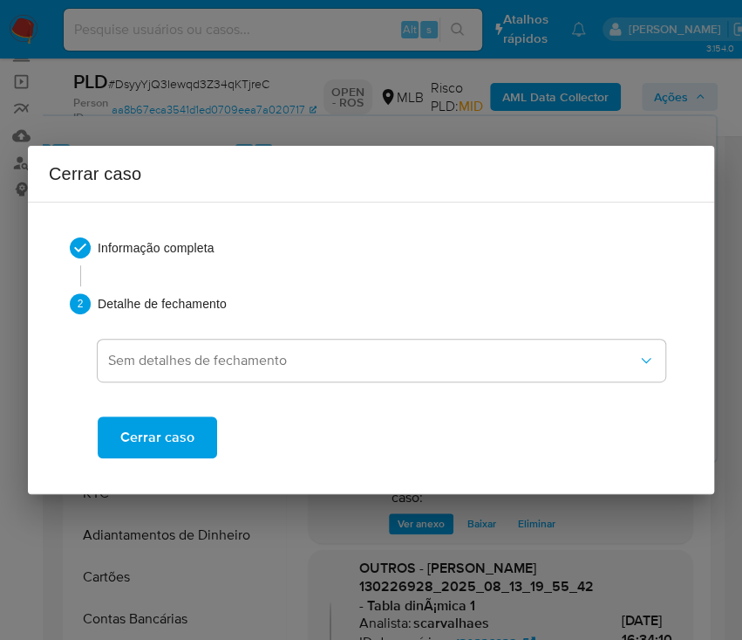
click at [171, 450] on span "Cerrar caso" at bounding box center [157, 437] width 74 height 38
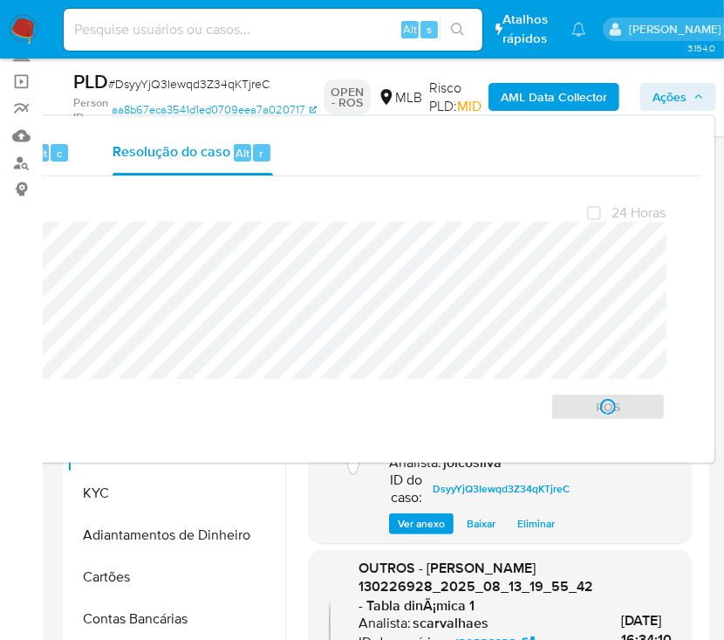
click at [182, 91] on span "# DsyyYjQ3Iewqd3Z34qKTjreC" at bounding box center [188, 83] width 161 height 17
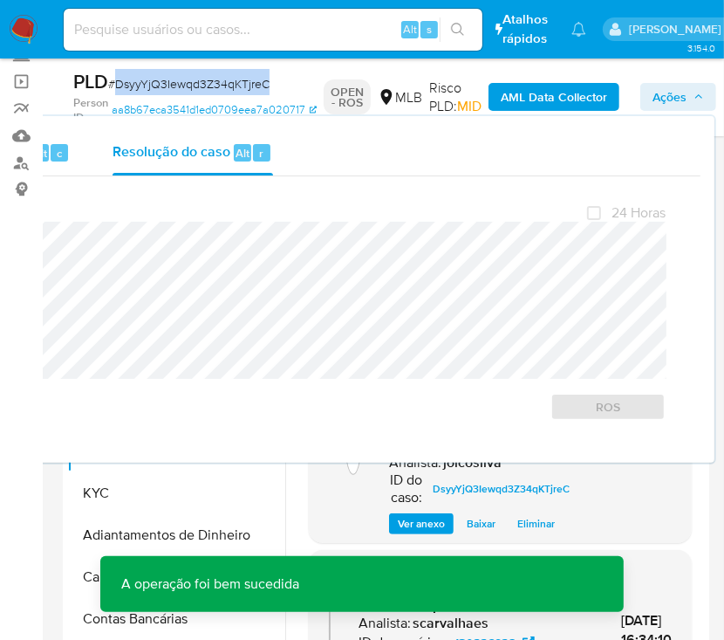
copy span "DsyyYjQ3Iewqd3Z34qKTjreC"
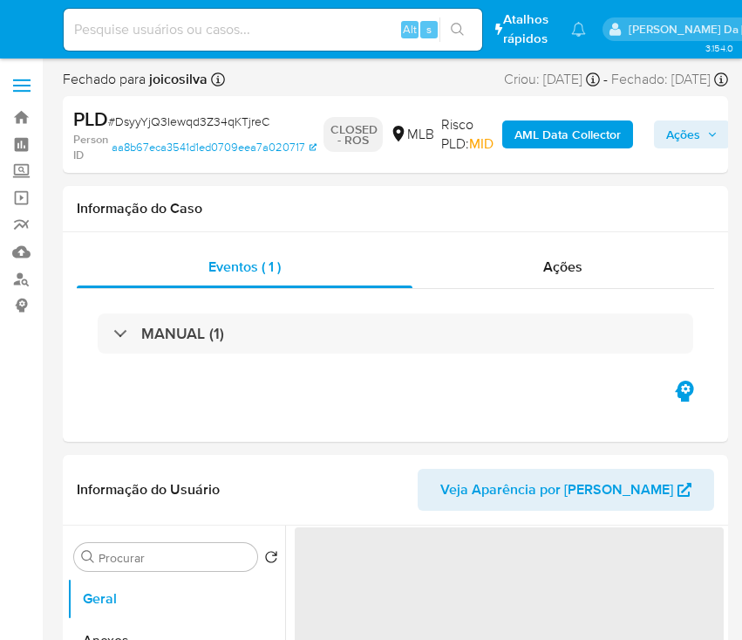
select select "10"
